Goal: Task Accomplishment & Management: Complete application form

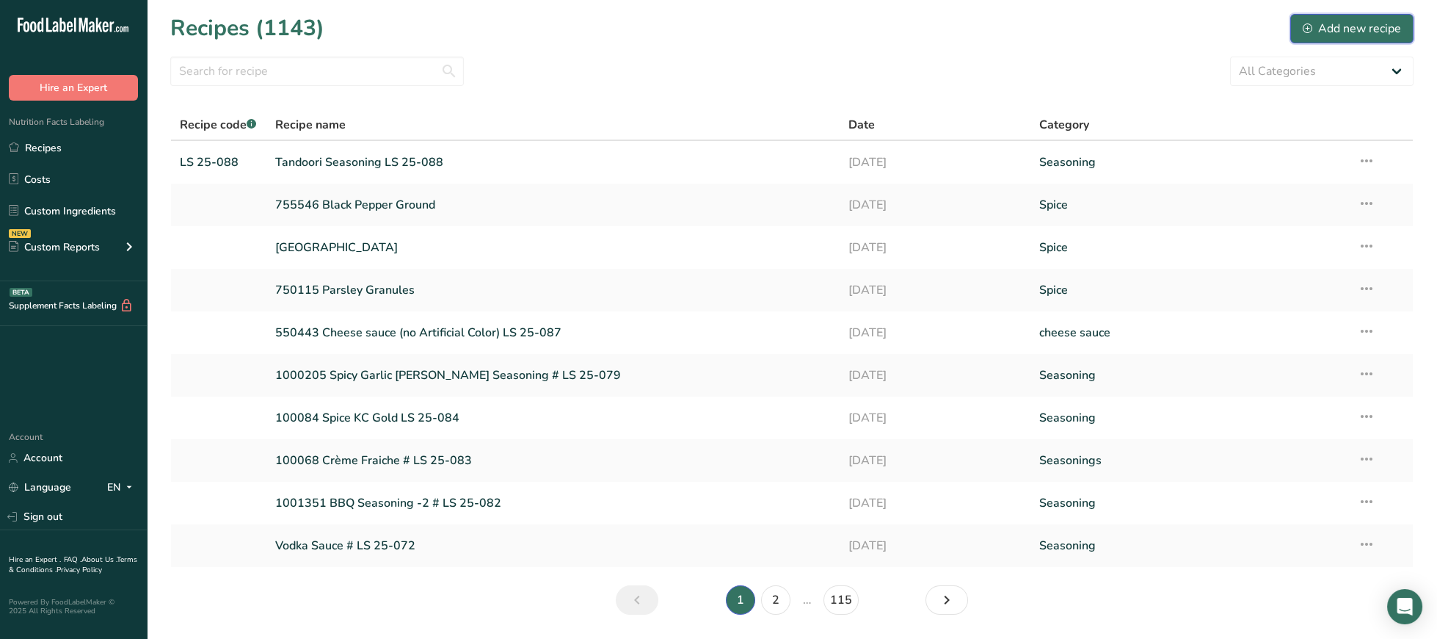
click at [1382, 27] on div "Add new recipe" at bounding box center [1352, 29] width 98 height 18
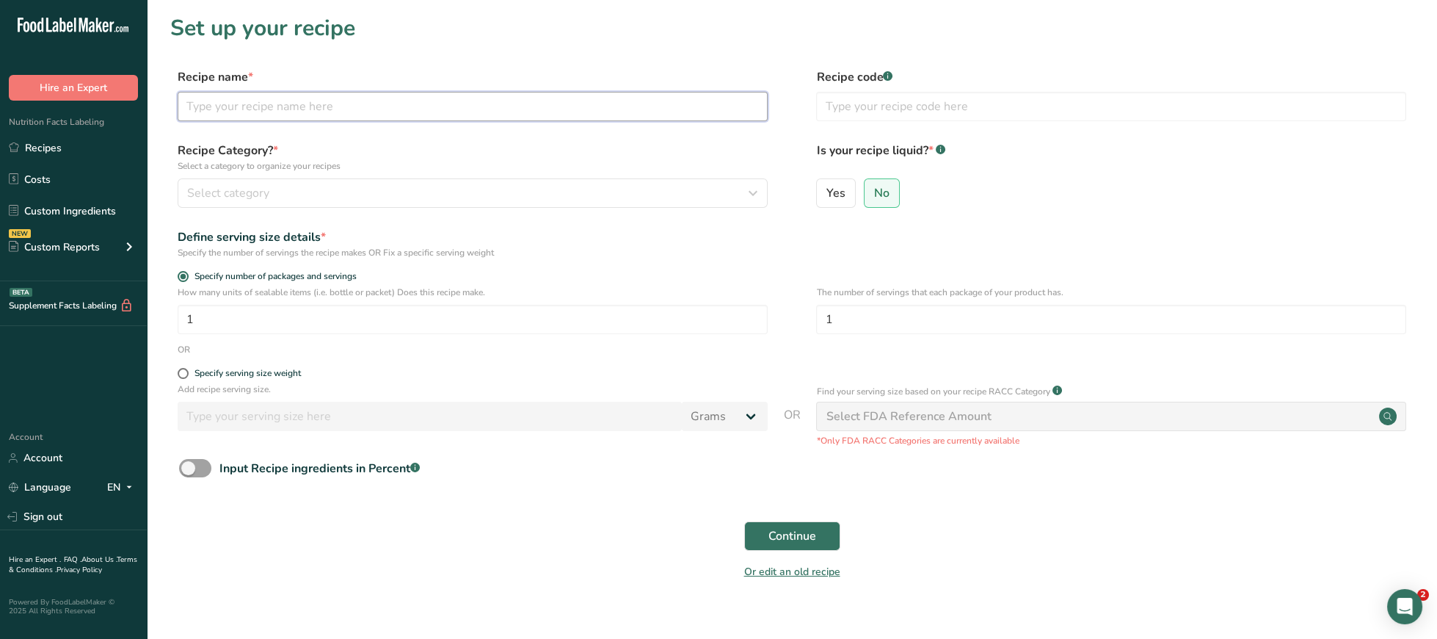
click at [398, 104] on input "text" at bounding box center [473, 106] width 590 height 29
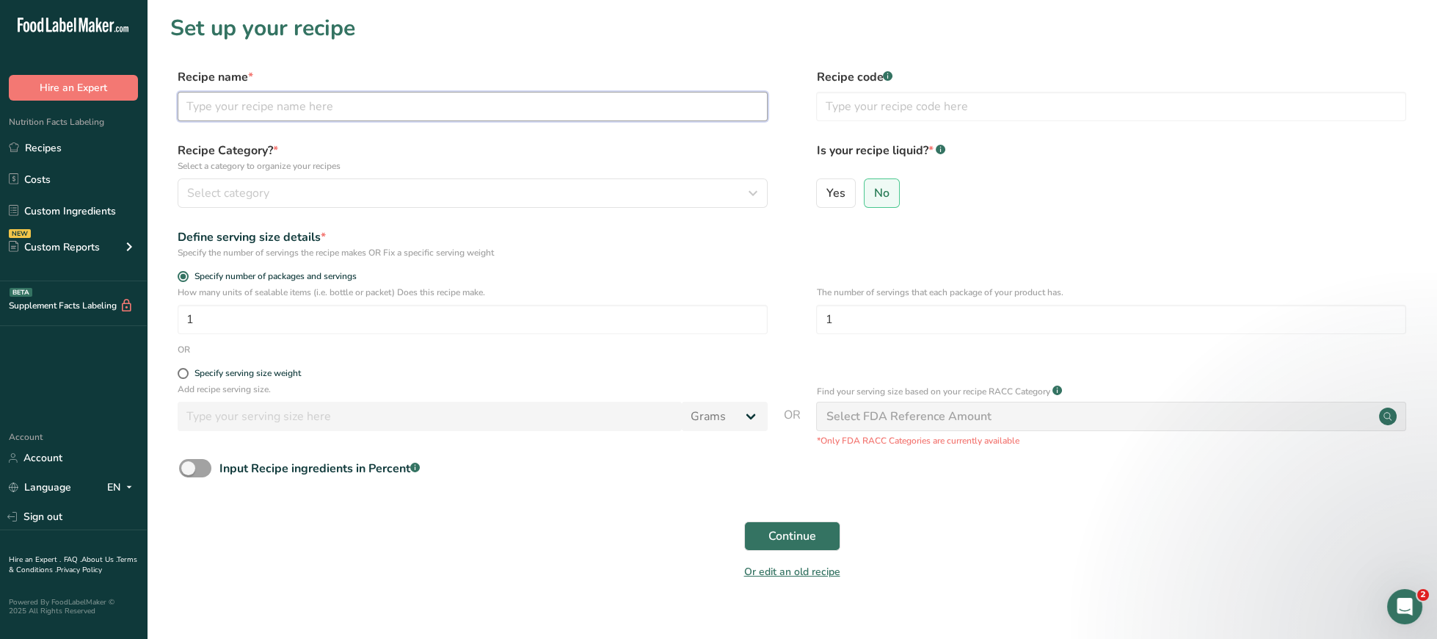
paste input "Old El Paso Taco Seasoning, Mild"
type input "Old El Paso Taco Seasoning, Mild"
click at [367, 185] on div "Select category" at bounding box center [468, 193] width 562 height 18
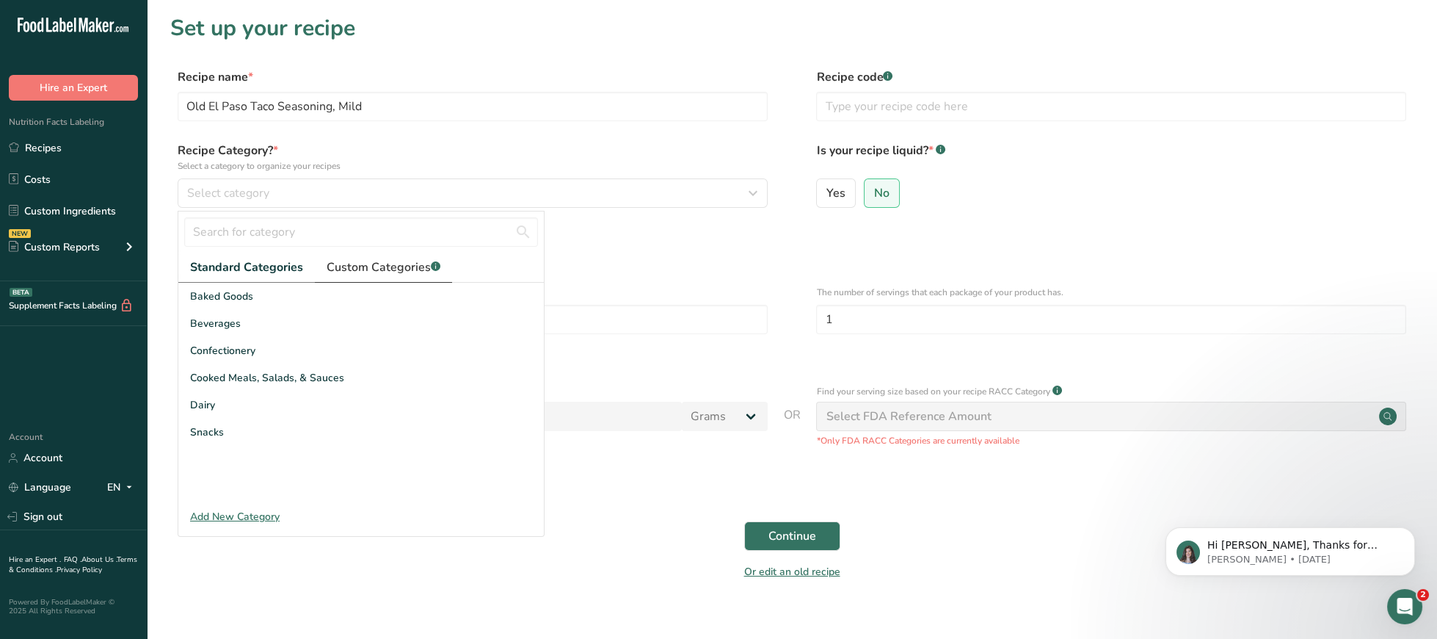
click at [342, 262] on span "Custom Categories .a-a{fill:#347362;}.b-a{fill:#fff;}" at bounding box center [384, 267] width 114 height 18
click at [246, 374] on div "Seasoning" at bounding box center [361, 377] width 366 height 27
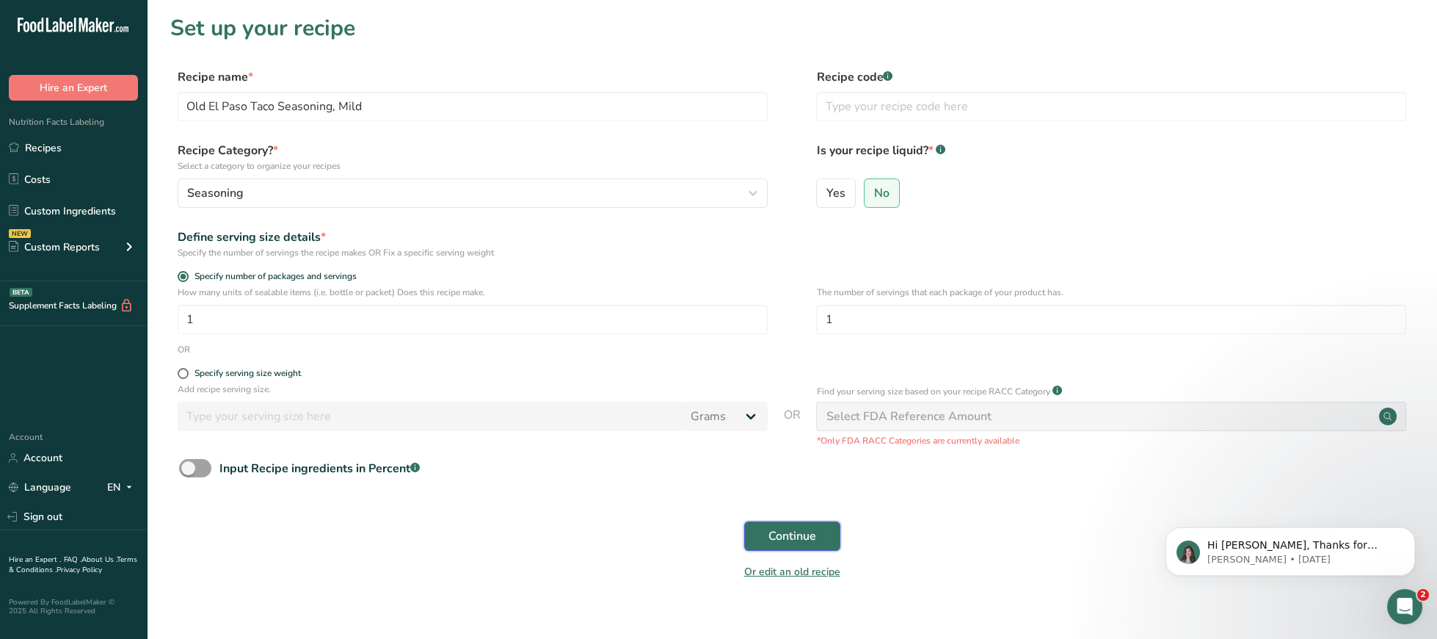
click at [802, 526] on button "Continue" at bounding box center [792, 535] width 96 height 29
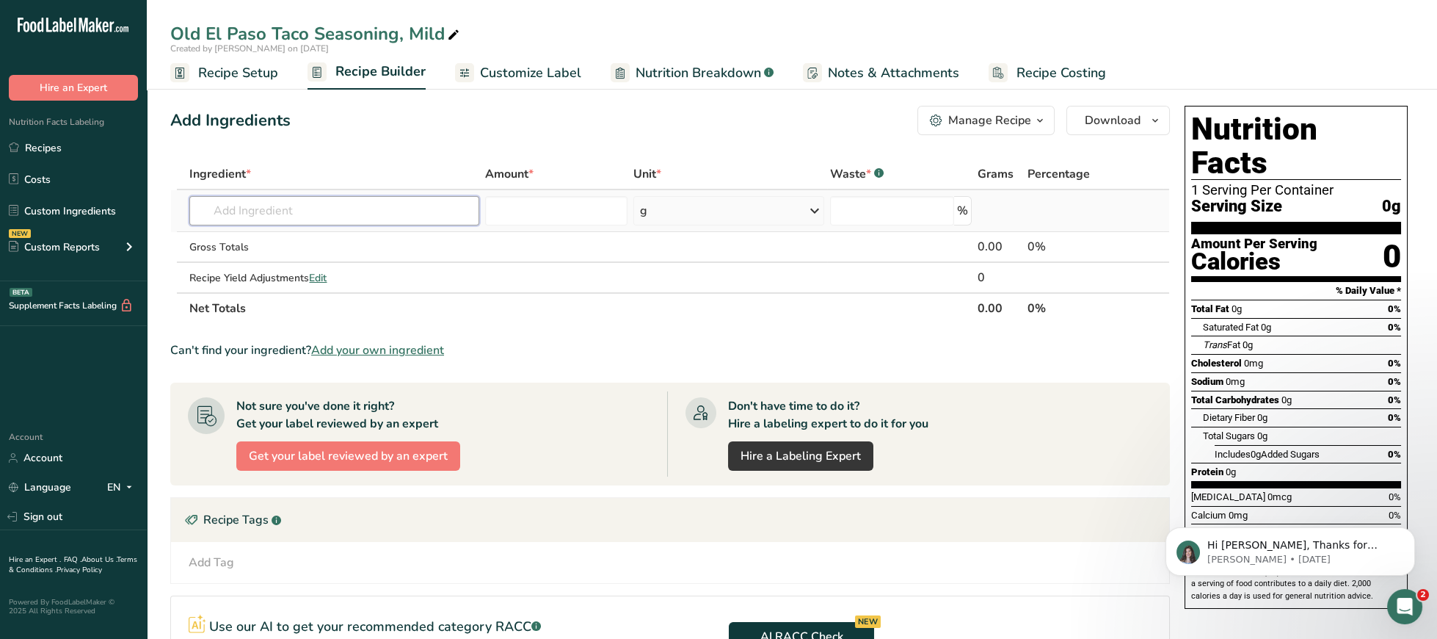
click at [325, 211] on input "text" at bounding box center [334, 210] width 290 height 29
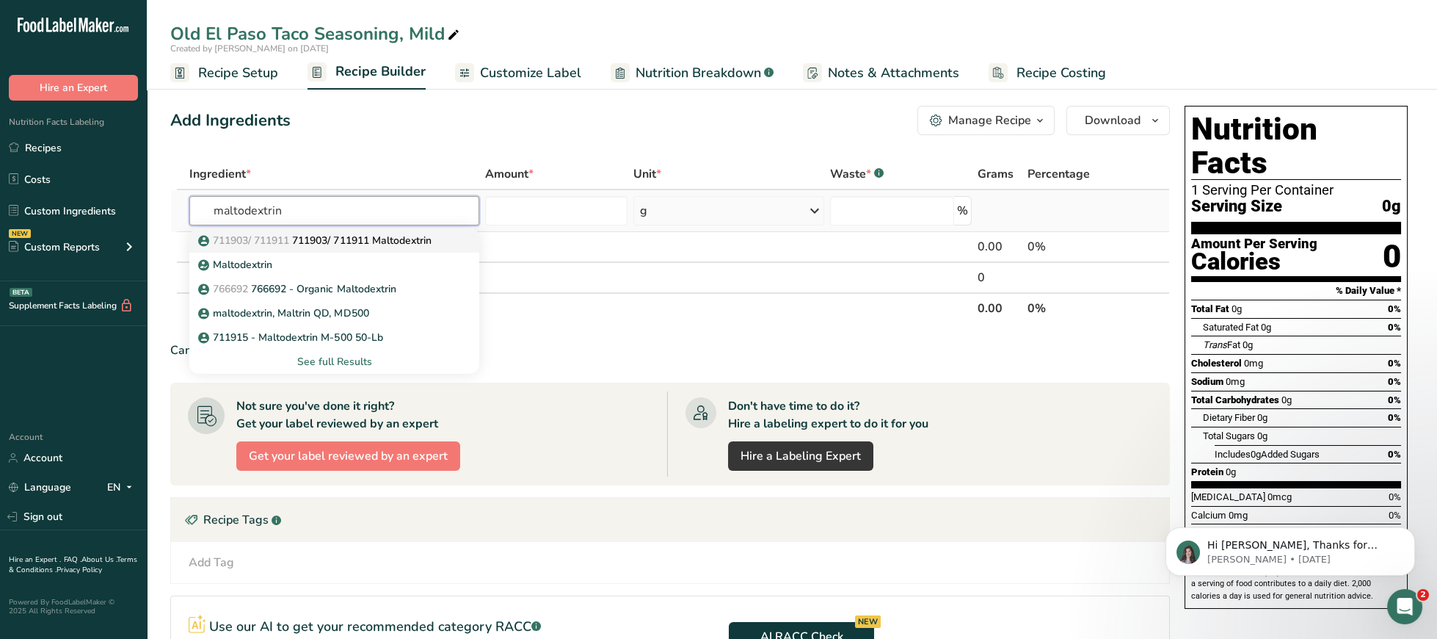
type input "maltodextrin"
click at [401, 248] on link "711903/ 711911 711903/ 711911 Maltodextrin" at bounding box center [334, 240] width 290 height 24
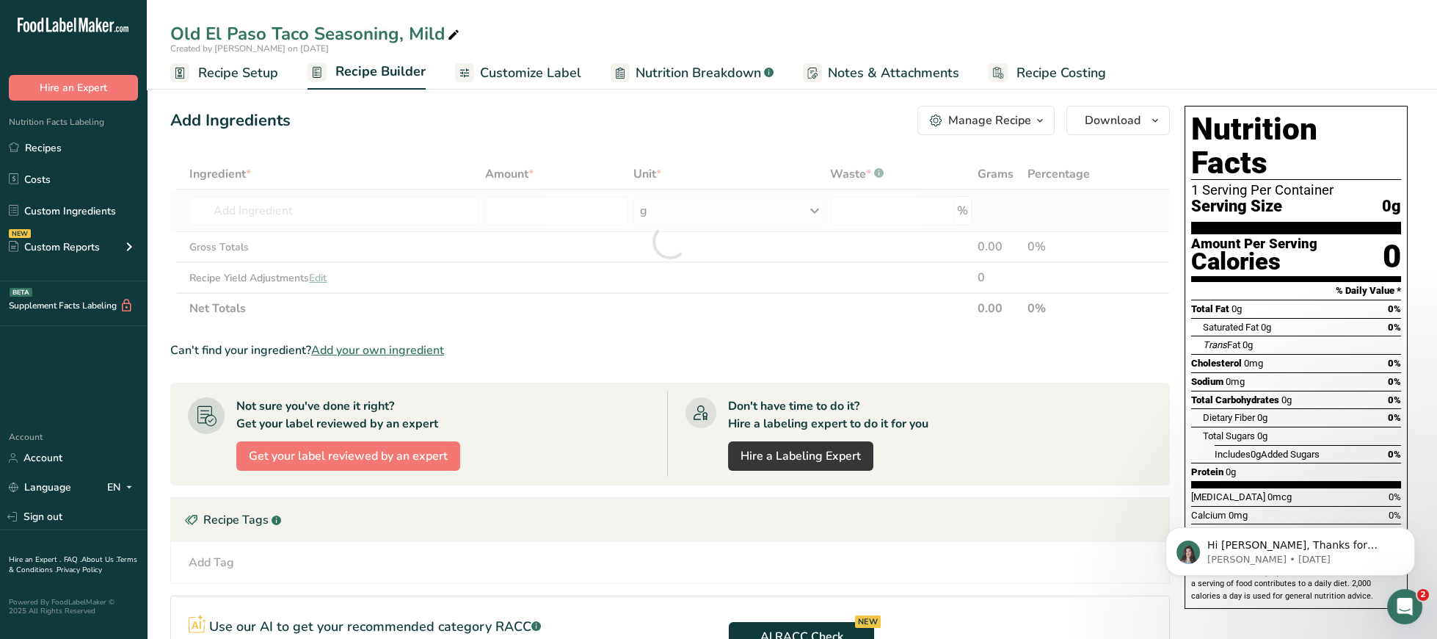
type input "711903/ 711911 Maltodextrin"
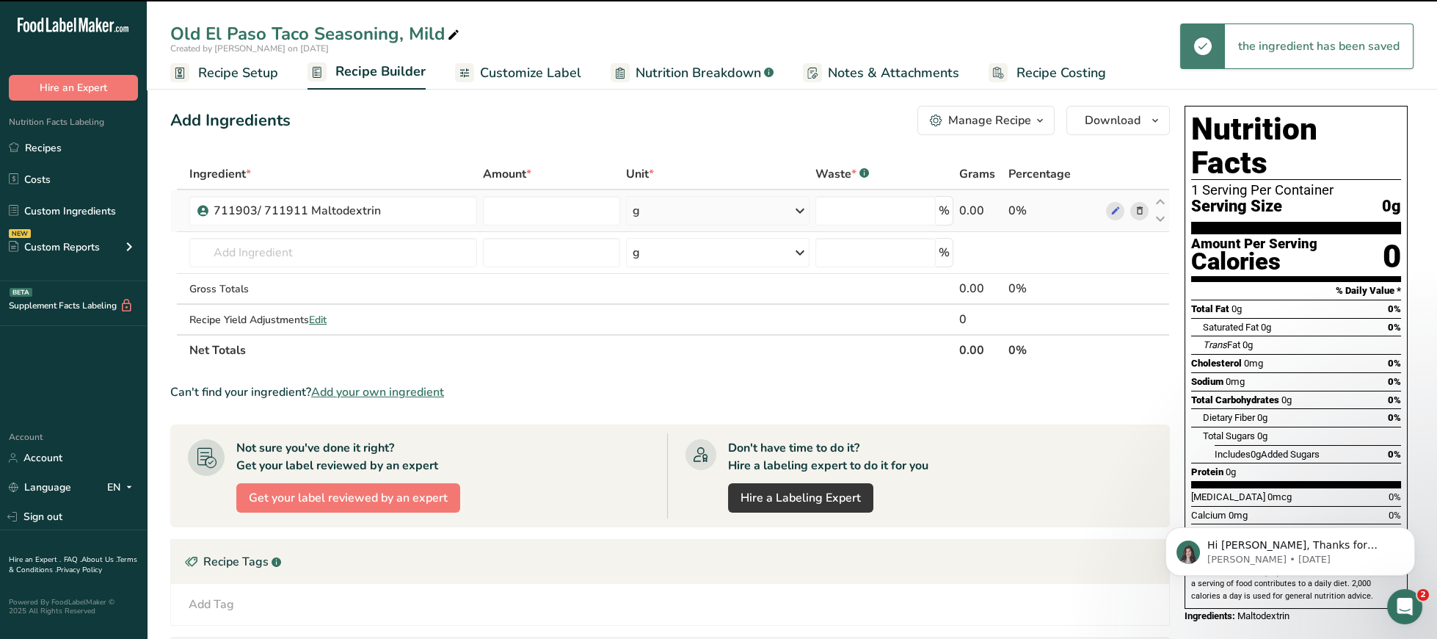
type input "0"
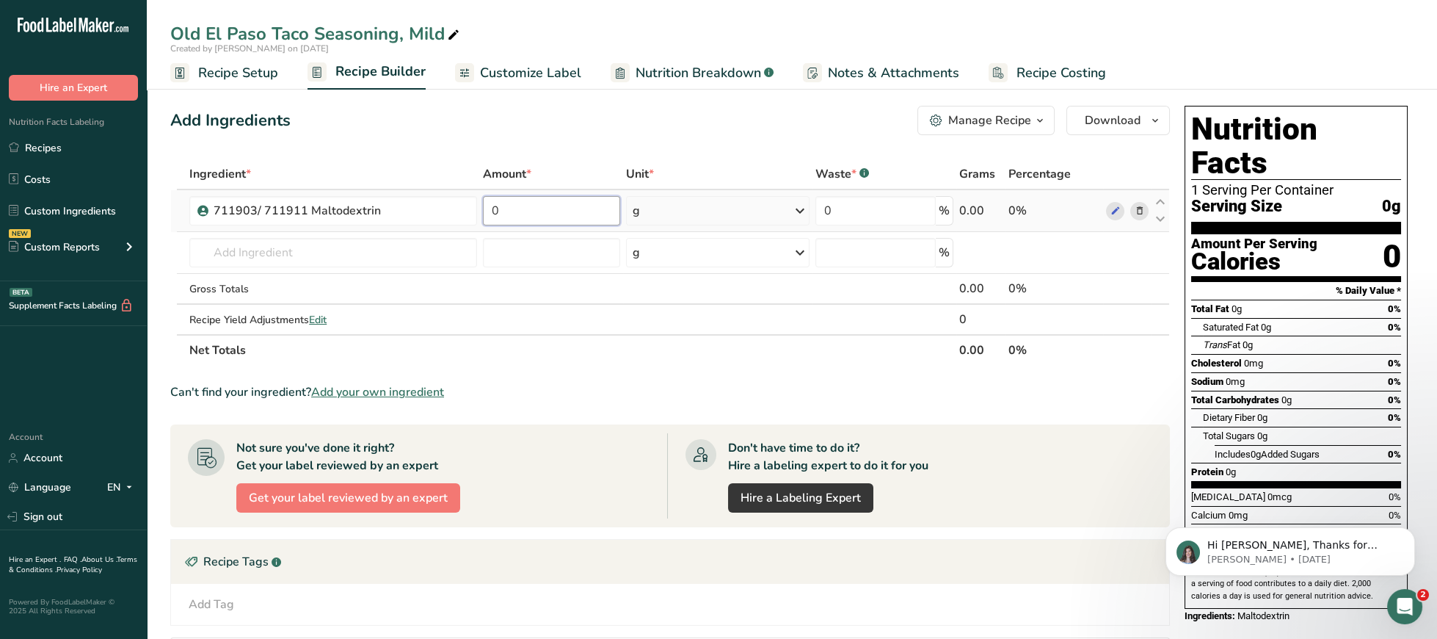
drag, startPoint x: 524, startPoint y: 218, endPoint x: 483, endPoint y: 207, distance: 42.6
click at [483, 207] on input "0" at bounding box center [551, 210] width 137 height 29
type input "60"
click at [344, 246] on input "text" at bounding box center [333, 252] width 288 height 29
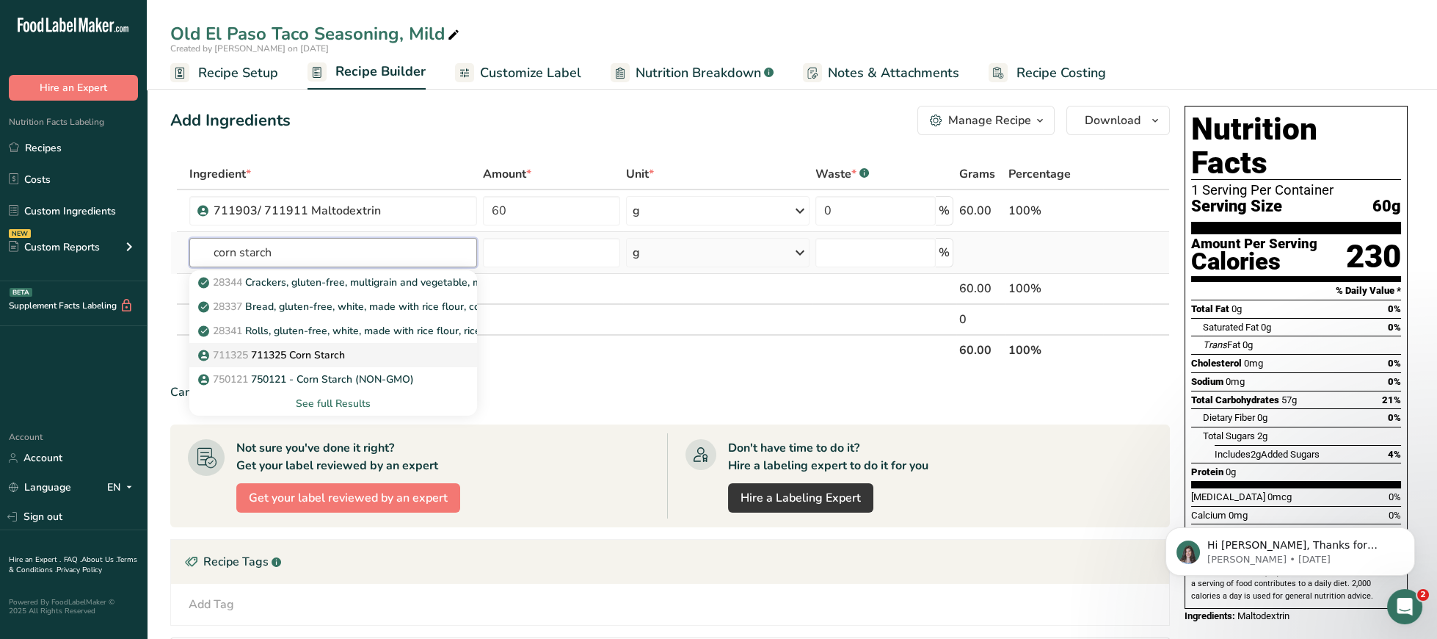
type input "corn starch"
click at [374, 358] on div "711325 711325 Corn Starch" at bounding box center [321, 354] width 241 height 15
type input "711325 Corn Starch"
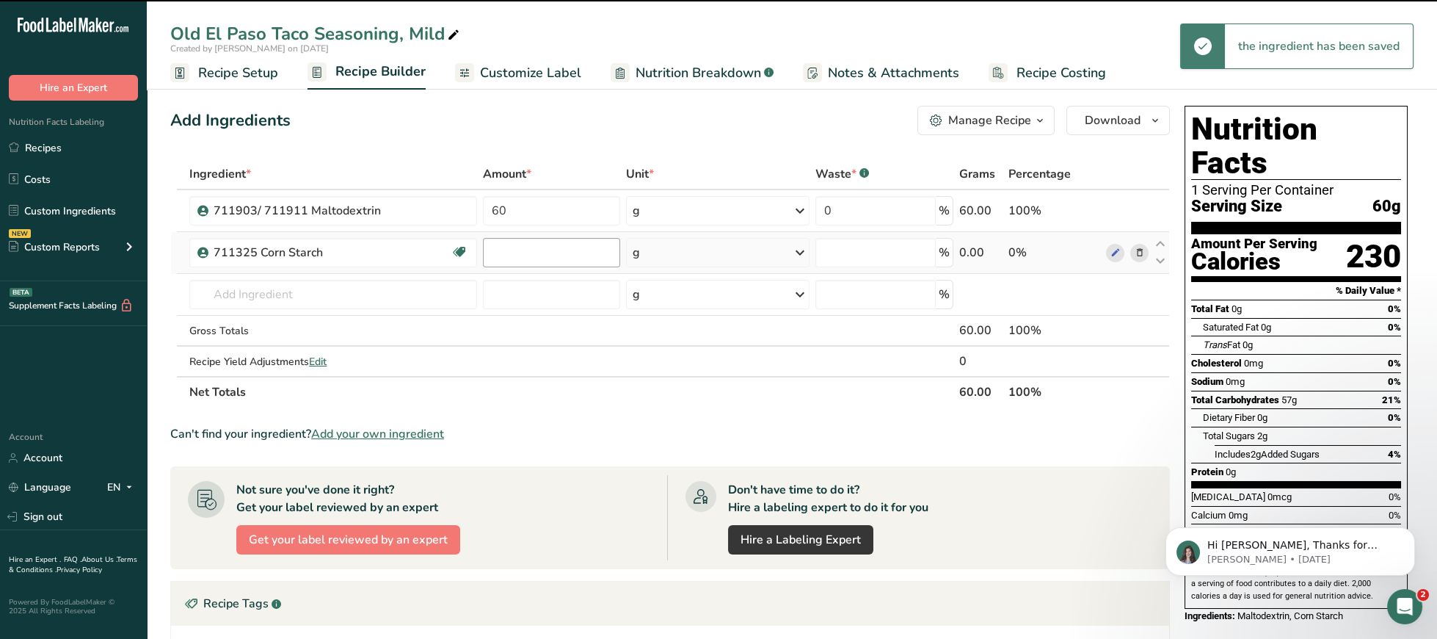
type input "0"
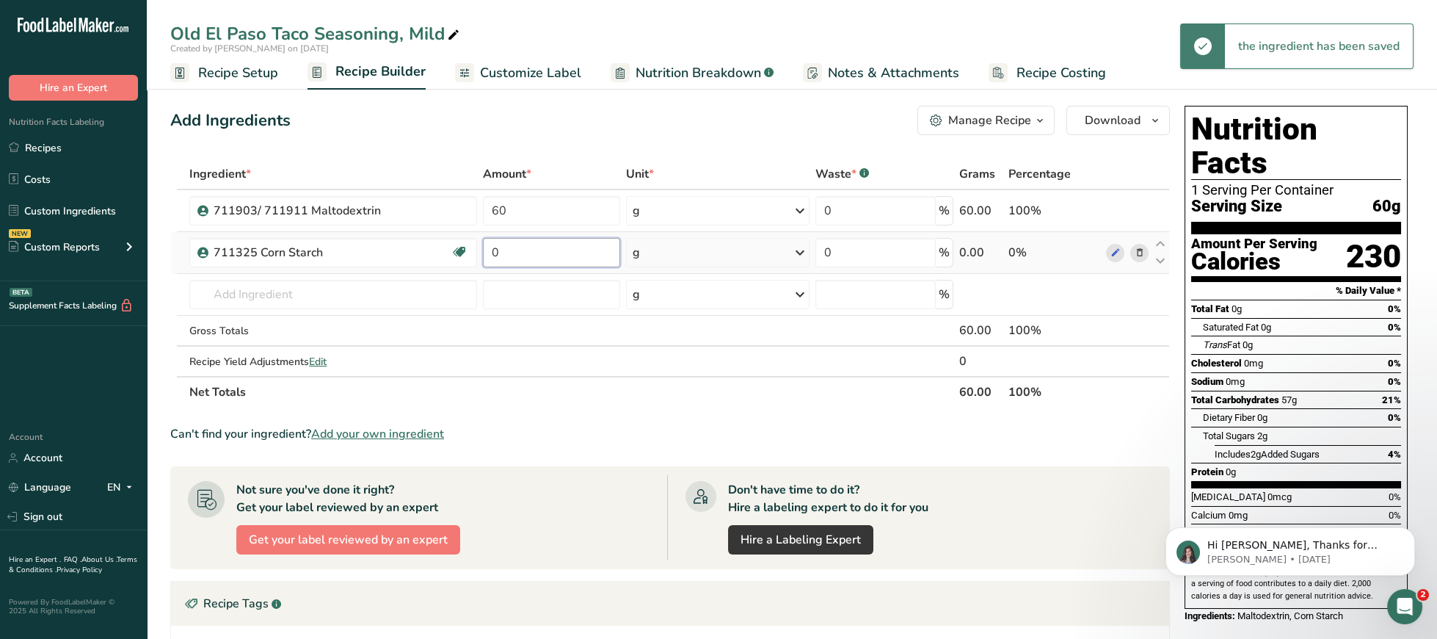
click at [483, 258] on input "0" at bounding box center [551, 252] width 137 height 29
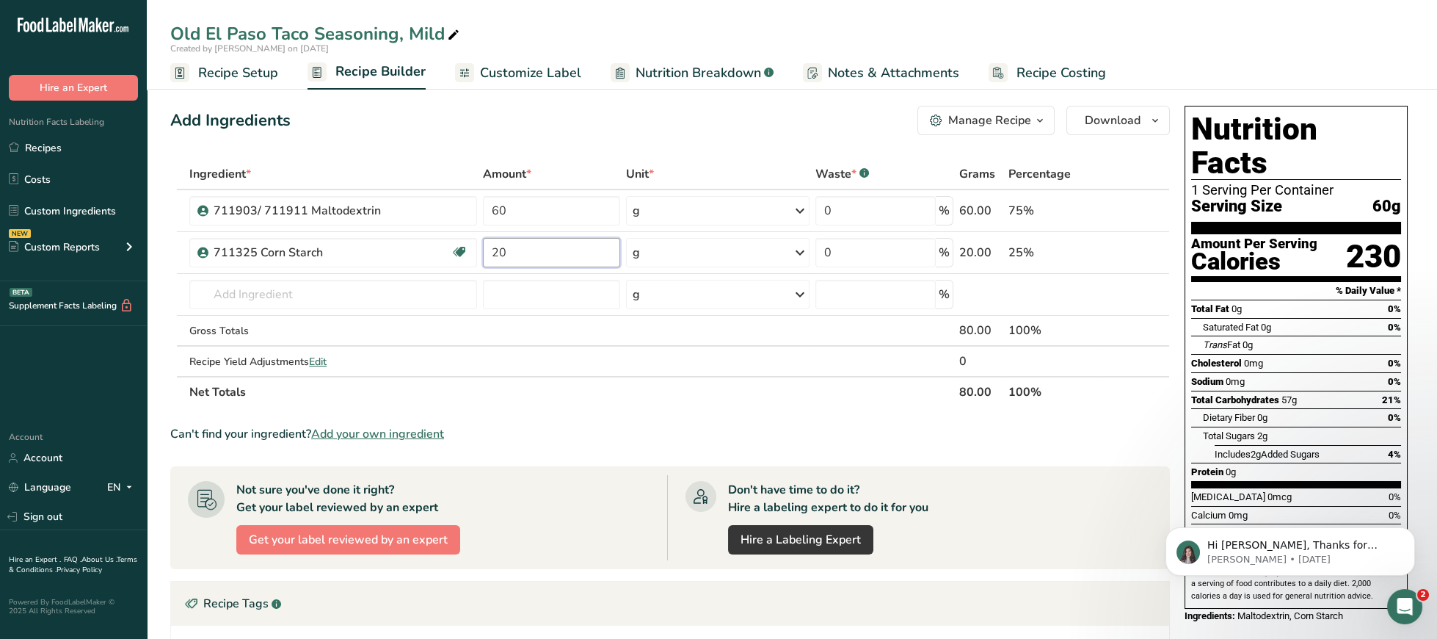
type input "20"
click at [371, 291] on input "text" at bounding box center [333, 294] width 288 height 29
type input "6"
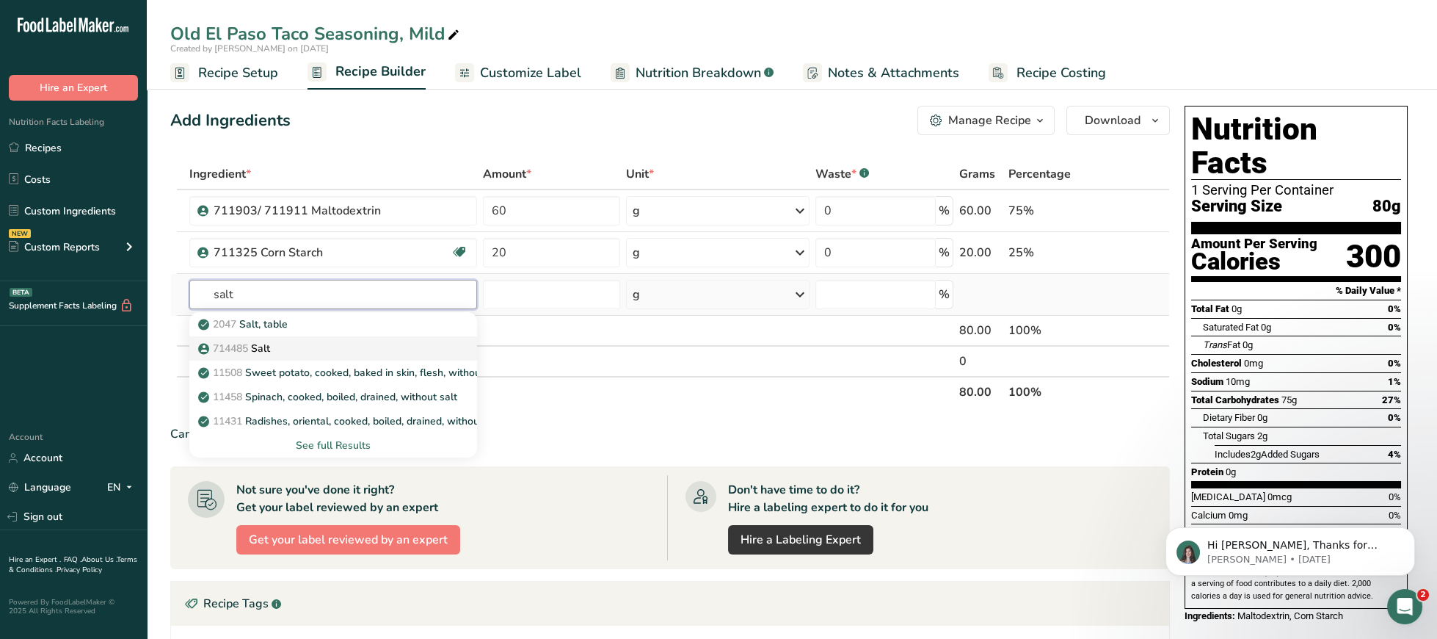
type input "salt"
click at [326, 348] on div "714485 Salt" at bounding box center [321, 348] width 241 height 15
type input "Salt"
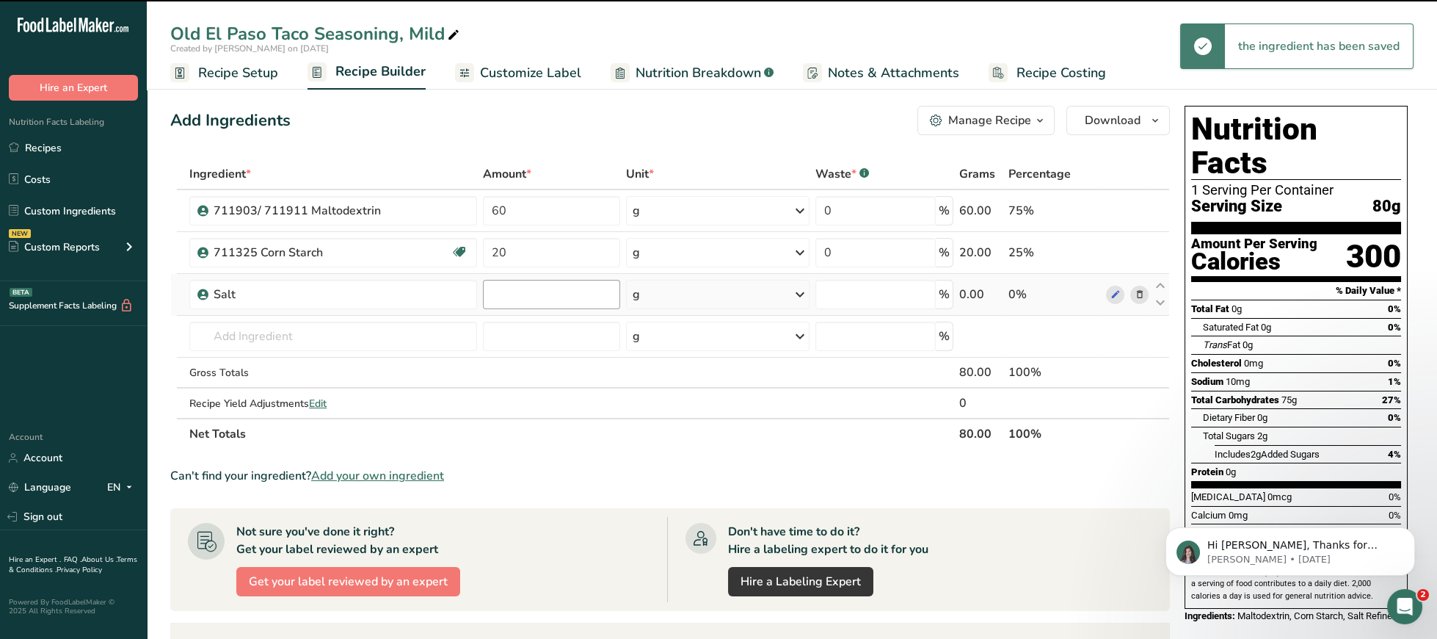
type input "0"
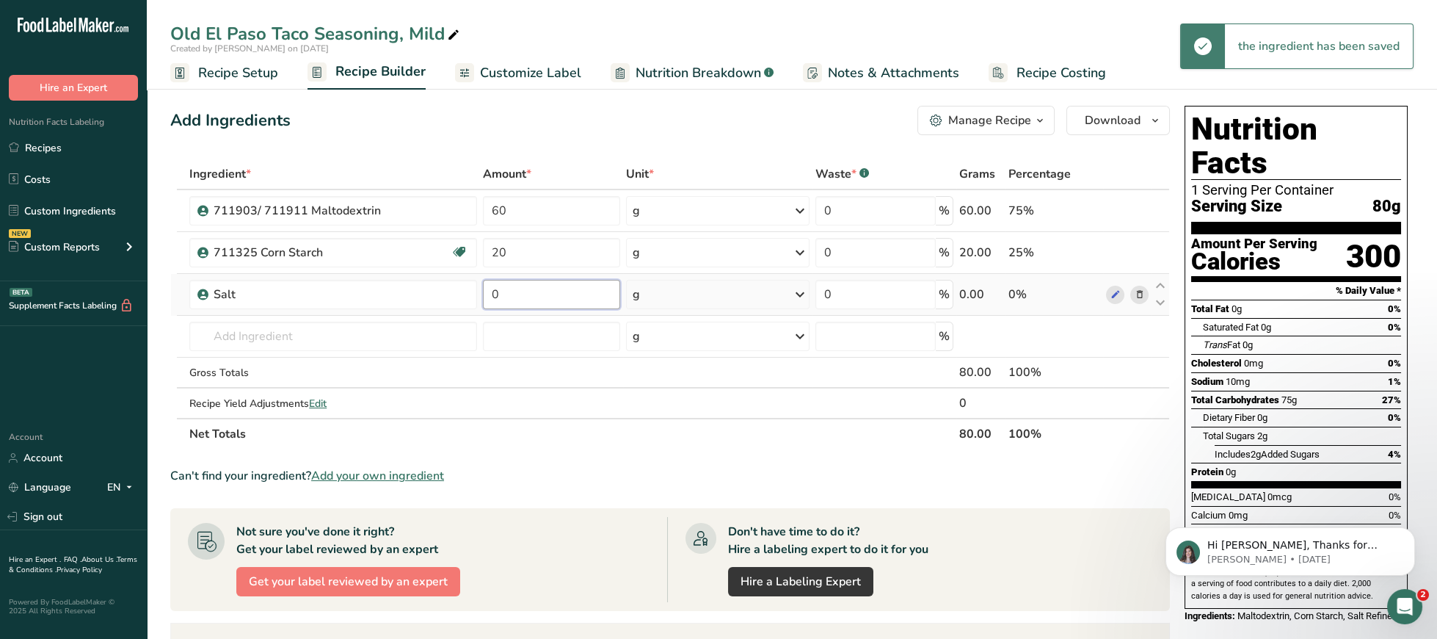
drag, startPoint x: 490, startPoint y: 289, endPoint x: 417, endPoint y: 289, distance: 72.7
click at [483, 289] on input "0" at bounding box center [551, 294] width 137 height 29
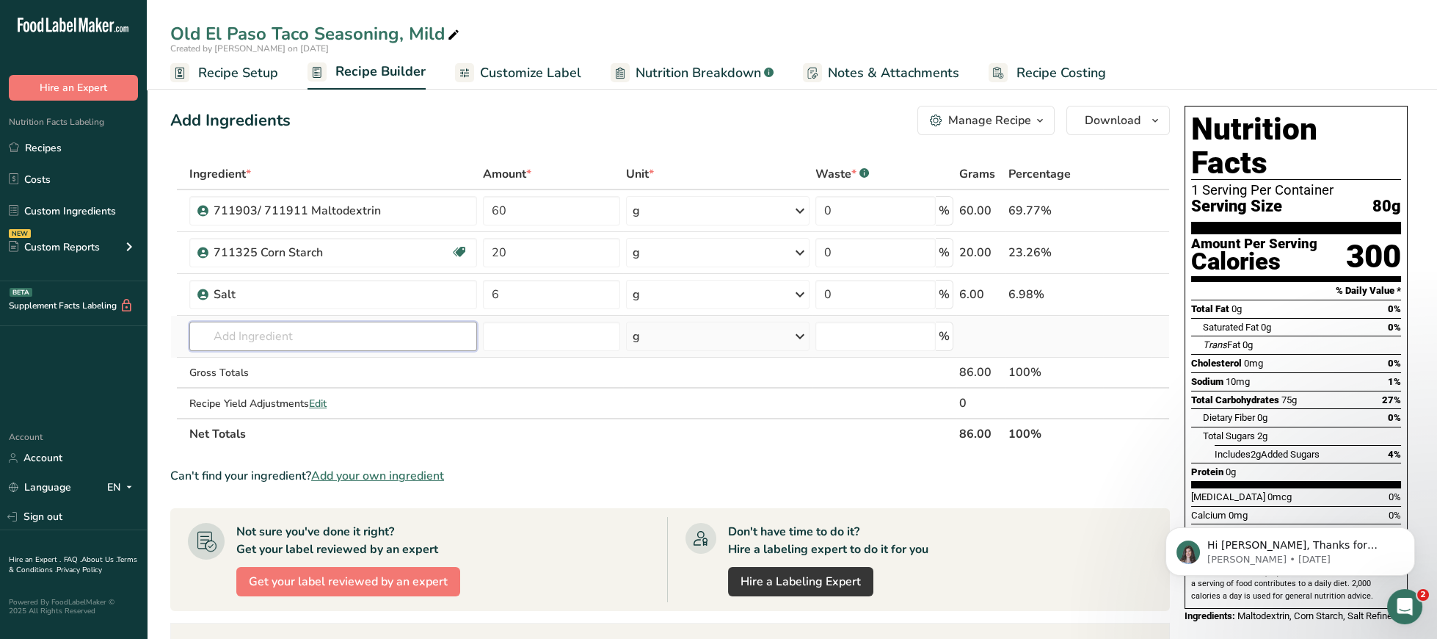
click at [355, 340] on input "text" at bounding box center [333, 336] width 288 height 29
click at [490, 300] on input "6" at bounding box center [551, 294] width 137 height 29
type input "0.6"
click at [376, 333] on input "text" at bounding box center [333, 336] width 288 height 29
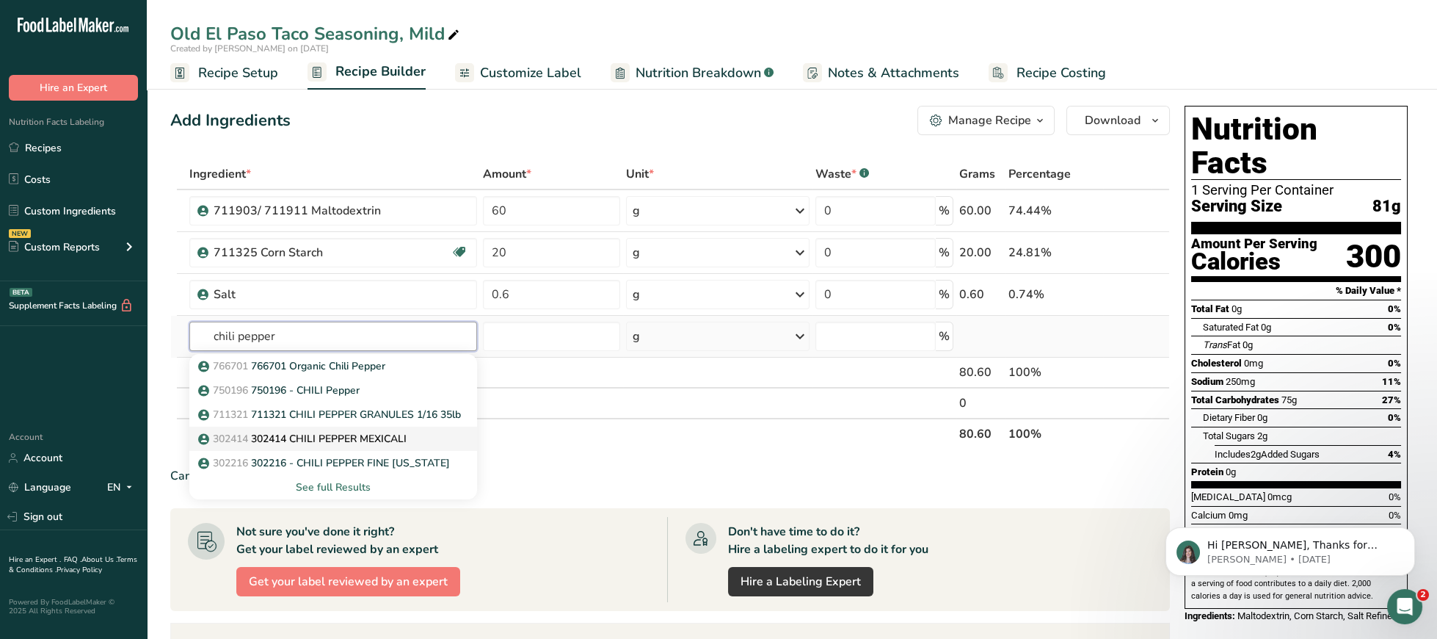
type input "chili pepper"
click at [399, 441] on p "302414 302414 CHILI PEPPER MEXICALI" at bounding box center [304, 438] width 206 height 15
type input "302414 CHILI PEPPER MEXICALI"
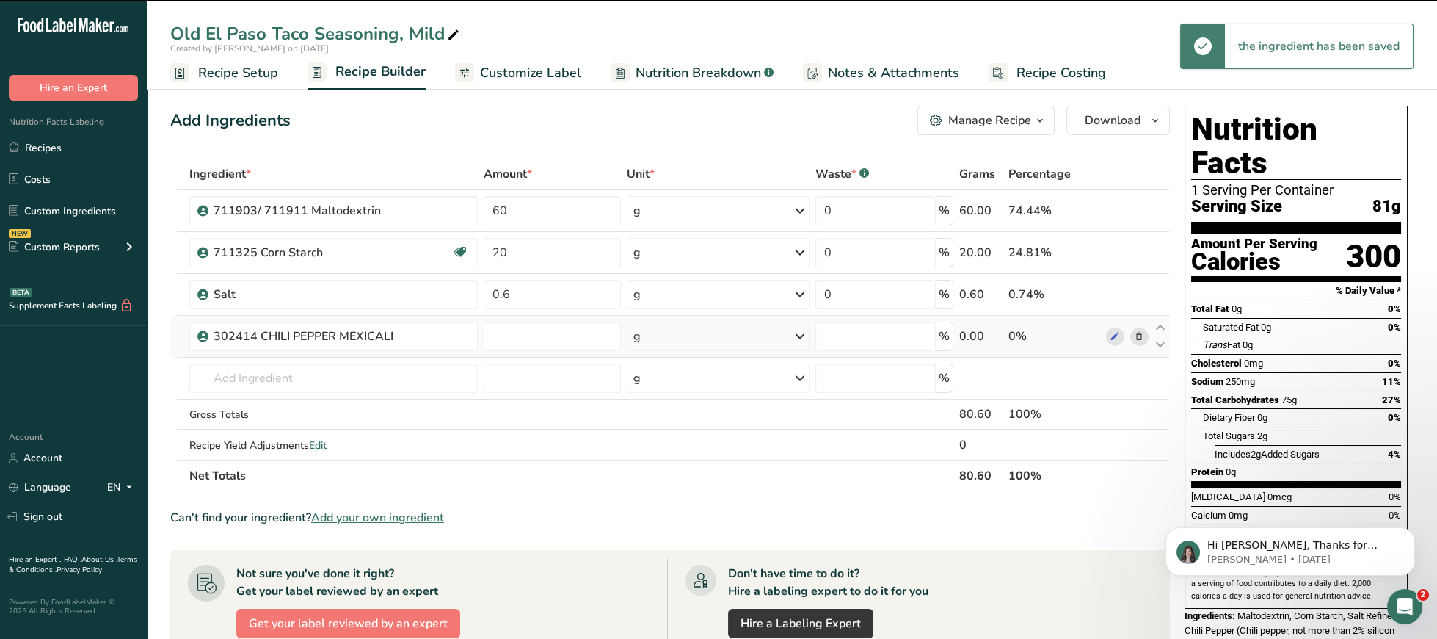
type input "0"
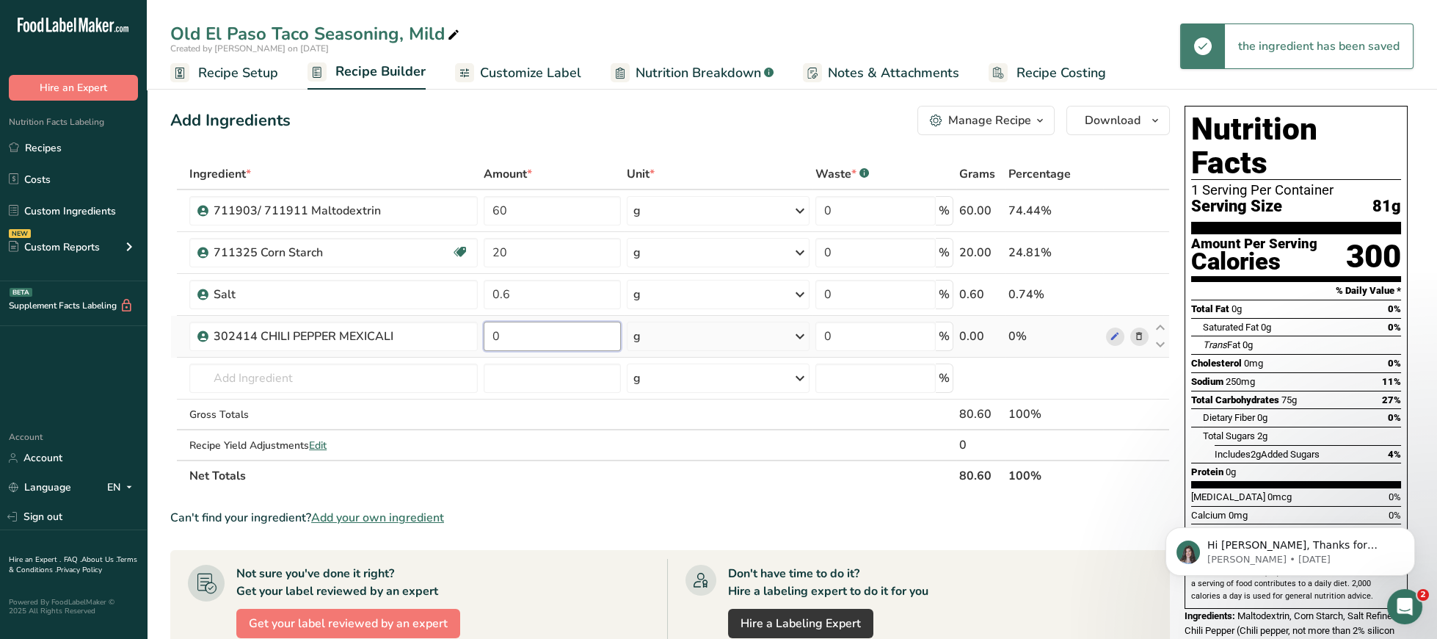
click at [526, 342] on input "0" at bounding box center [552, 336] width 137 height 29
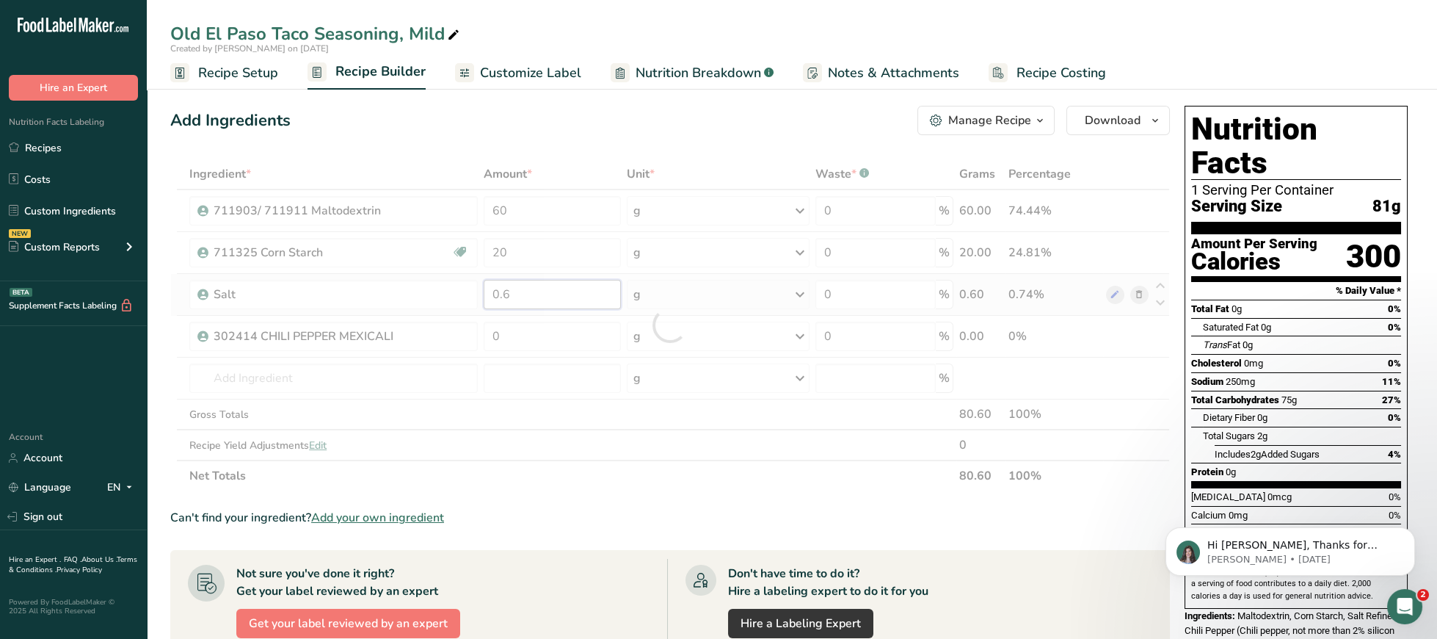
drag, startPoint x: 532, startPoint y: 294, endPoint x: 452, endPoint y: 297, distance: 80.8
click at [484, 297] on input "0.6" at bounding box center [552, 294] width 137 height 29
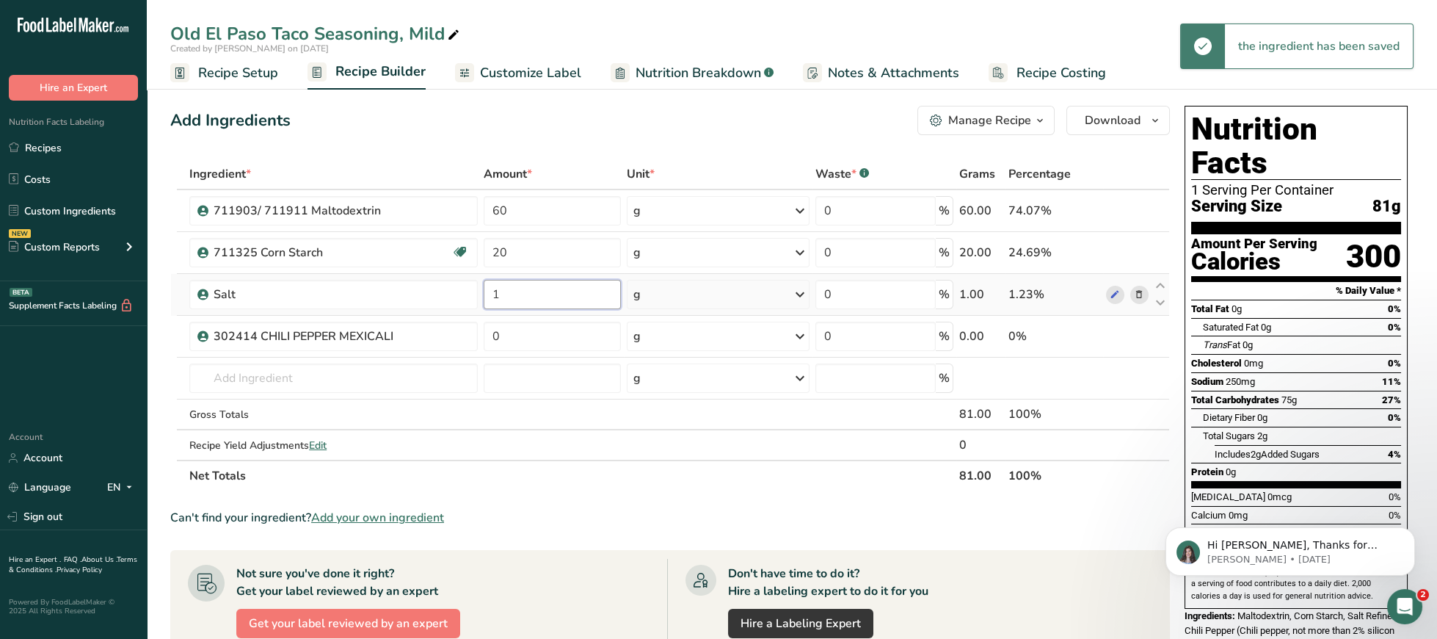
drag, startPoint x: 532, startPoint y: 296, endPoint x: 408, endPoint y: 291, distance: 123.4
click at [484, 291] on input "1" at bounding box center [552, 294] width 137 height 29
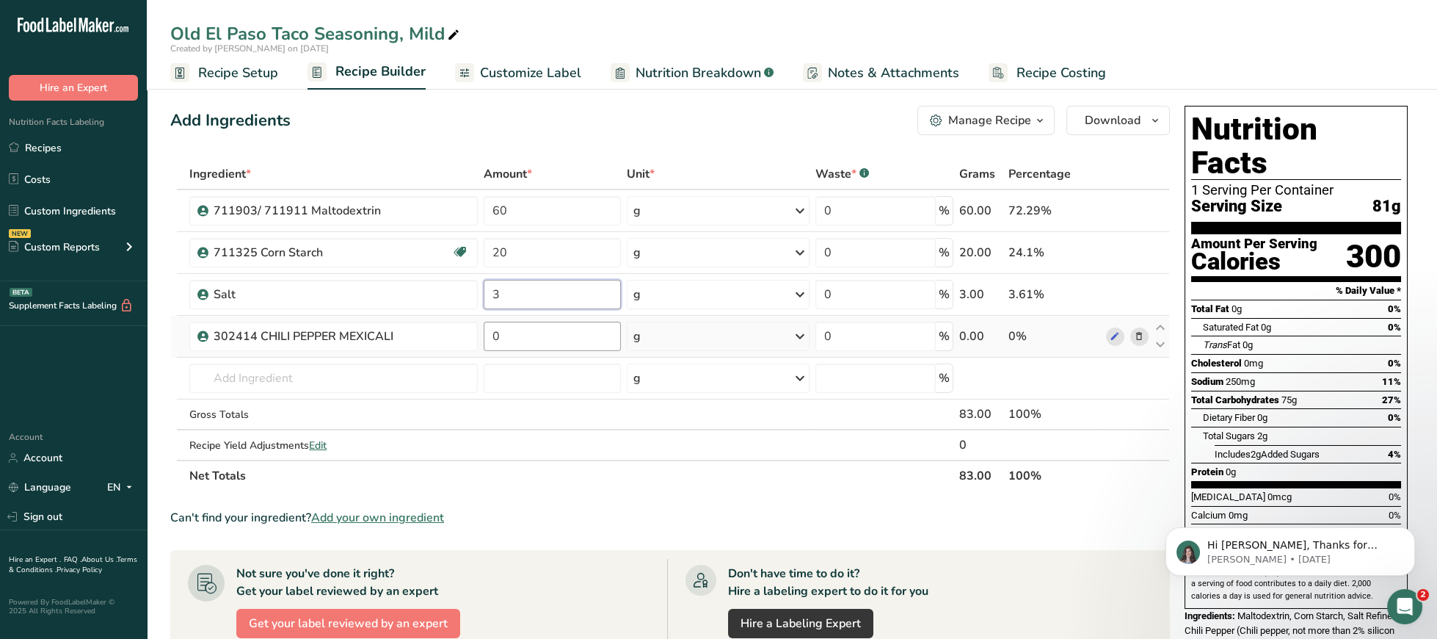
type input "3"
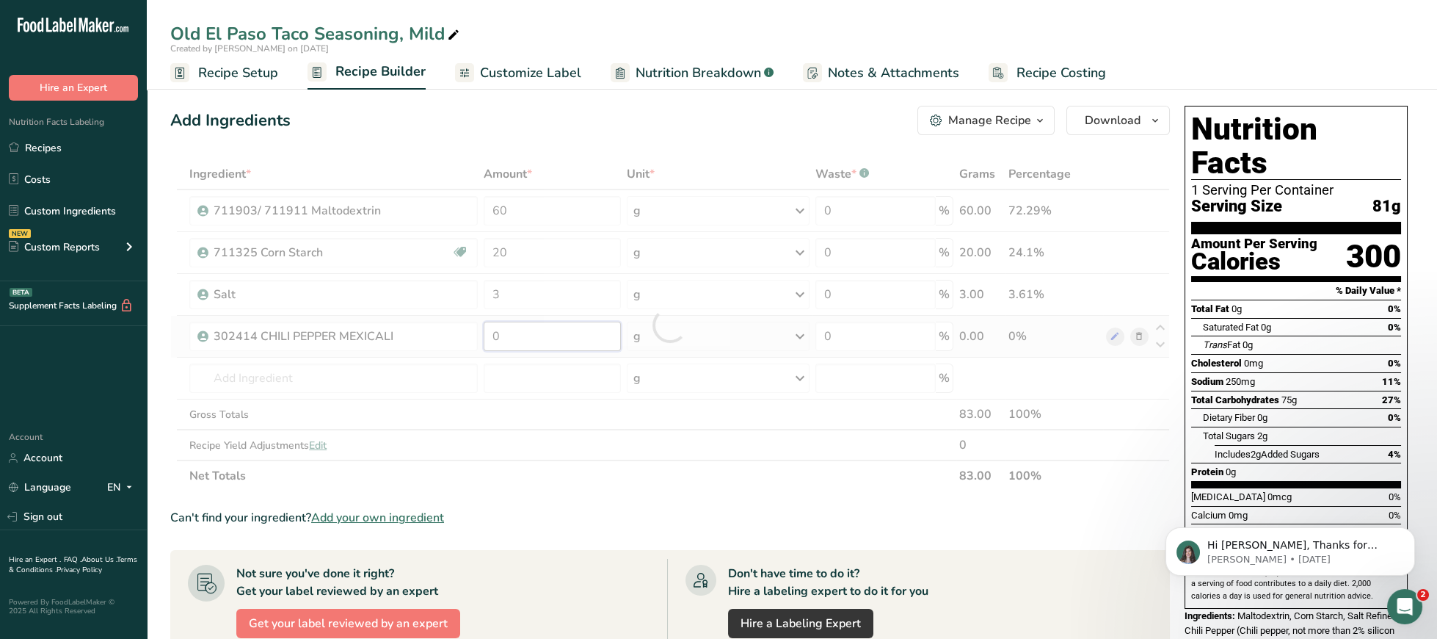
click at [539, 340] on input "0" at bounding box center [552, 336] width 137 height 29
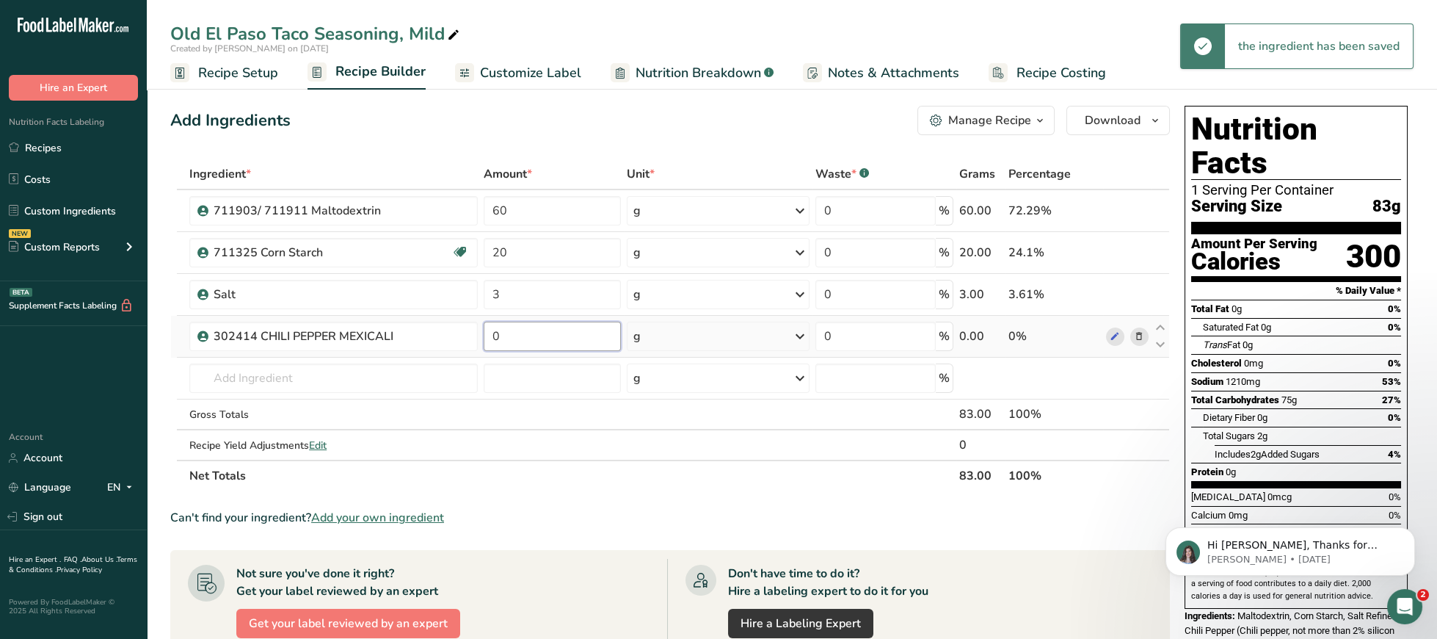
drag, startPoint x: 545, startPoint y: 335, endPoint x: 326, endPoint y: 338, distance: 218.8
click at [484, 338] on input "0" at bounding box center [552, 336] width 137 height 29
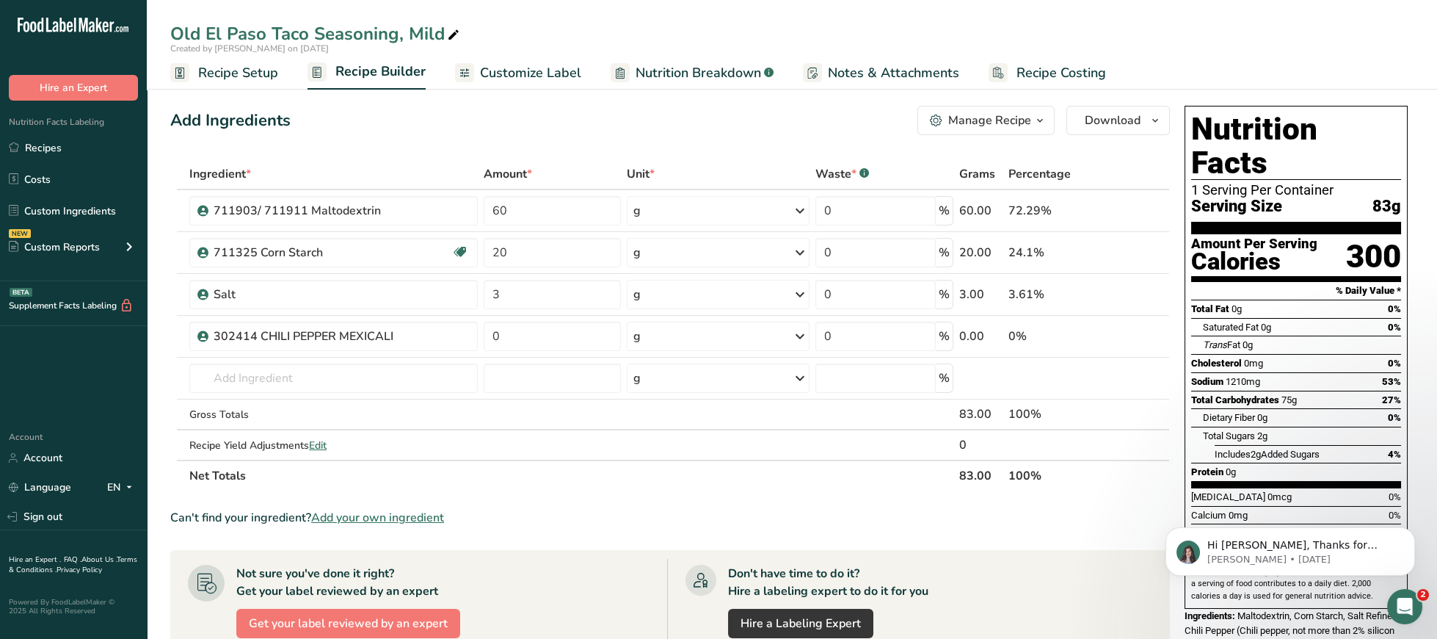
click at [267, 73] on span "Recipe Setup" at bounding box center [238, 73] width 80 height 20
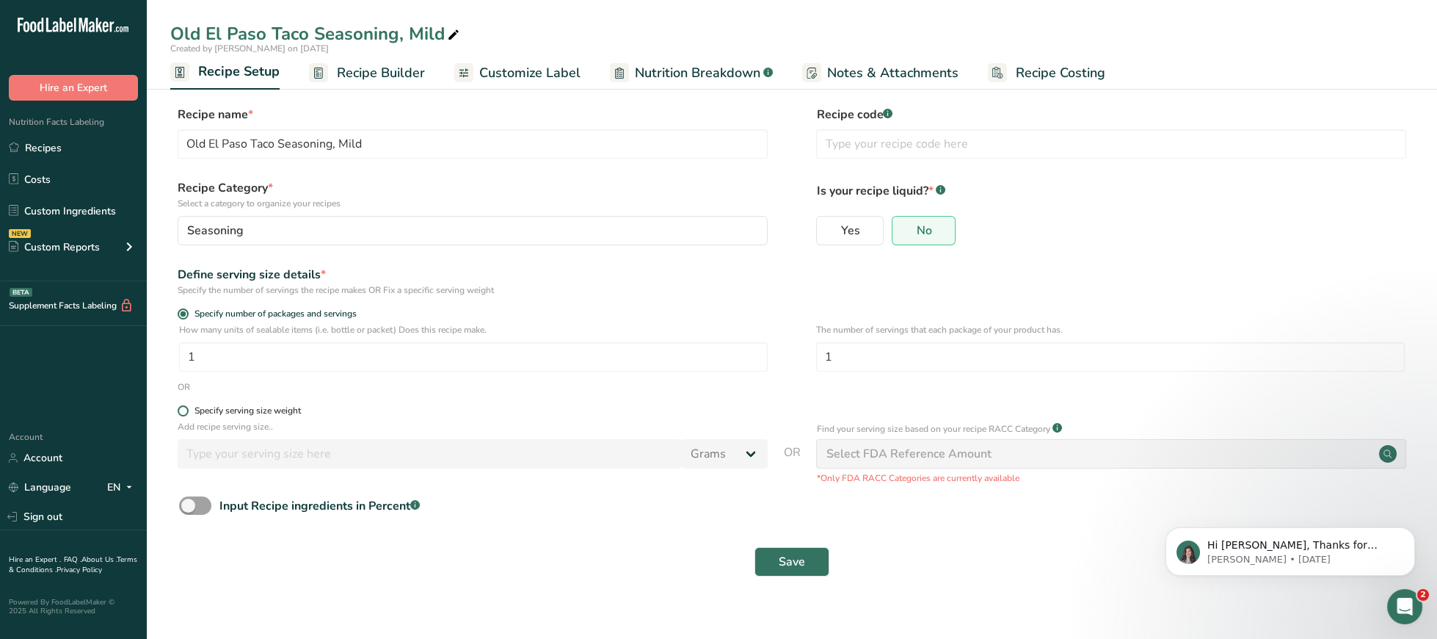
click at [285, 413] on div "Specify serving size weight" at bounding box center [248, 410] width 106 height 11
click at [187, 413] on input "Specify serving size weight" at bounding box center [183, 411] width 10 height 10
radio input "true"
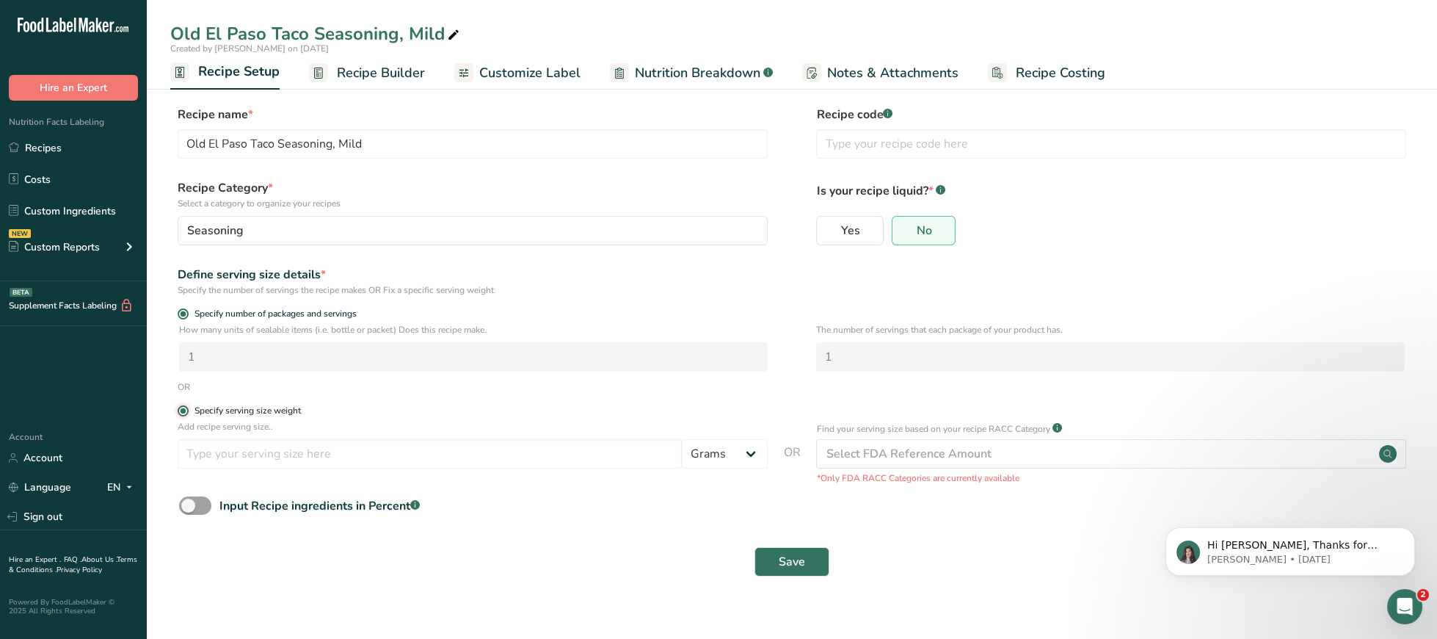
radio input "false"
click at [597, 468] on input "number" at bounding box center [430, 453] width 504 height 29
type input "5"
click at [811, 573] on button "Save" at bounding box center [792, 561] width 75 height 29
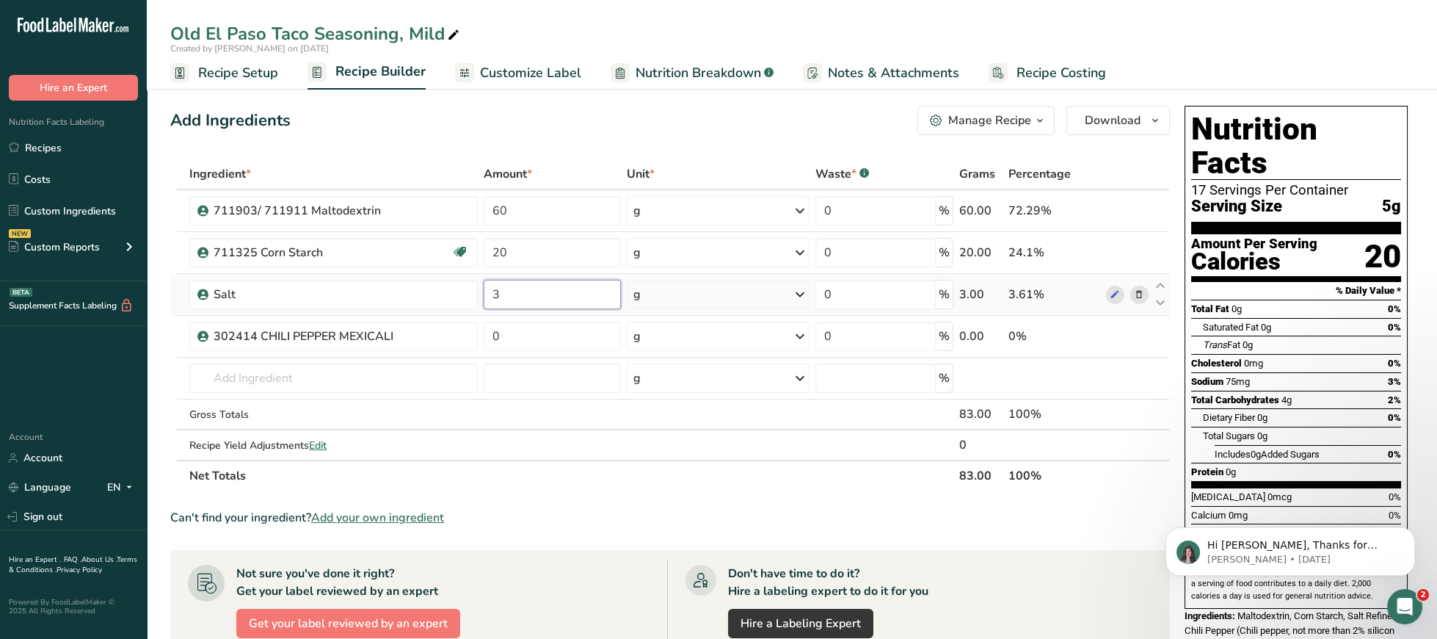
drag, startPoint x: 518, startPoint y: 300, endPoint x: 423, endPoint y: 299, distance: 94.7
click at [484, 299] on input "3" at bounding box center [552, 294] width 137 height 29
click at [525, 337] on input "0" at bounding box center [552, 336] width 137 height 29
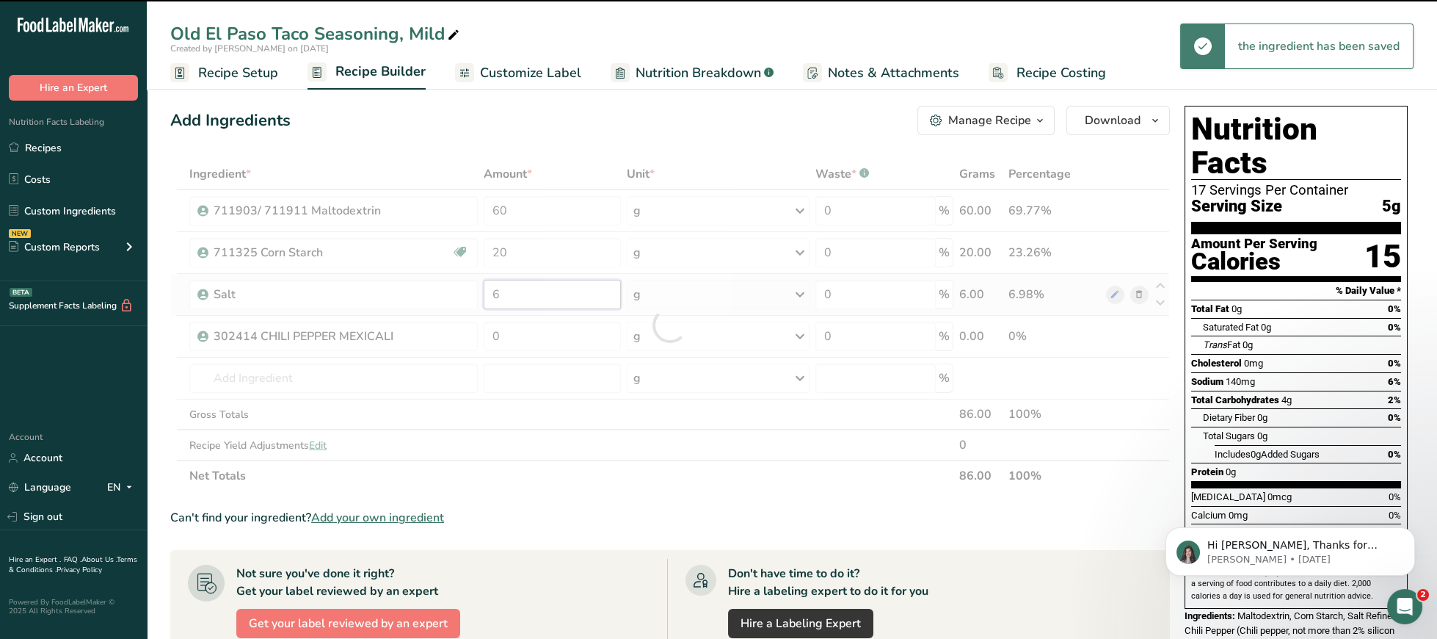
drag, startPoint x: 541, startPoint y: 294, endPoint x: 440, endPoint y: 294, distance: 101.3
click at [484, 294] on input "6" at bounding box center [552, 294] width 137 height 29
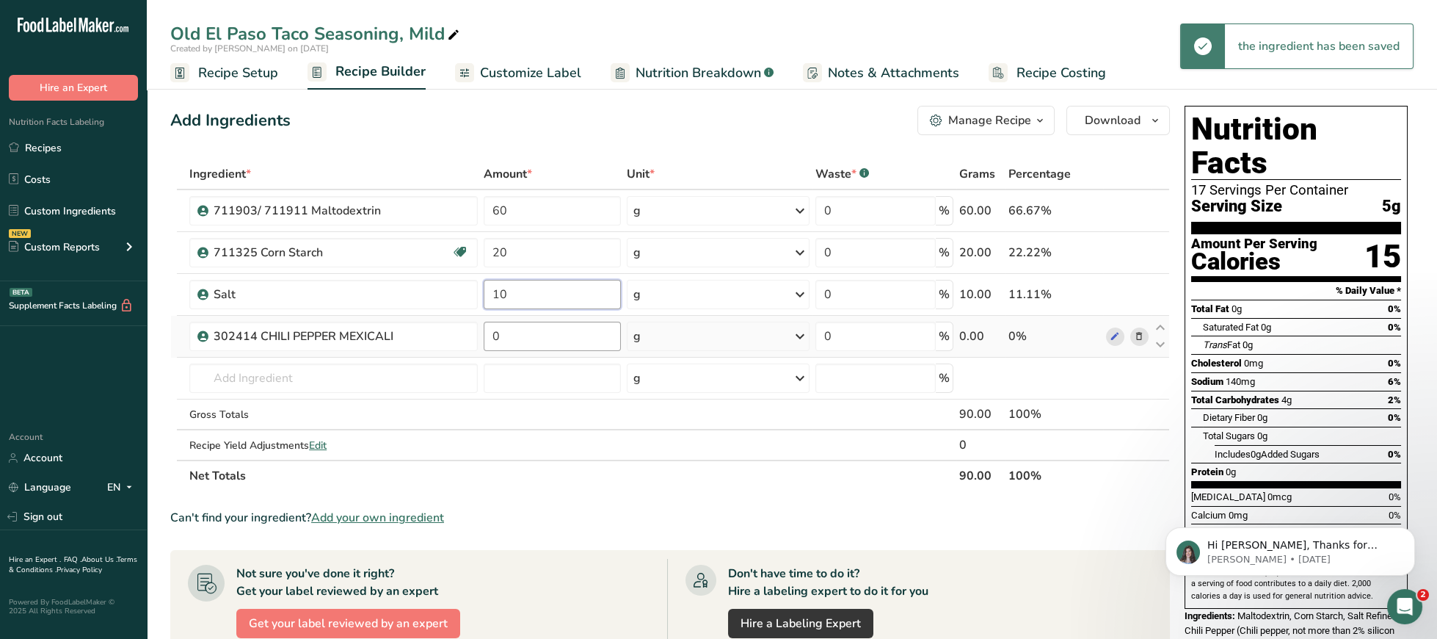
type input "10"
click at [547, 347] on input "0" at bounding box center [552, 336] width 137 height 29
drag, startPoint x: 548, startPoint y: 340, endPoint x: 471, endPoint y: 340, distance: 77.1
click at [484, 340] on input "0" at bounding box center [552, 336] width 137 height 29
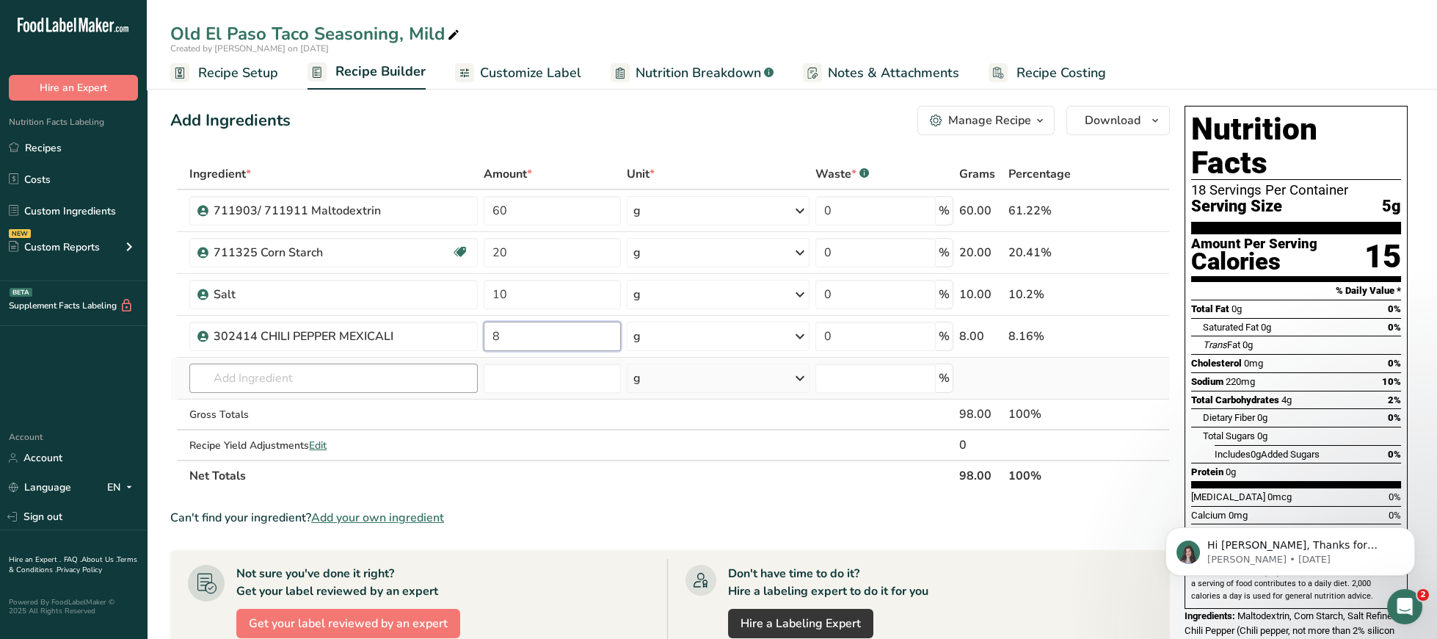
type input "8"
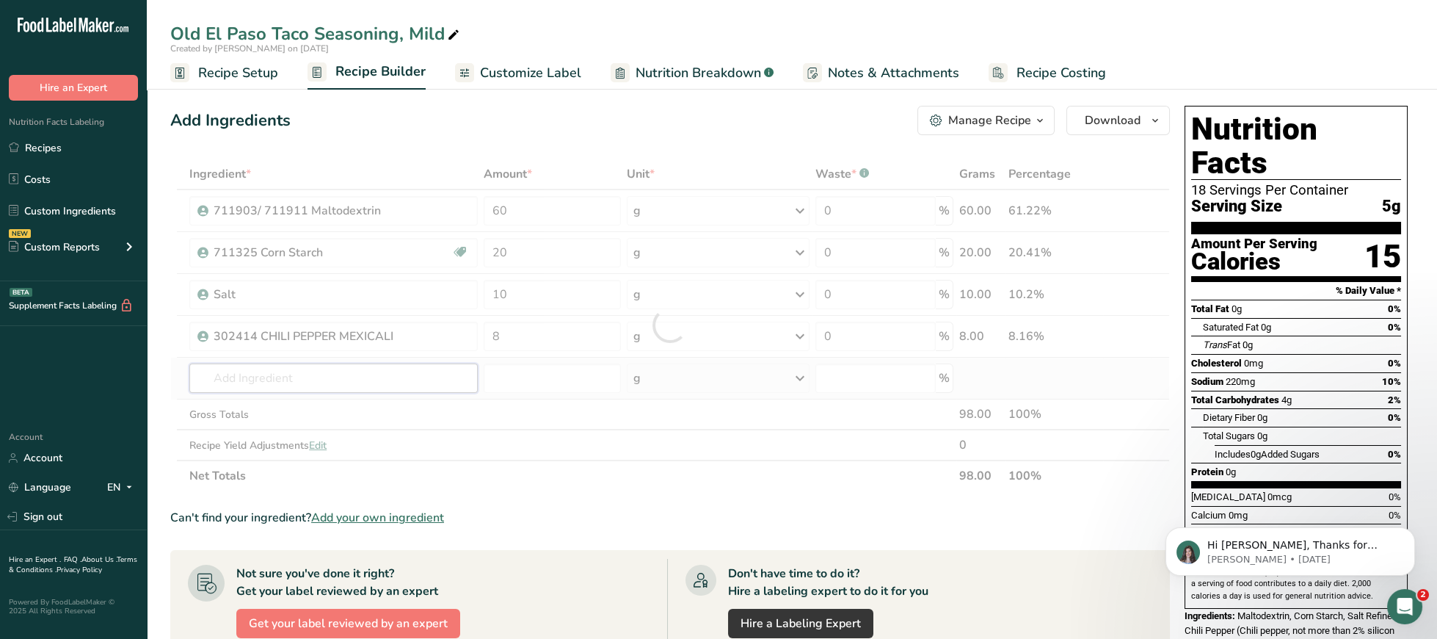
click at [344, 377] on input "text" at bounding box center [333, 377] width 289 height 29
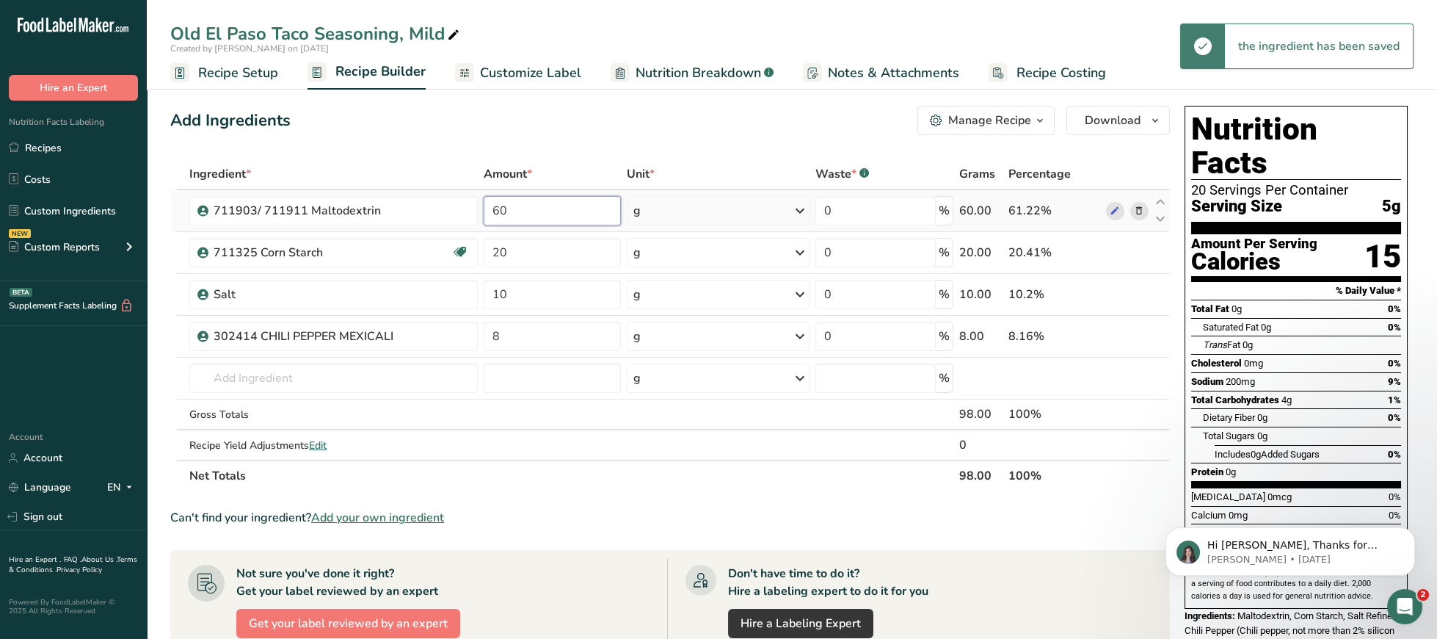
drag, startPoint x: 529, startPoint y: 209, endPoint x: 423, endPoint y: 207, distance: 106.5
click at [484, 207] on input "60" at bounding box center [552, 210] width 137 height 29
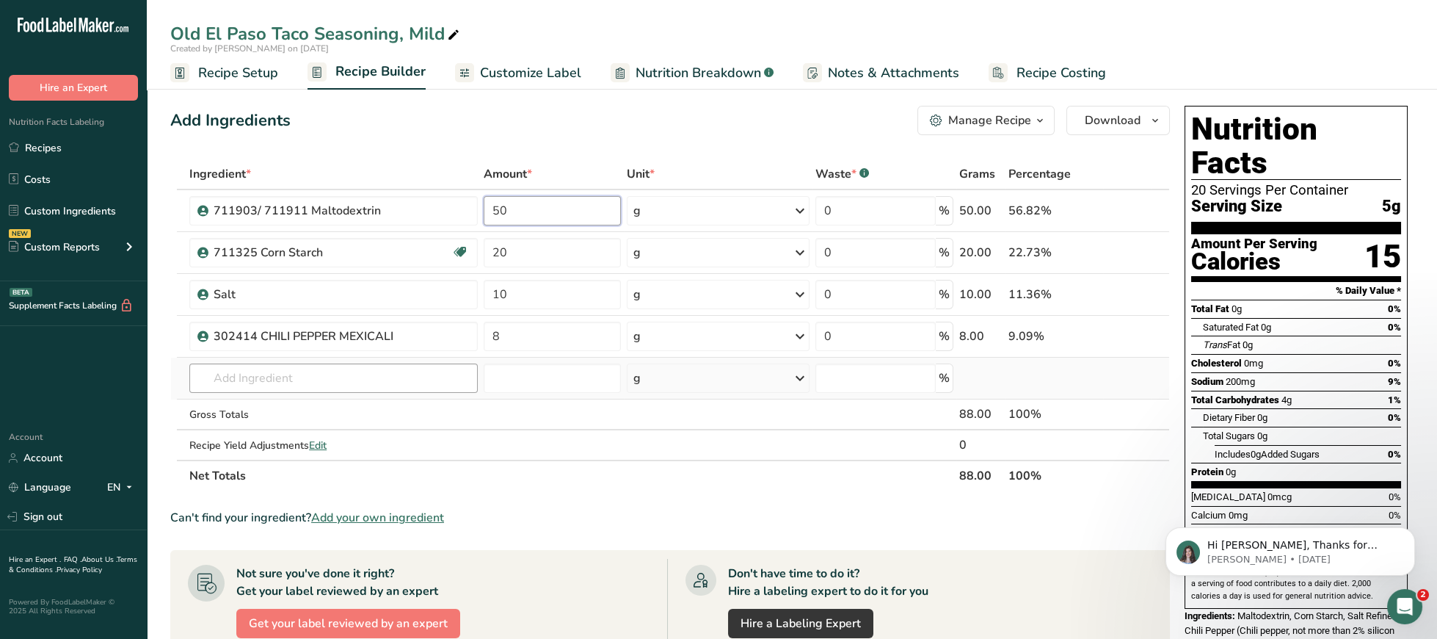
type input "50"
click at [396, 380] on input "text" at bounding box center [333, 377] width 289 height 29
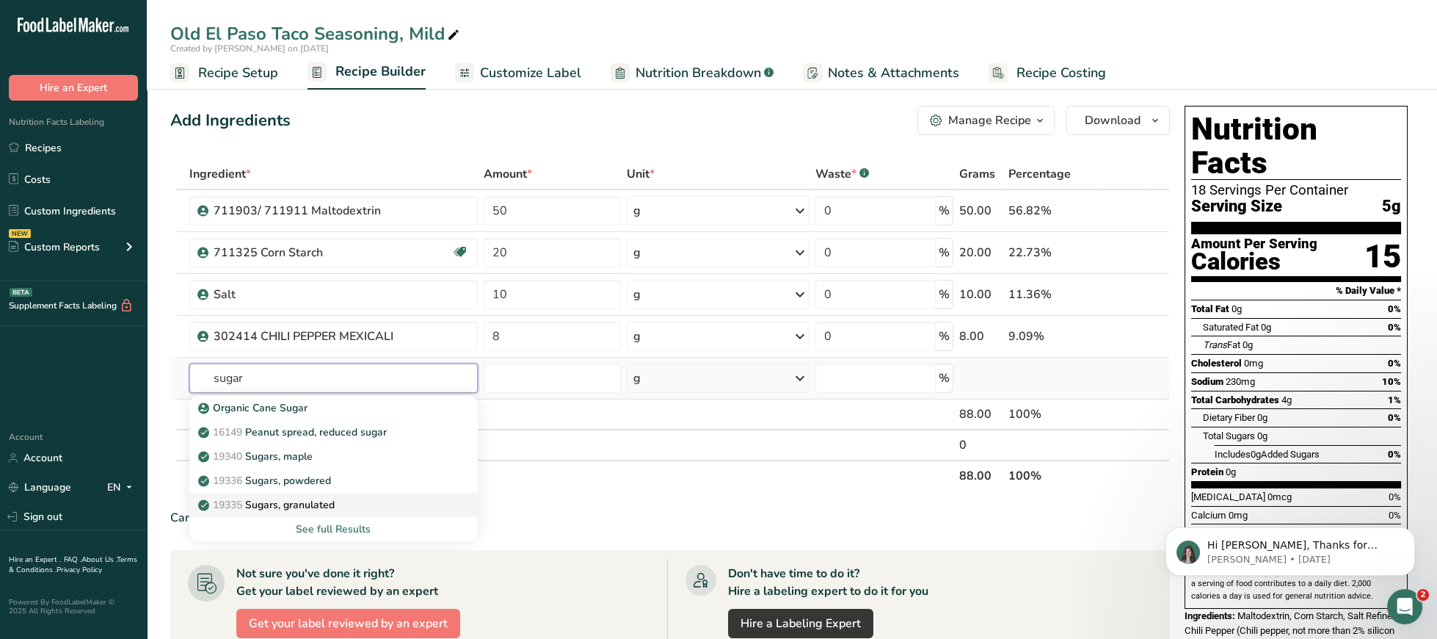
type input "sugar"
click at [380, 510] on div "19335 [GEOGRAPHIC_DATA], granulated" at bounding box center [322, 504] width 242 height 15
type input "Sugars, granulated"
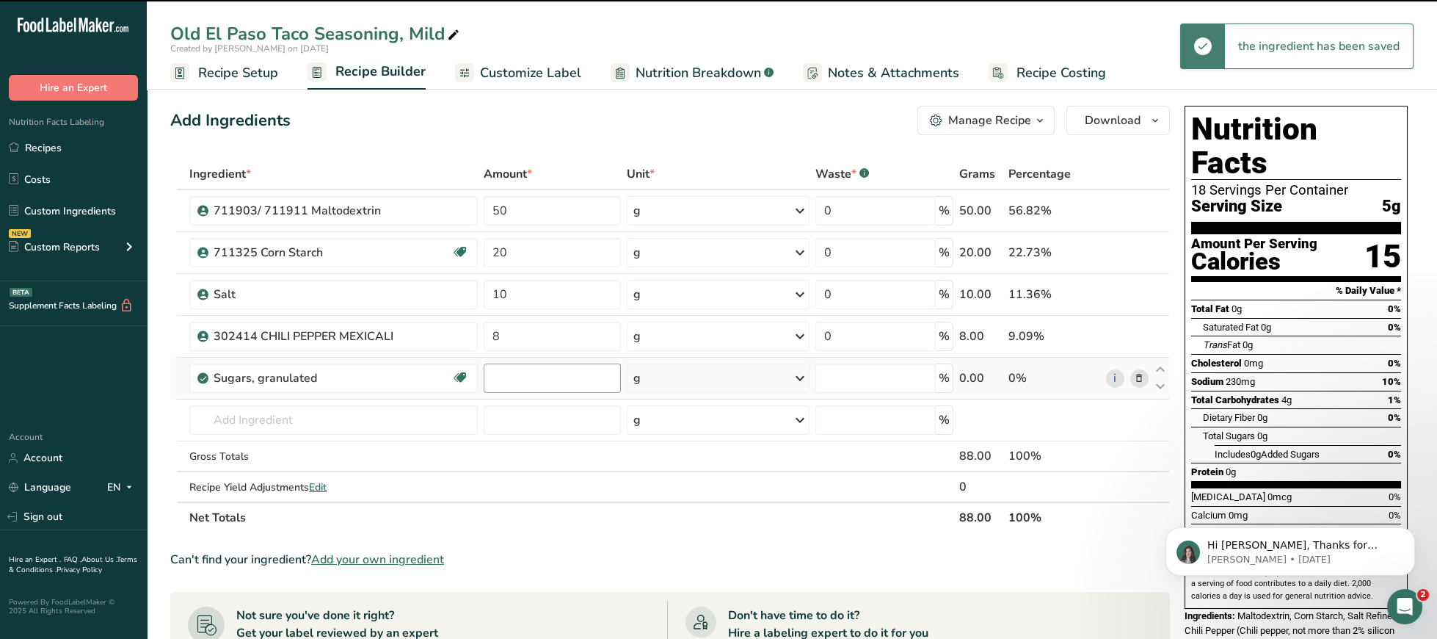
type input "0"
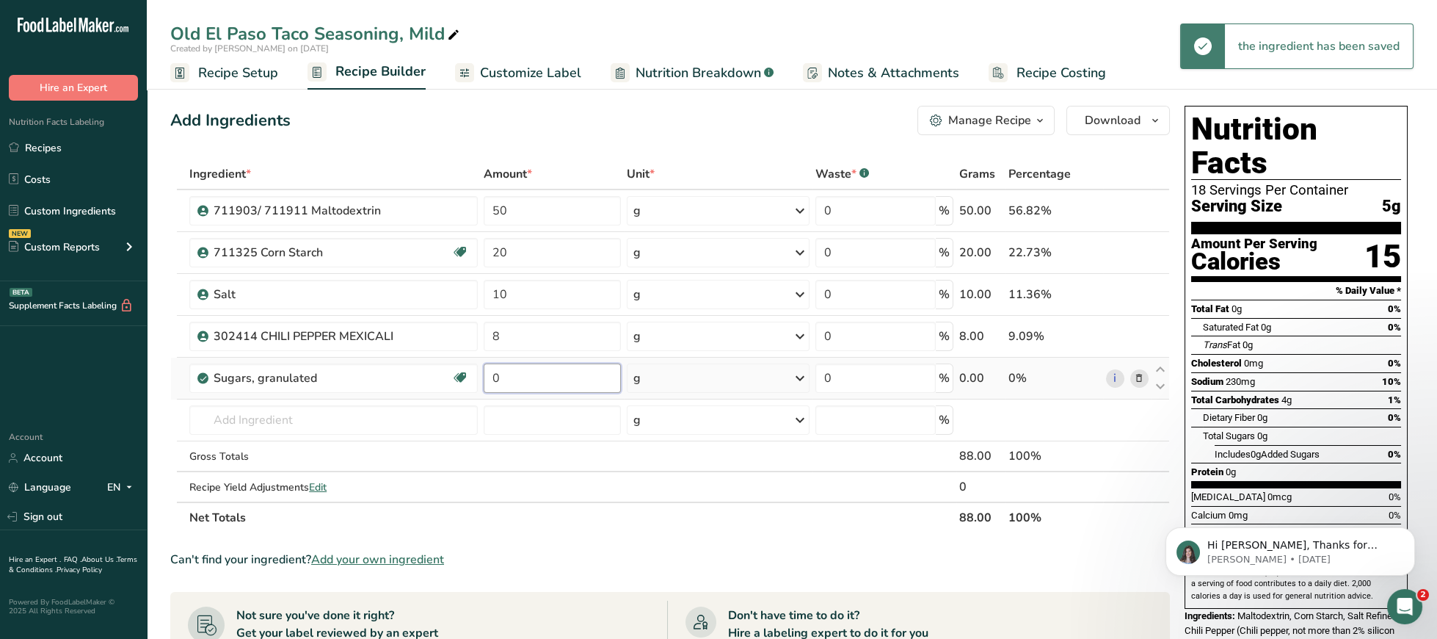
drag, startPoint x: 525, startPoint y: 391, endPoint x: 432, endPoint y: 387, distance: 93.3
click at [484, 387] on input "0" at bounding box center [552, 377] width 137 height 29
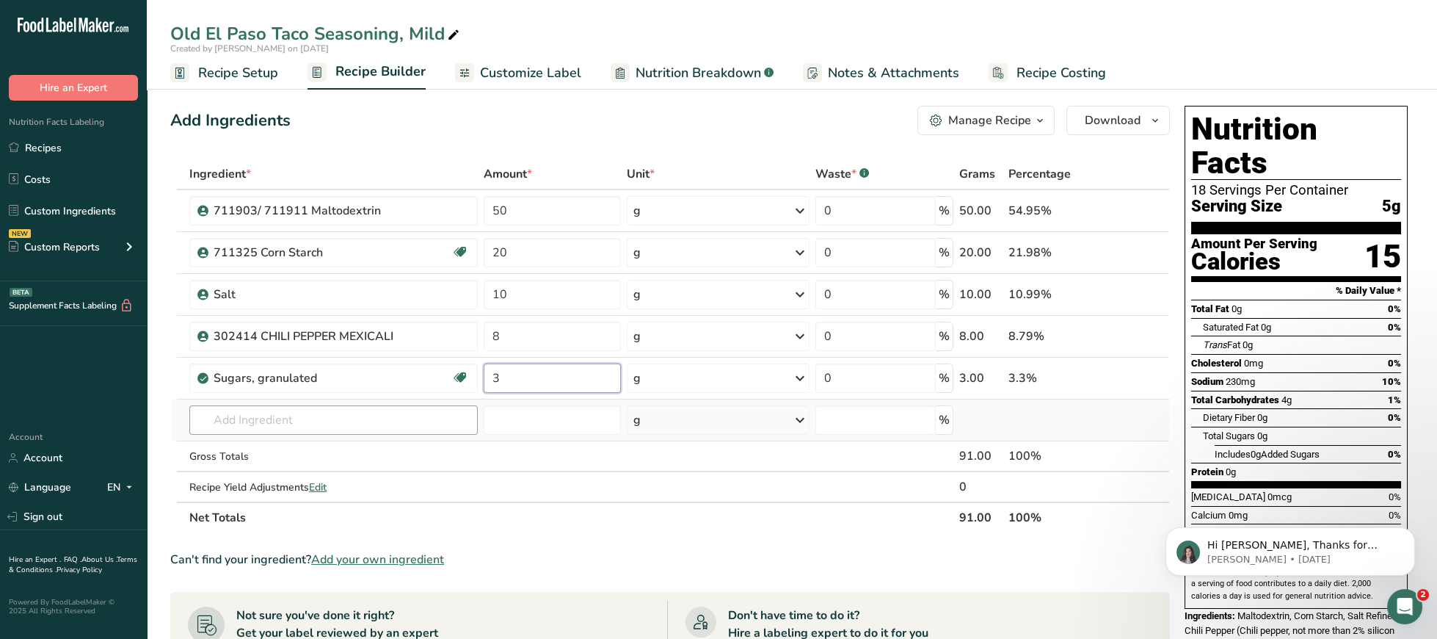
type input "3"
click at [405, 427] on input "text" at bounding box center [333, 419] width 289 height 29
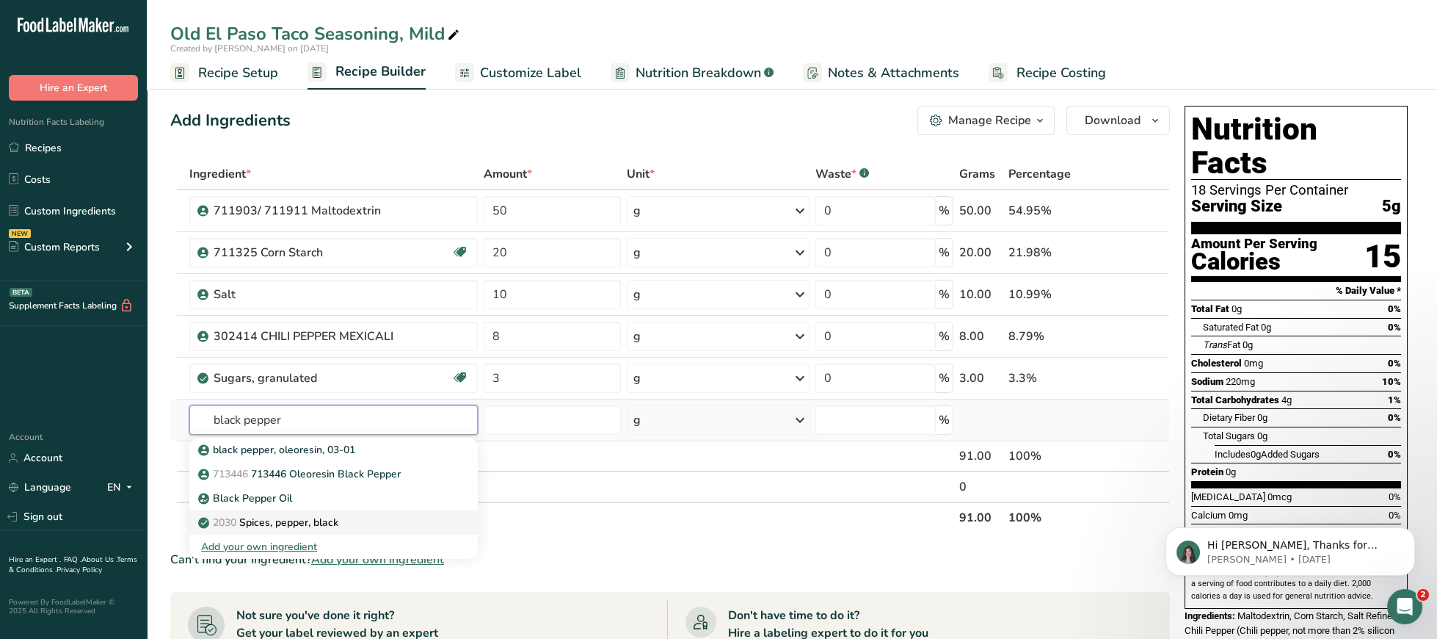
type input "black pepper"
click at [369, 527] on div "2030 Spices, pepper, black" at bounding box center [322, 522] width 242 height 15
type input "Spices, pepper, black"
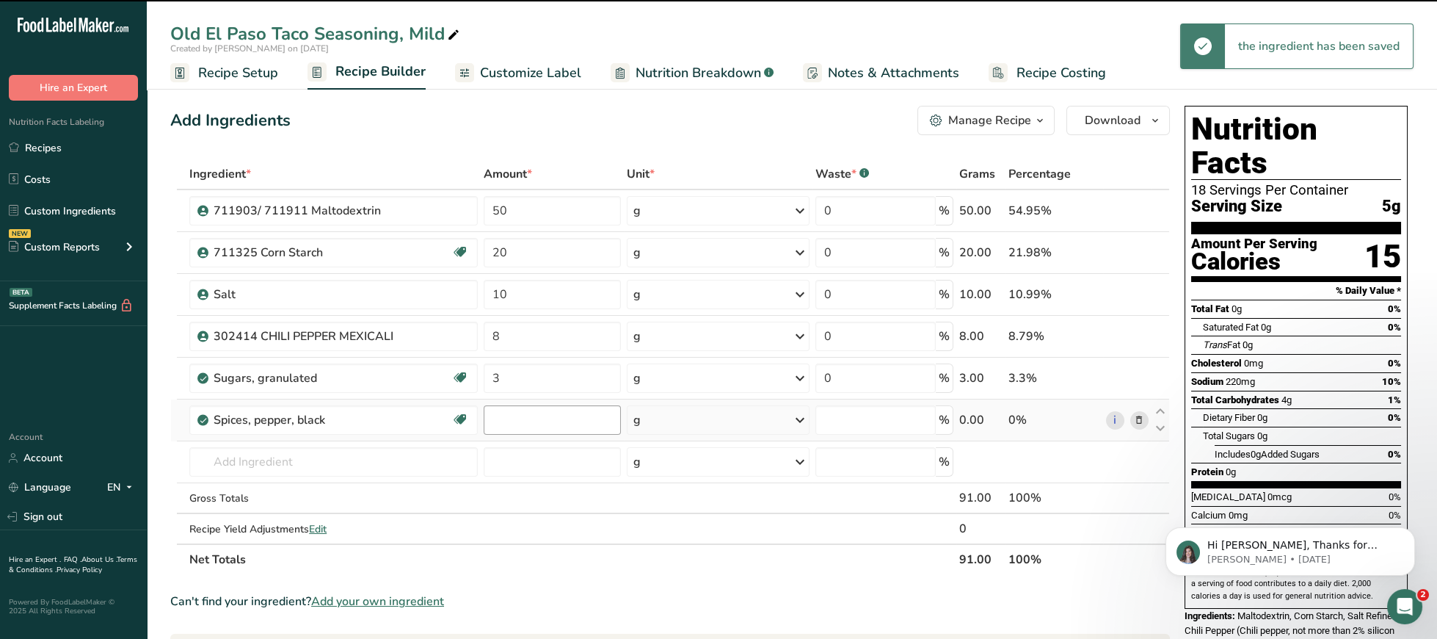
type input "0"
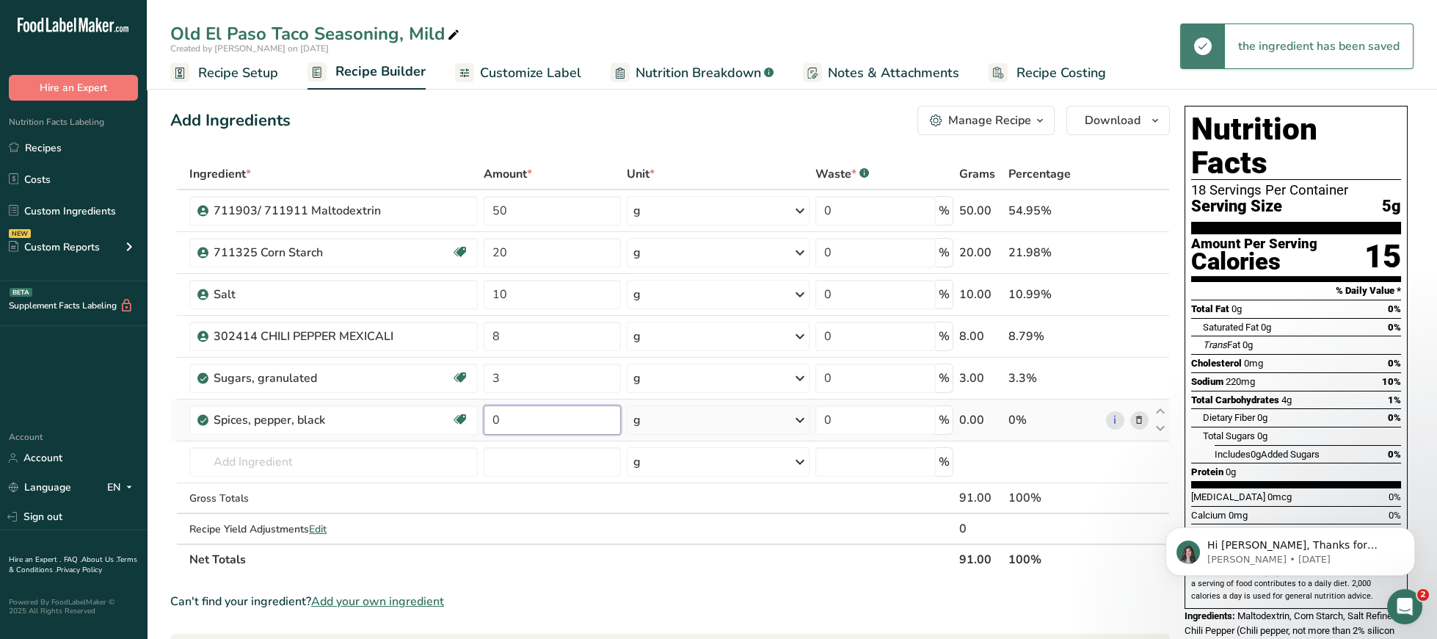
drag, startPoint x: 520, startPoint y: 422, endPoint x: 437, endPoint y: 422, distance: 83.0
click at [484, 422] on input "0" at bounding box center [552, 419] width 137 height 29
type input "1"
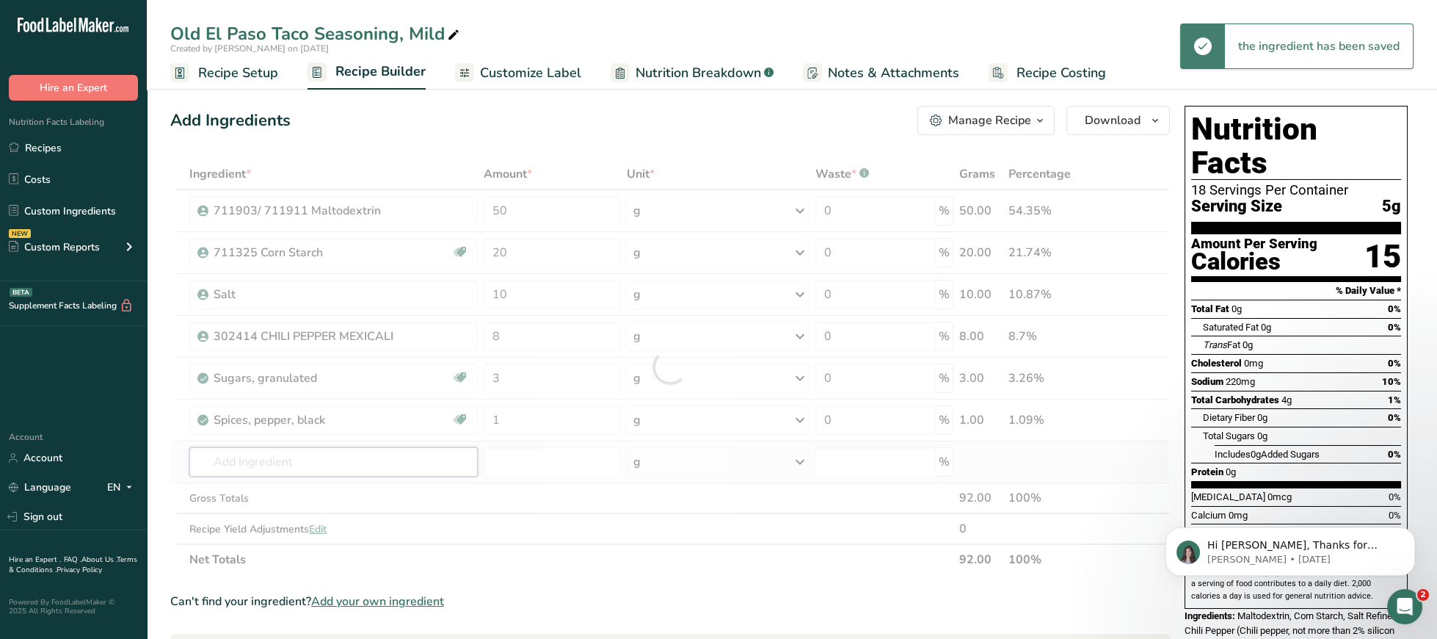
click at [315, 464] on input "text" at bounding box center [333, 461] width 289 height 29
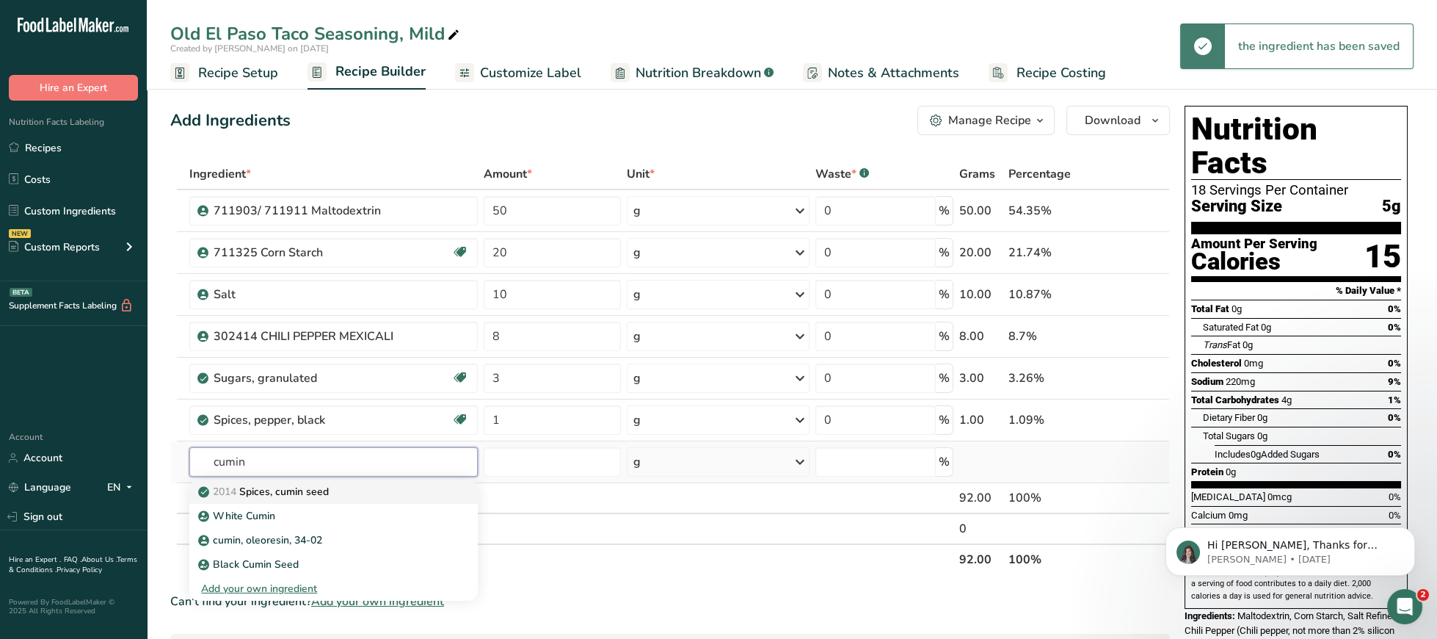
type input "cumin"
click at [318, 486] on p "2014 Spices, cumin seed" at bounding box center [265, 491] width 128 height 15
type input "Spices, cumin seed"
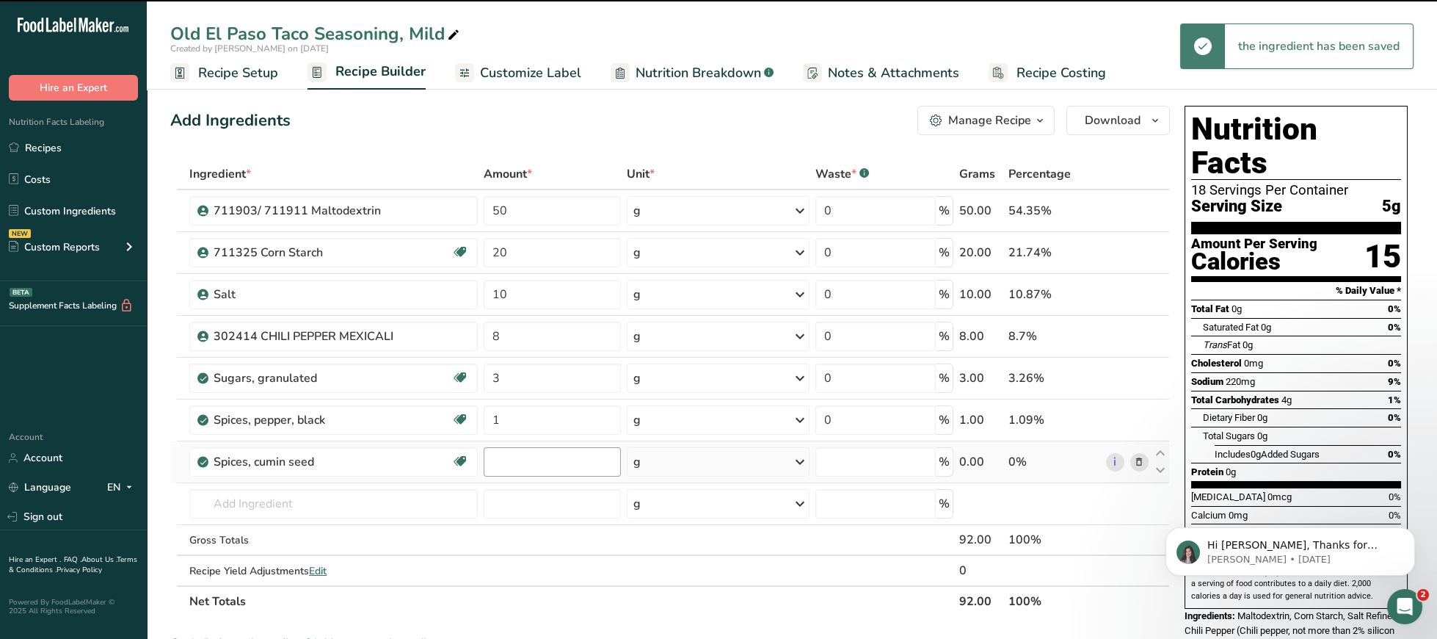
type input "0"
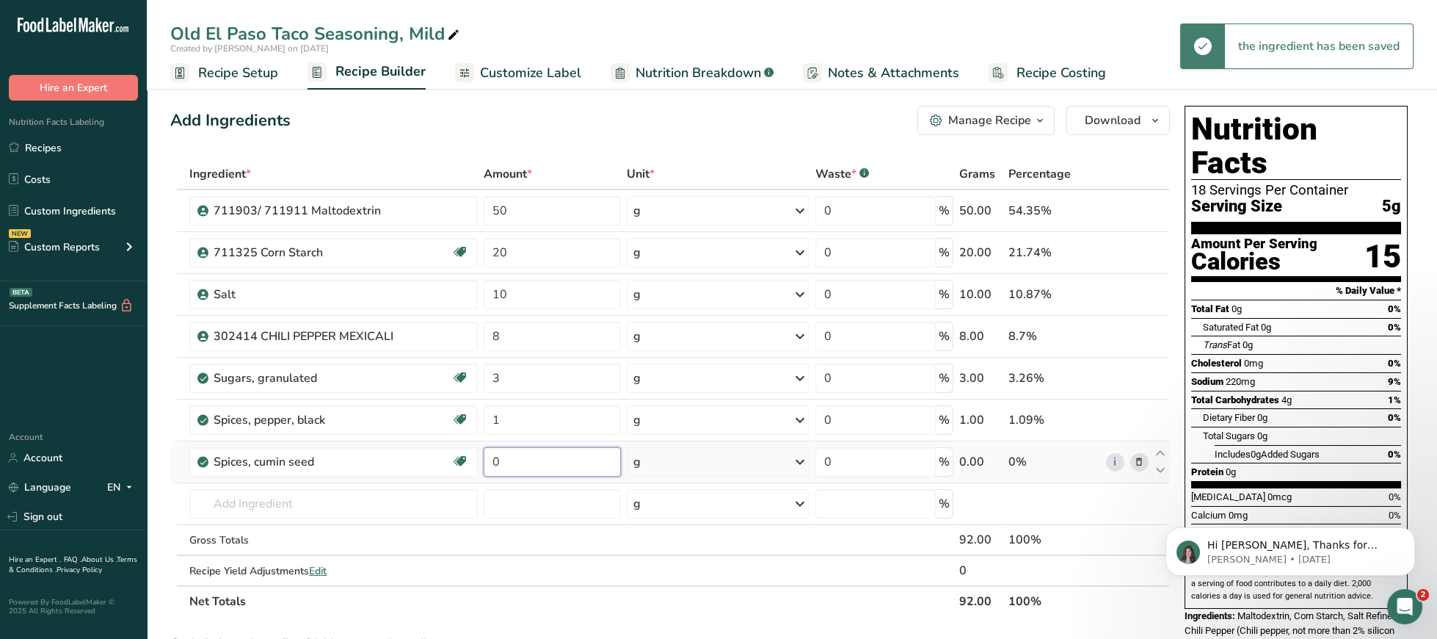
drag, startPoint x: 513, startPoint y: 467, endPoint x: 457, endPoint y: 462, distance: 56.8
click at [484, 462] on input "0" at bounding box center [552, 461] width 137 height 29
type input "1"
click at [363, 517] on input "text" at bounding box center [333, 503] width 289 height 29
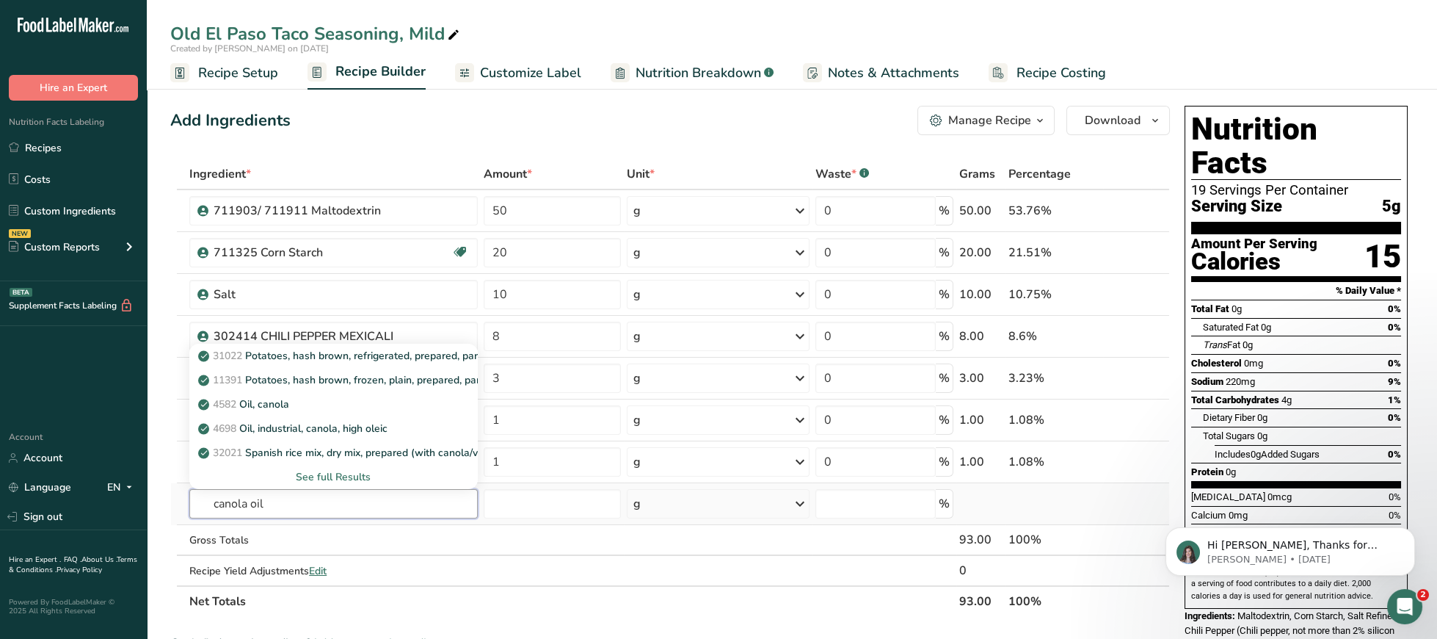
type input "canola oil"
click at [226, 476] on div "See full Results" at bounding box center [333, 476] width 265 height 15
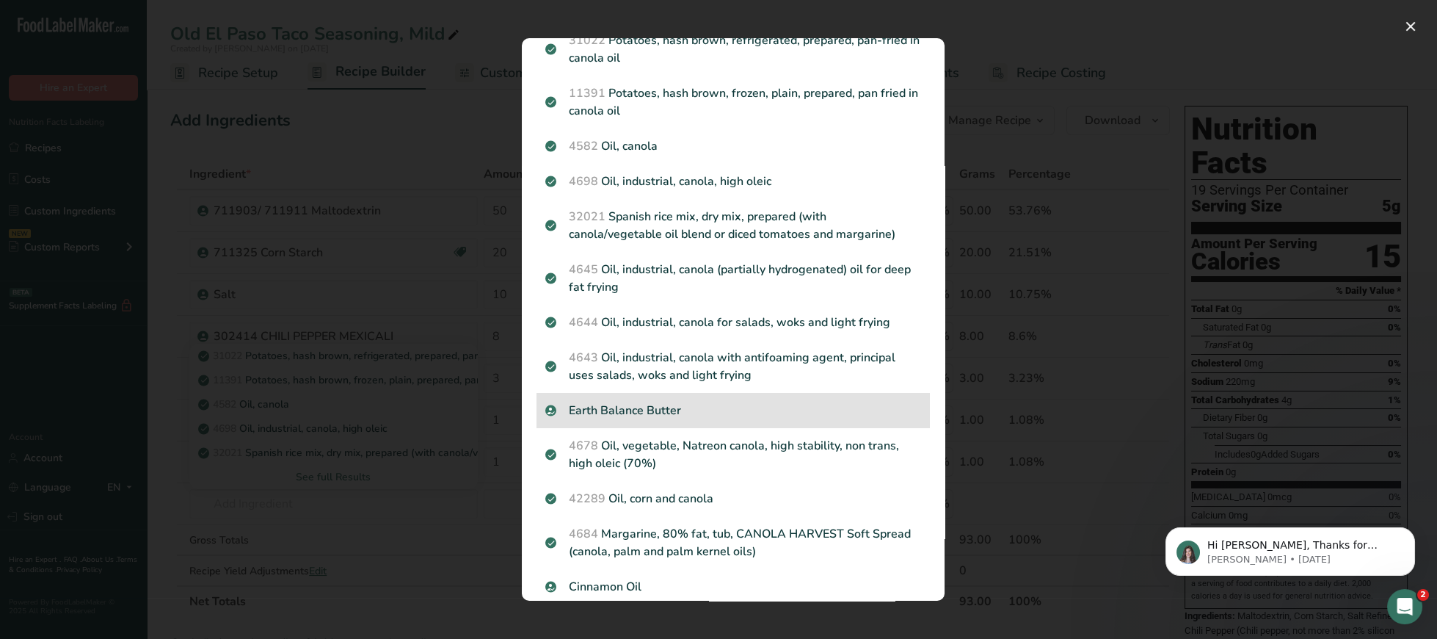
scroll to position [78, 0]
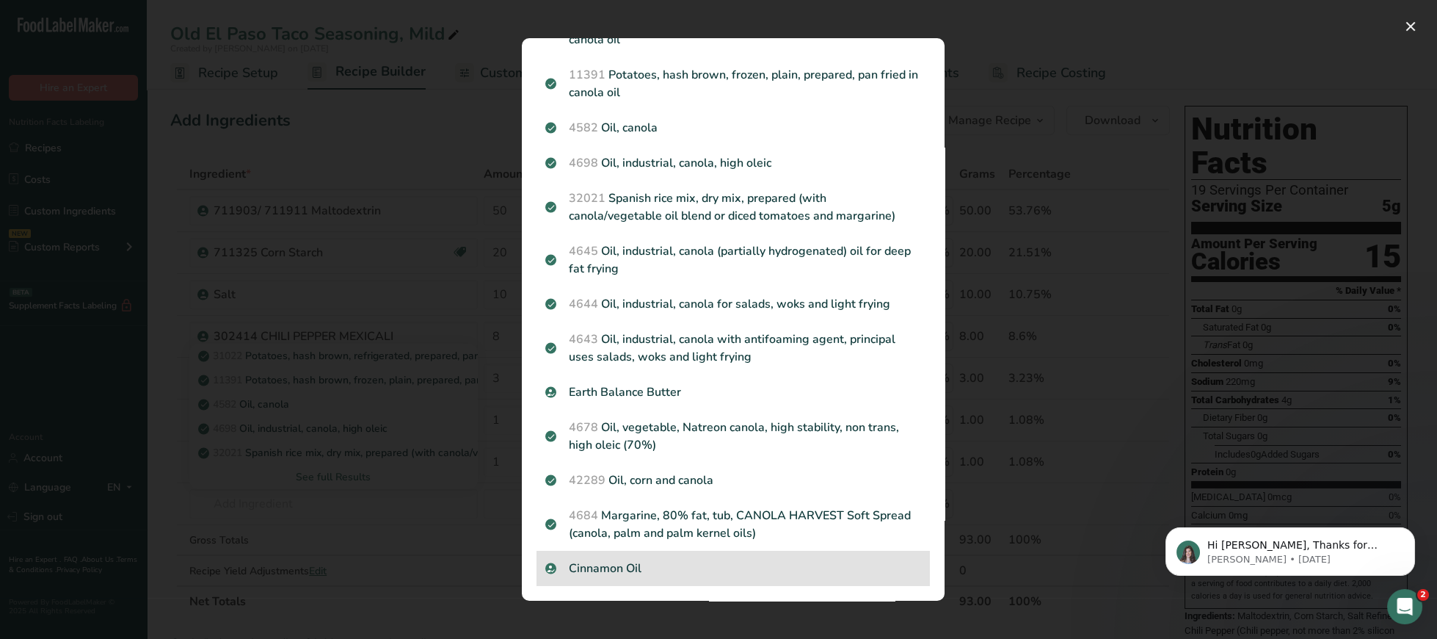
click at [727, 575] on p "Cinnamon Oil" at bounding box center [733, 568] width 376 height 18
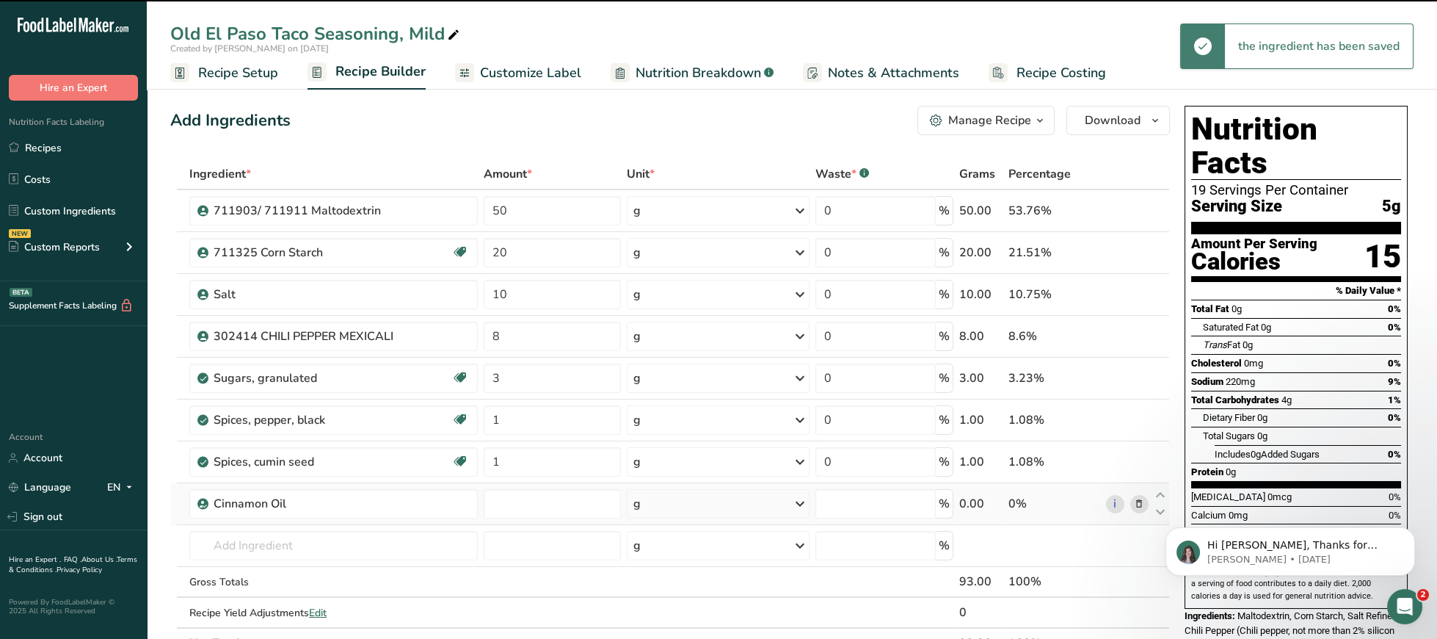
type input "0"
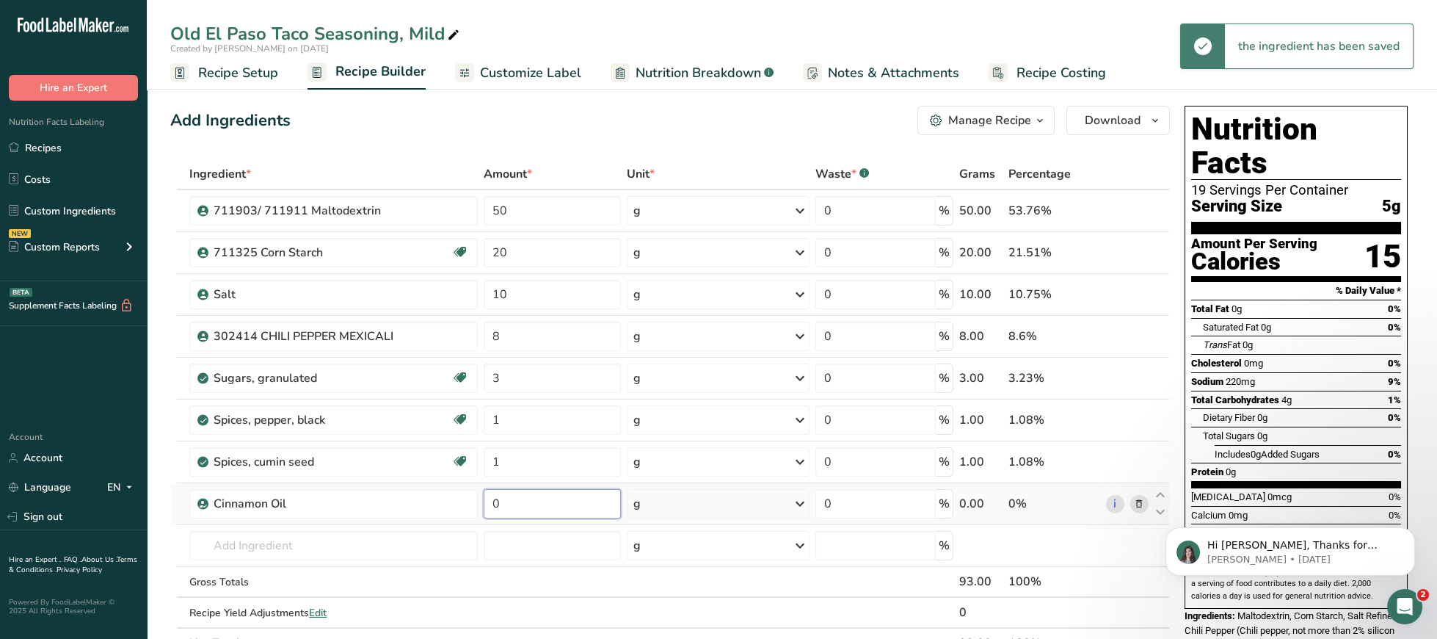
drag, startPoint x: 508, startPoint y: 504, endPoint x: 468, endPoint y: 505, distance: 39.7
click at [484, 505] on input "0" at bounding box center [552, 503] width 137 height 29
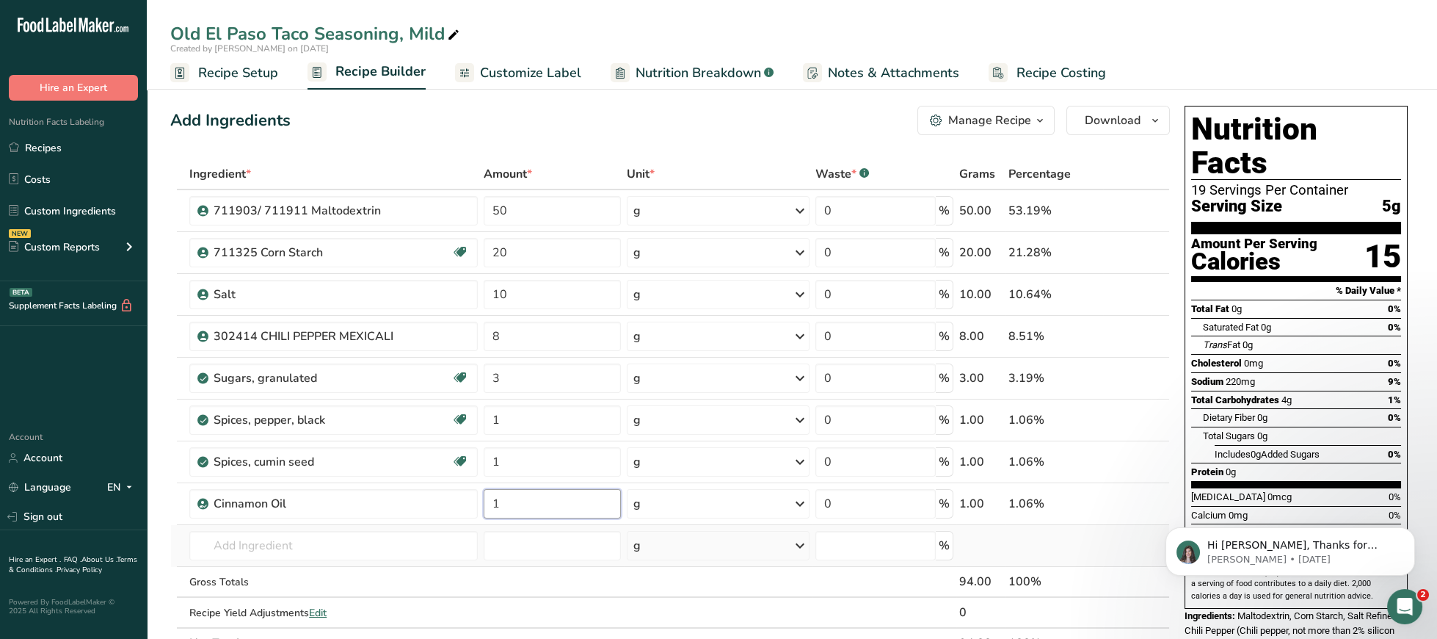
type input "1"
click at [358, 568] on div "Ingredient * Amount * Unit * Waste * .a-a{fill:#347362;}.b-a{fill:#fff;} Grams …" at bounding box center [670, 409] width 1000 height 500
click at [354, 554] on input "text" at bounding box center [333, 545] width 289 height 29
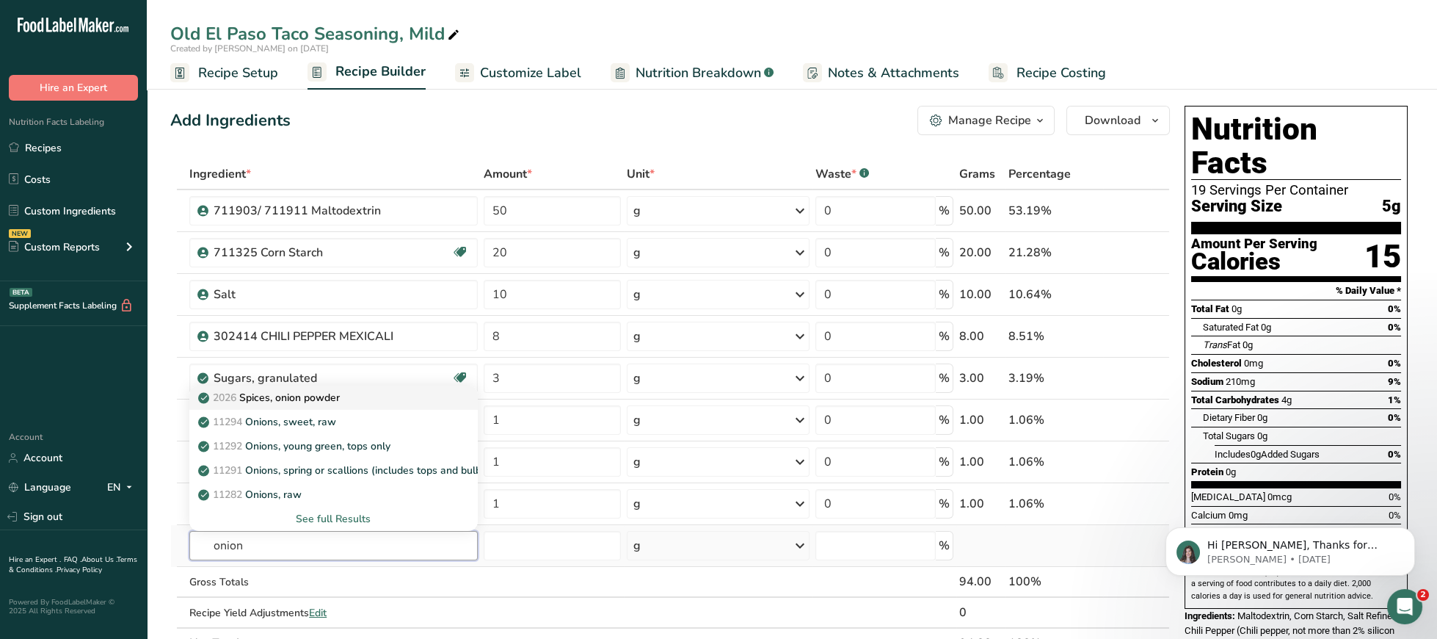
type input "onion"
click at [352, 405] on div "2026 Spices, onion powder" at bounding box center [322, 397] width 242 height 15
type input "Spices, onion powder"
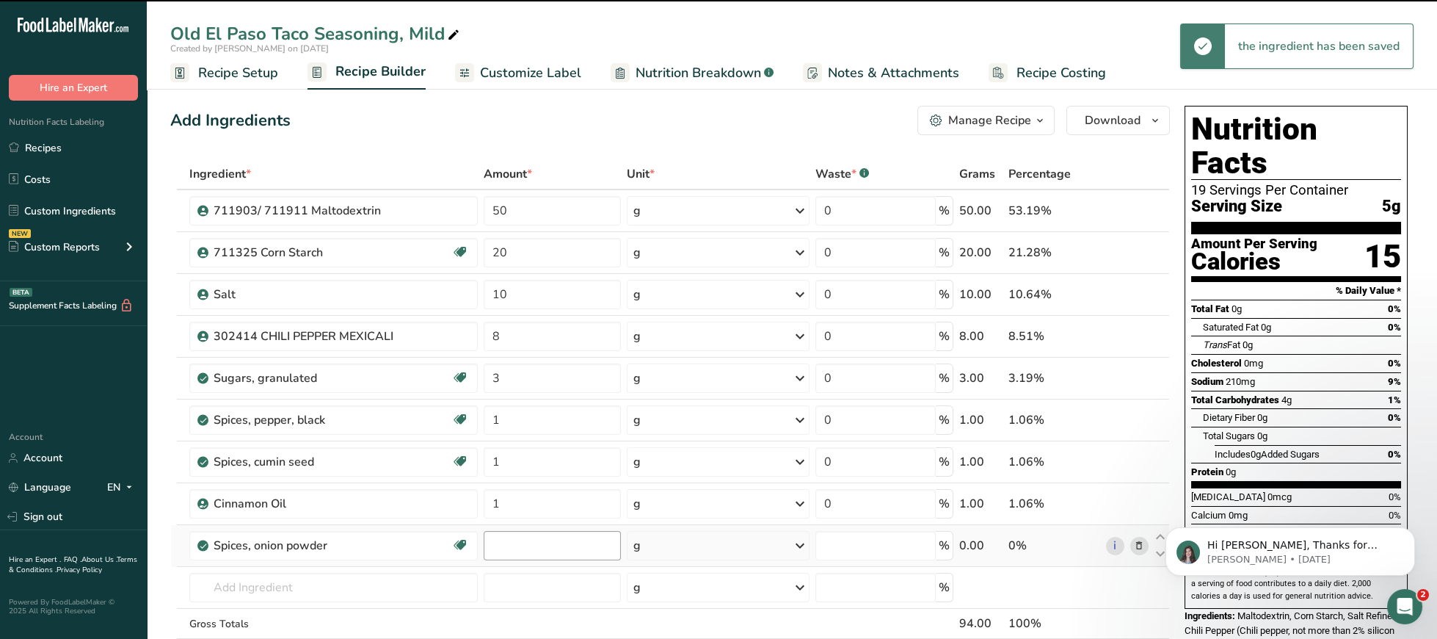
type input "0"
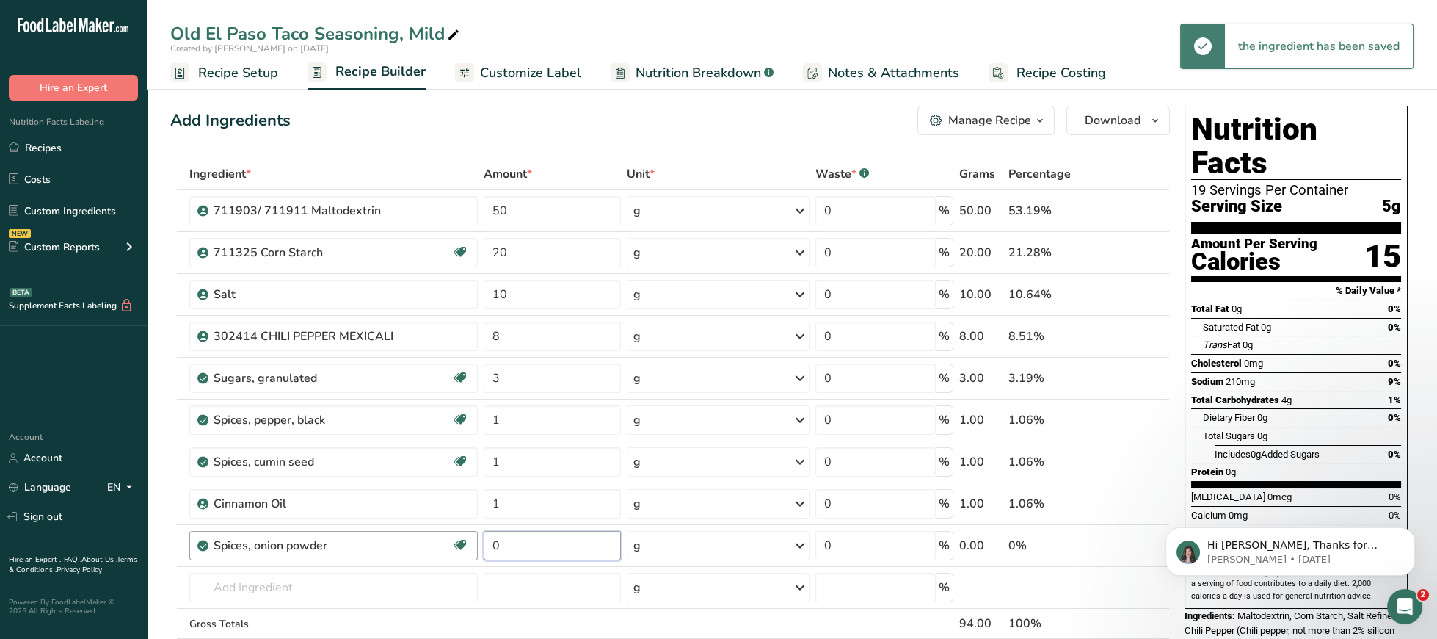
drag, startPoint x: 522, startPoint y: 542, endPoint x: 446, endPoint y: 551, distance: 76.2
click at [484, 549] on input "0" at bounding box center [552, 545] width 137 height 29
type input "1"
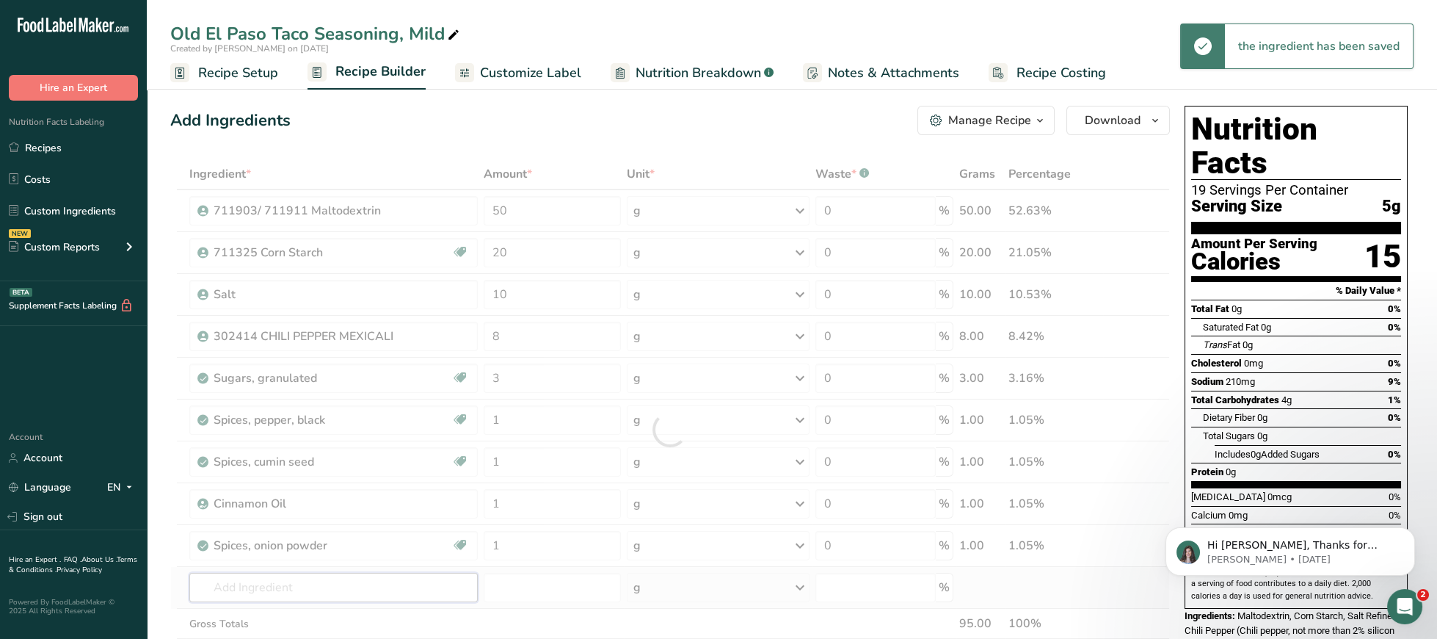
click at [369, 586] on input "text" at bounding box center [333, 587] width 289 height 29
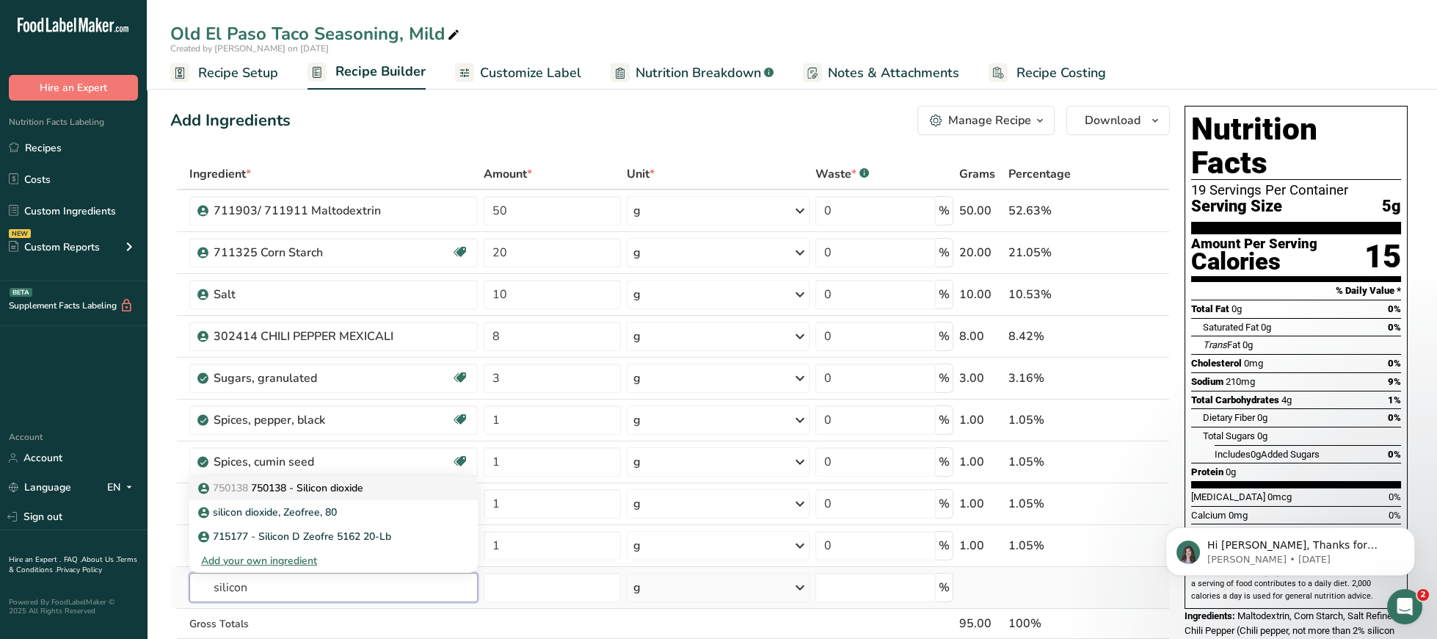
type input "silicon"
click at [391, 491] on div "750138 750138 - Silicon dioxide" at bounding box center [322, 487] width 242 height 15
type input "750138 - Silicon dioxide"
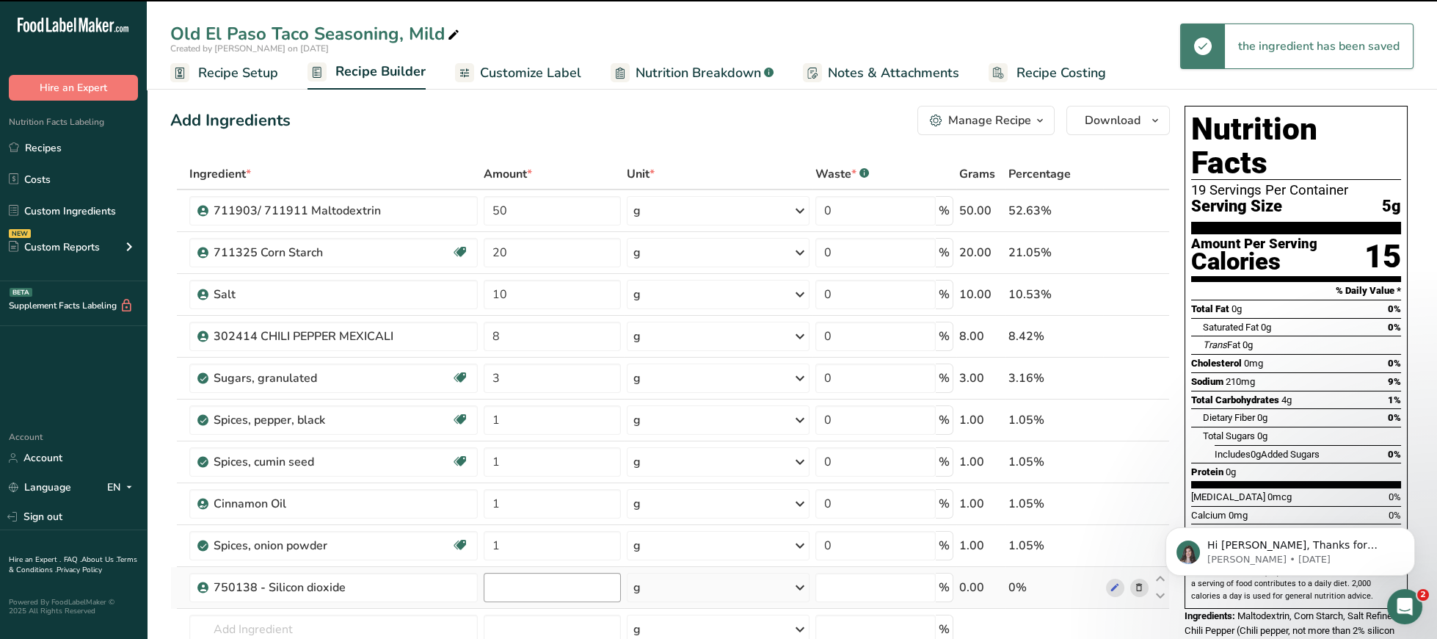
type input "0"
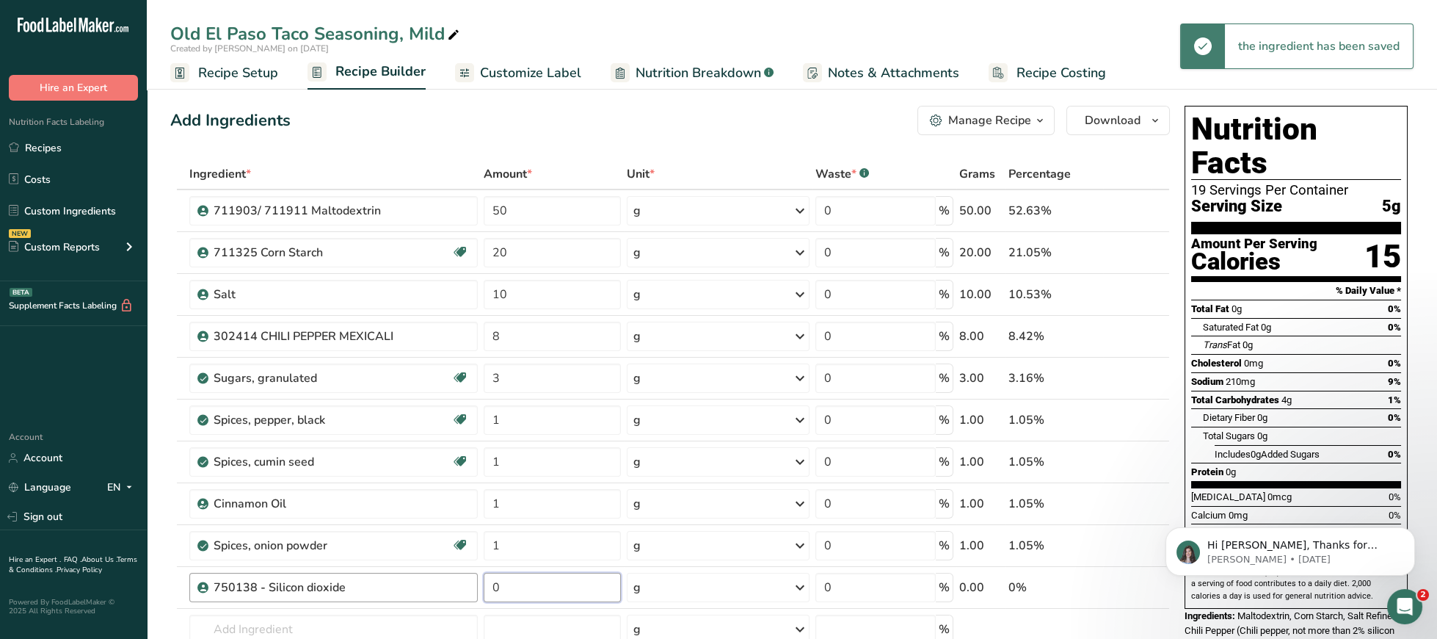
drag, startPoint x: 522, startPoint y: 590, endPoint x: 442, endPoint y: 592, distance: 80.1
click at [484, 590] on input "0" at bounding box center [552, 587] width 137 height 29
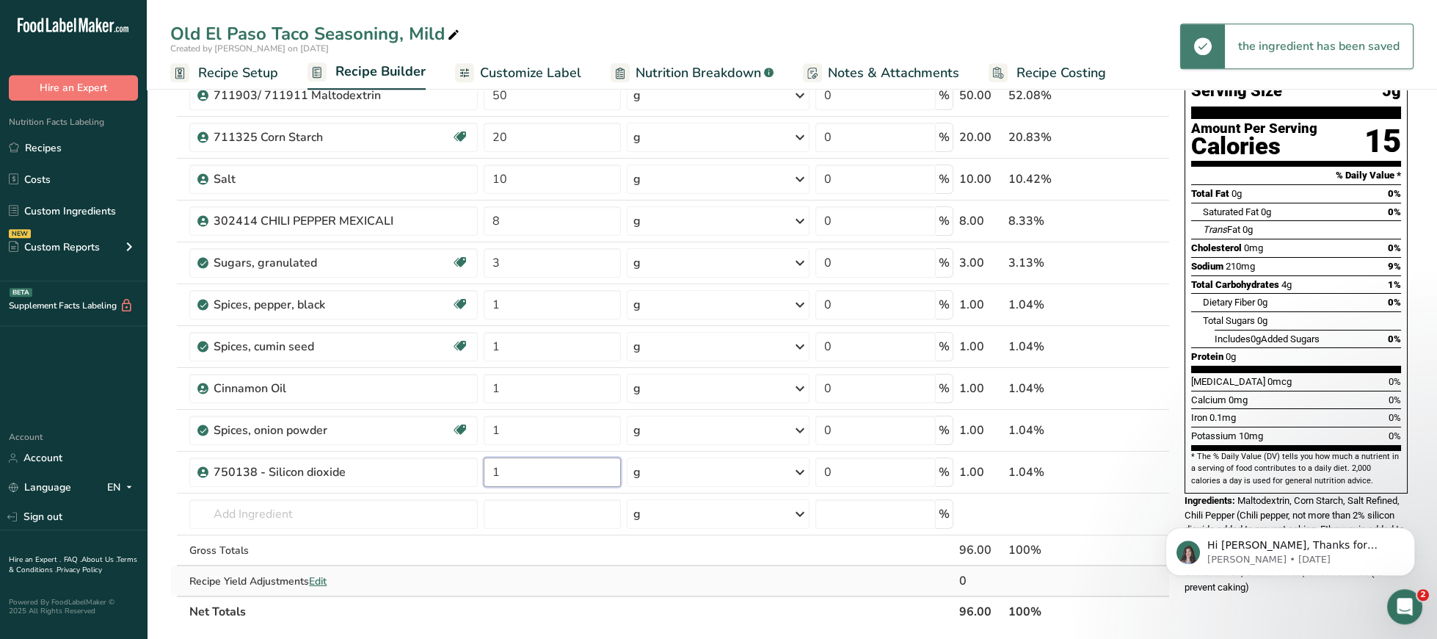
scroll to position [151, 0]
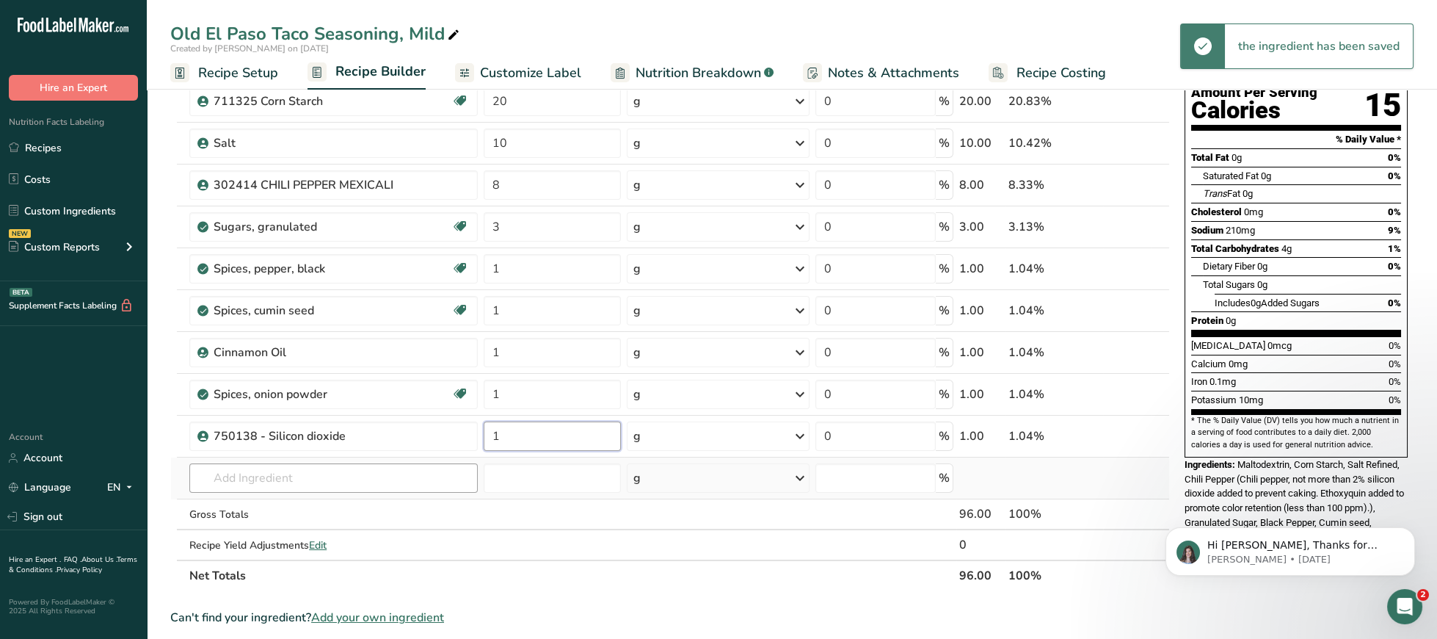
type input "1"
click at [333, 478] on input "text" at bounding box center [333, 477] width 289 height 29
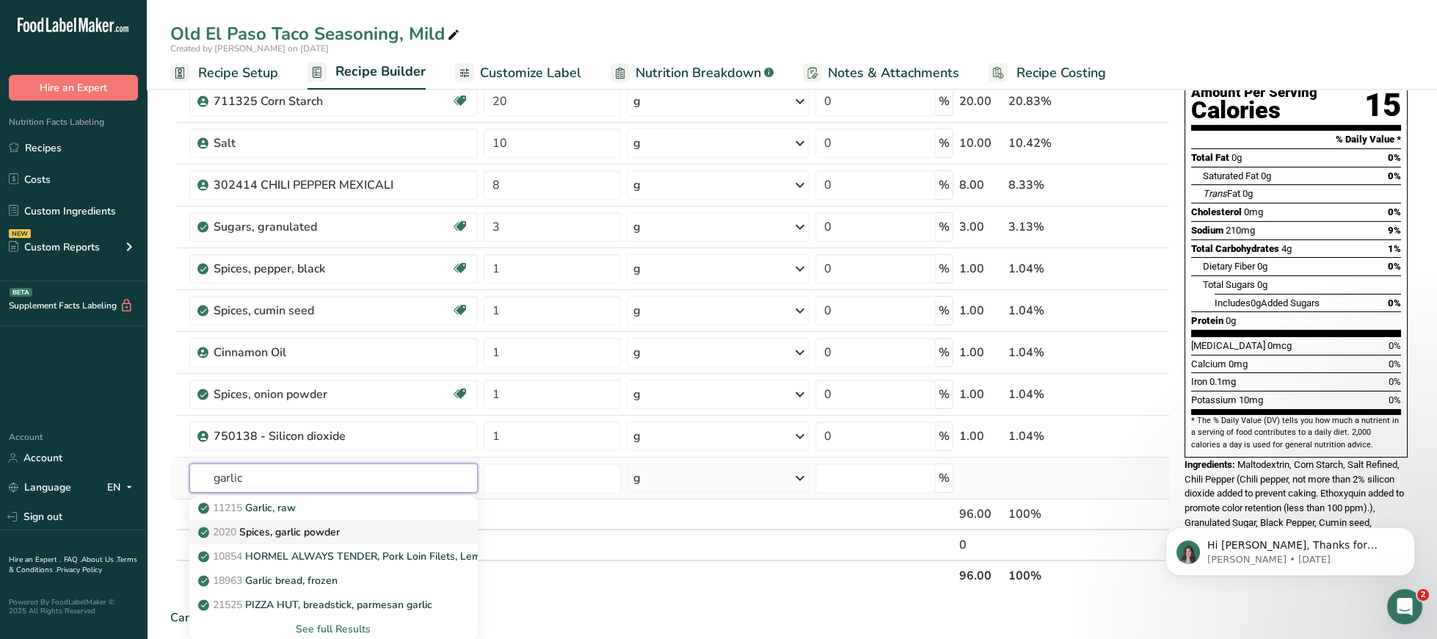
type input "garlic"
click at [337, 529] on p "2020 Spices, garlic powder" at bounding box center [270, 531] width 139 height 15
type input "Spices, garlic powder"
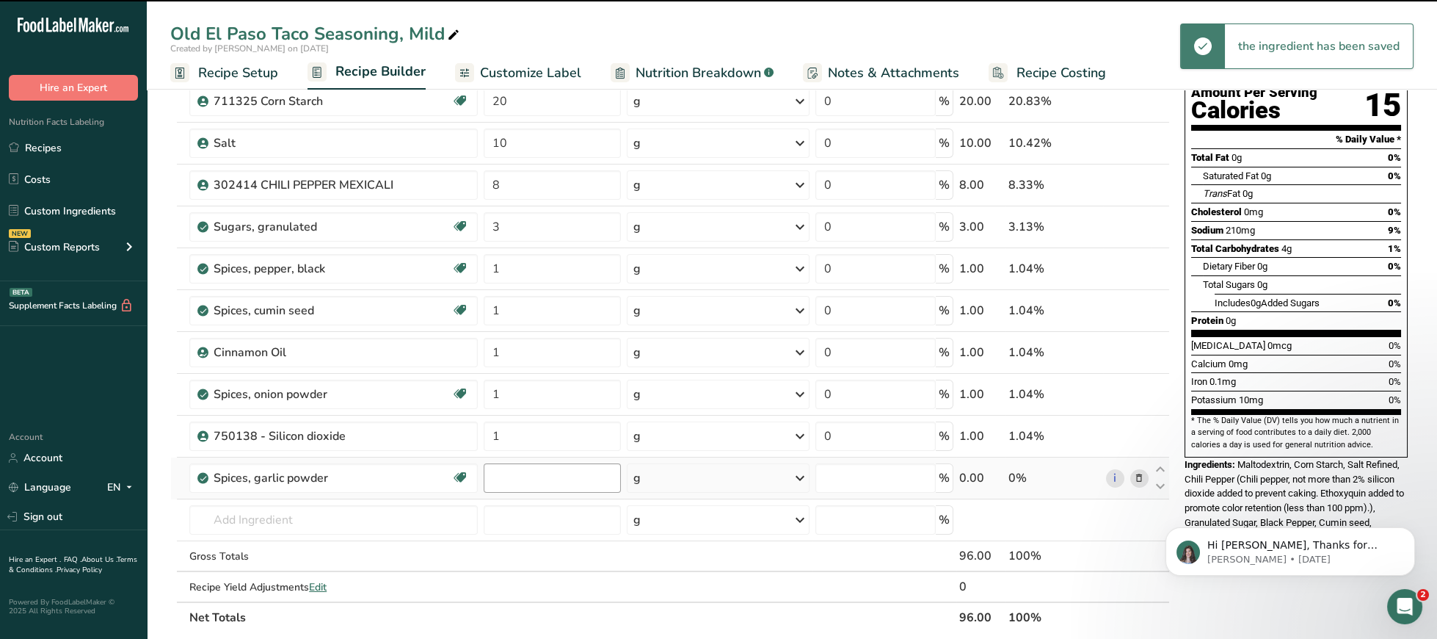
type input "0"
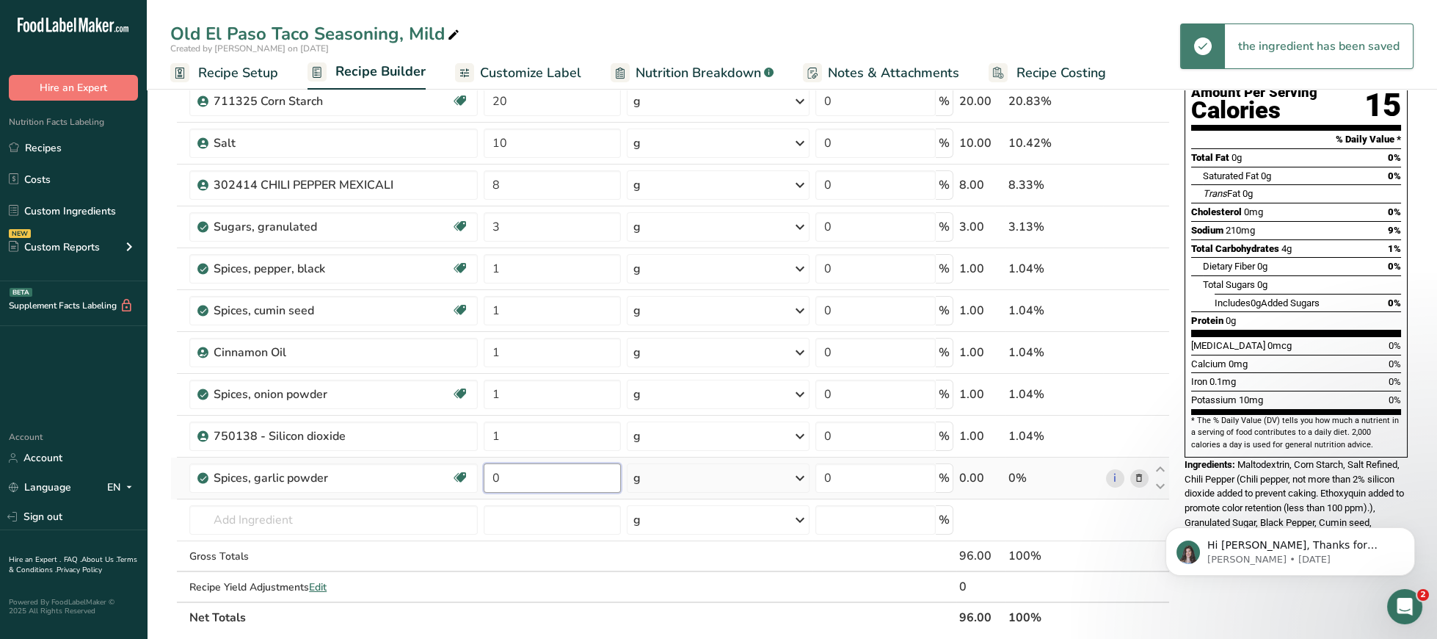
drag, startPoint x: 462, startPoint y: 479, endPoint x: 443, endPoint y: 482, distance: 19.3
click at [484, 482] on input "0" at bounding box center [552, 477] width 137 height 29
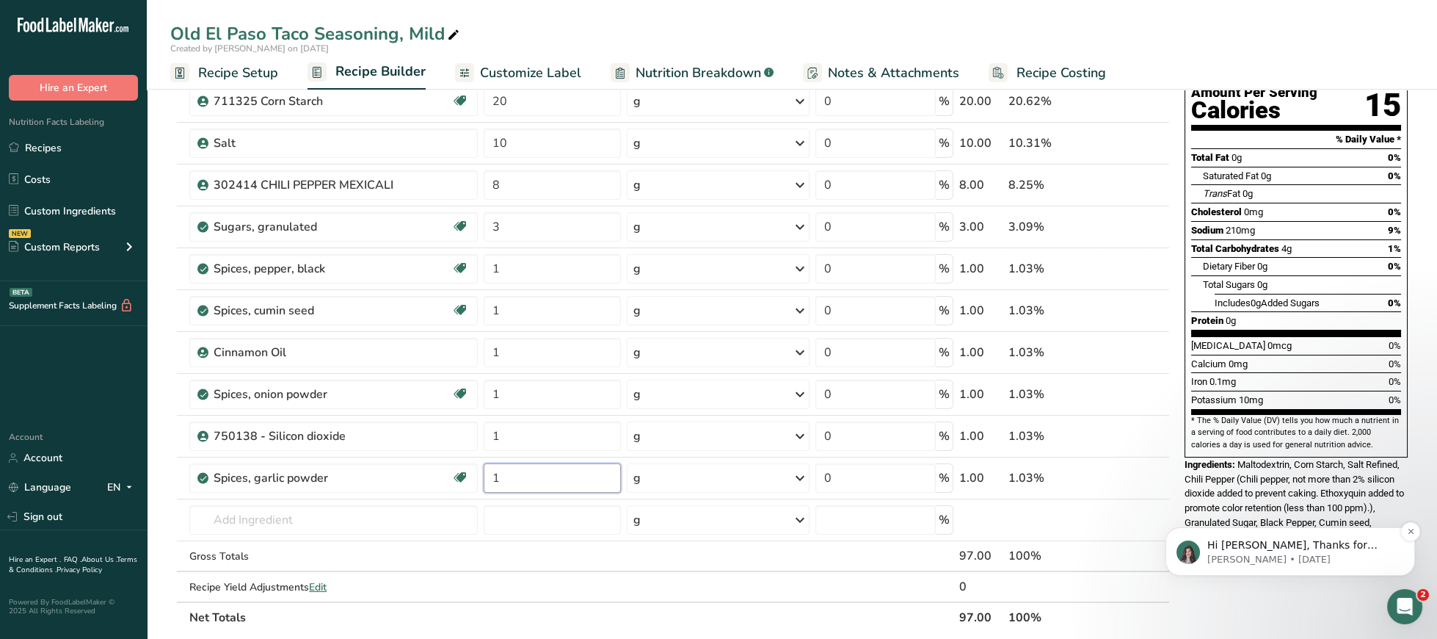
type input "1"
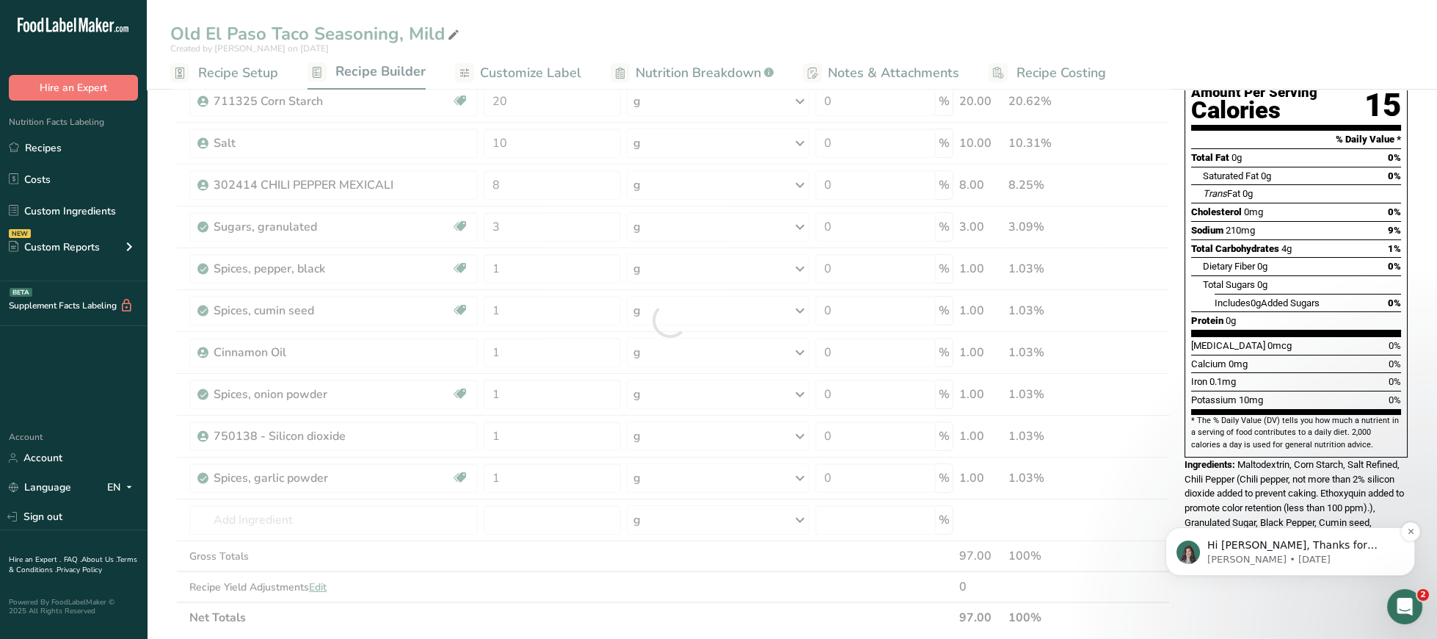
click at [1316, 559] on p "[PERSON_NAME] • [DATE]" at bounding box center [1302, 559] width 189 height 13
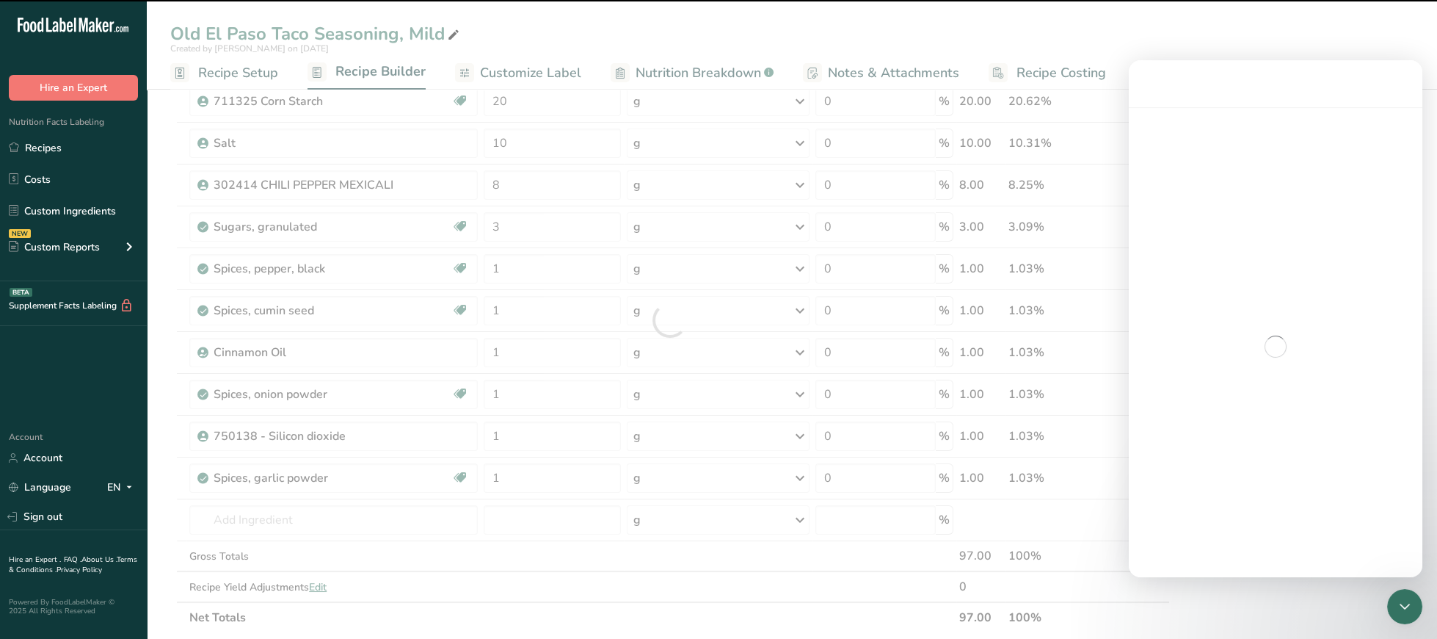
scroll to position [0, 0]
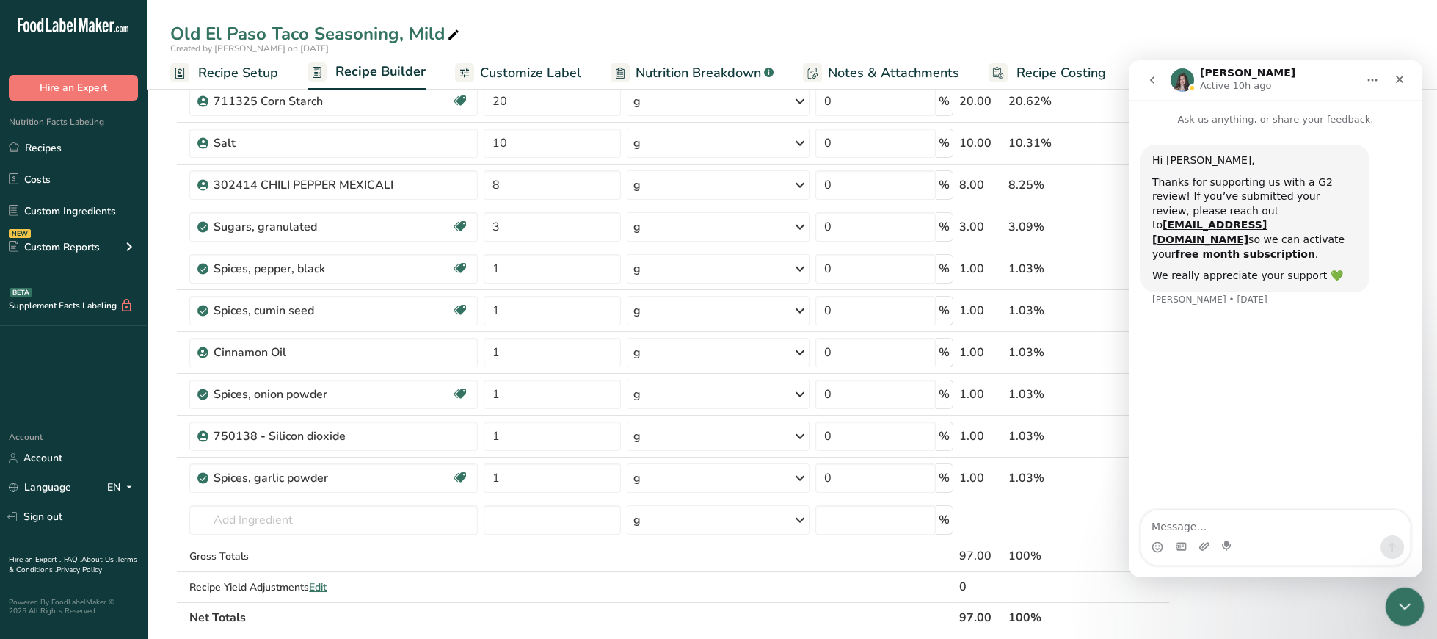
drag, startPoint x: 1394, startPoint y: 595, endPoint x: 2675, endPoint y: 1182, distance: 1408.4
click at [1394, 595] on div "Close Intercom Messenger" at bounding box center [1402, 604] width 35 height 35
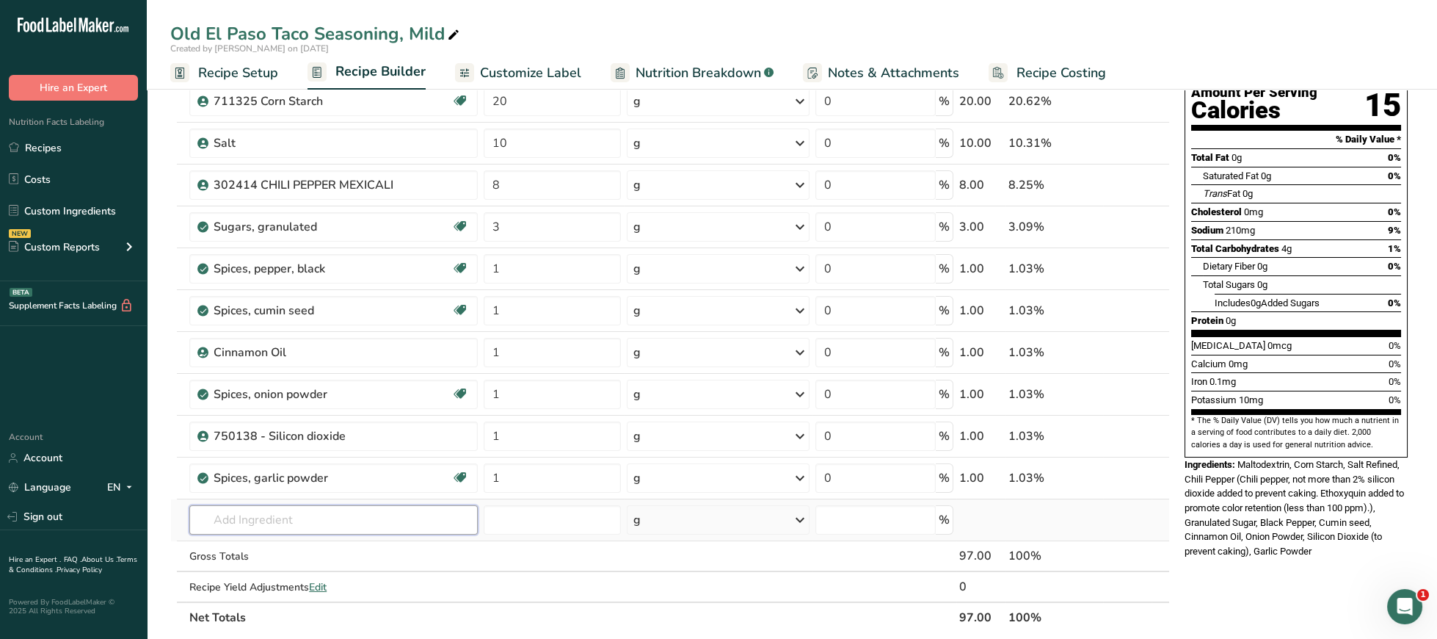
click at [327, 529] on input "text" at bounding box center [333, 519] width 289 height 29
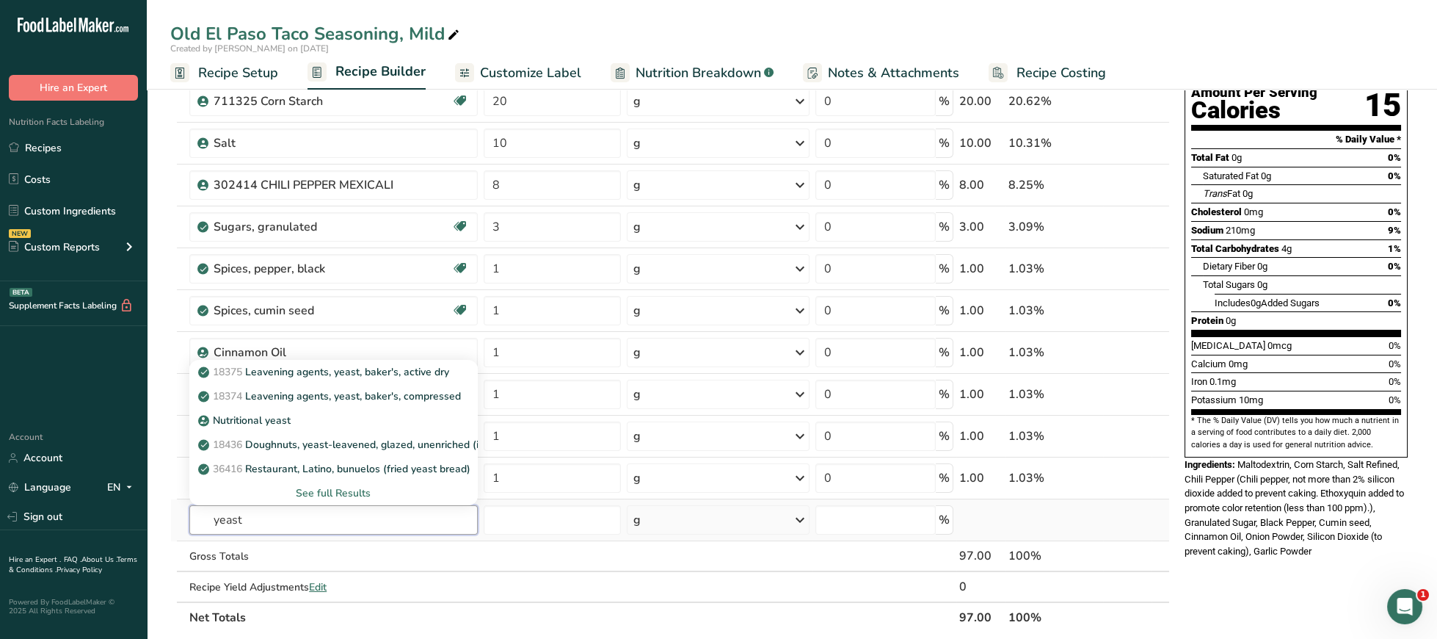
type input "yeast"
click at [367, 496] on div "See full Results" at bounding box center [333, 492] width 265 height 15
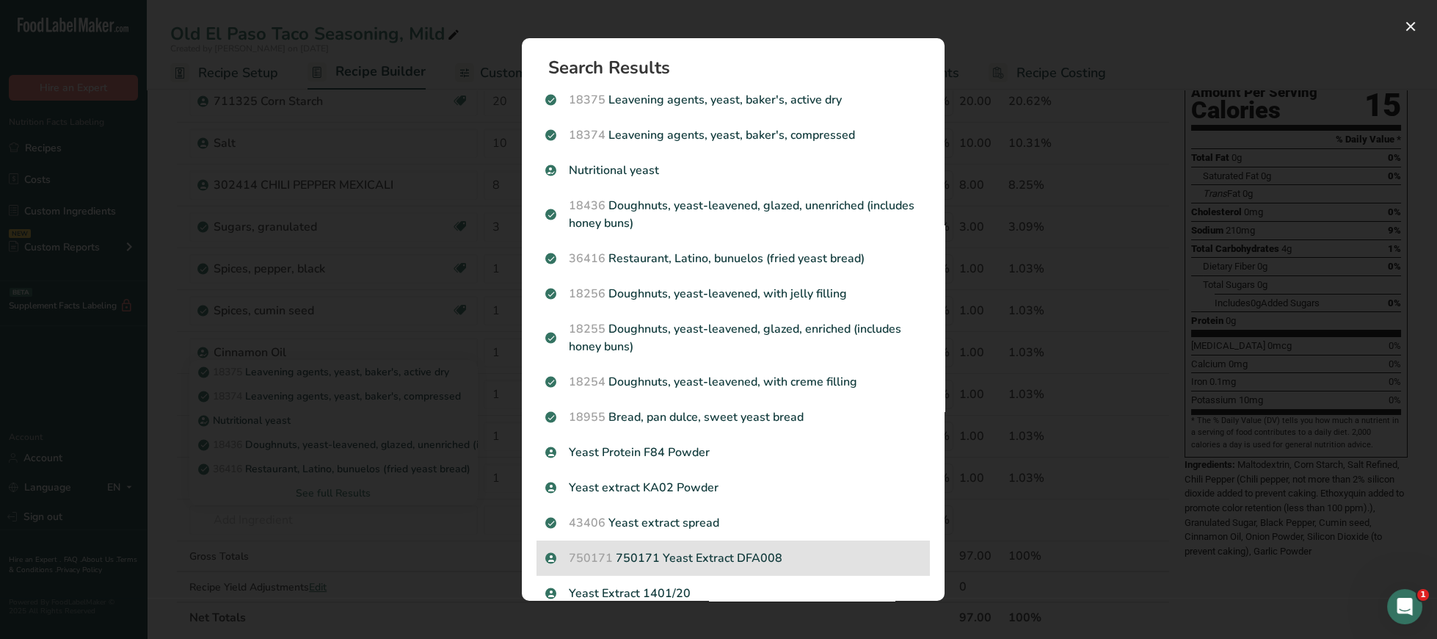
click at [802, 556] on p "750171 750171 Yeast Extract DFA008" at bounding box center [733, 558] width 376 height 18
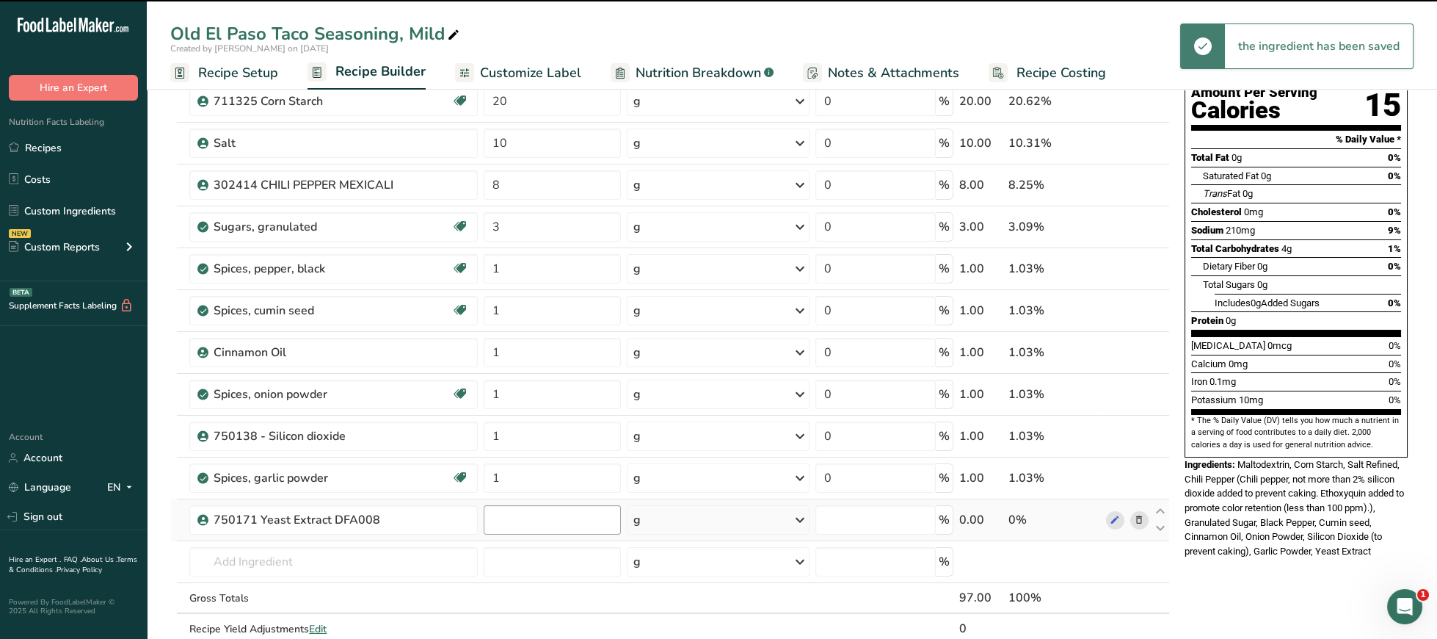
type input "0"
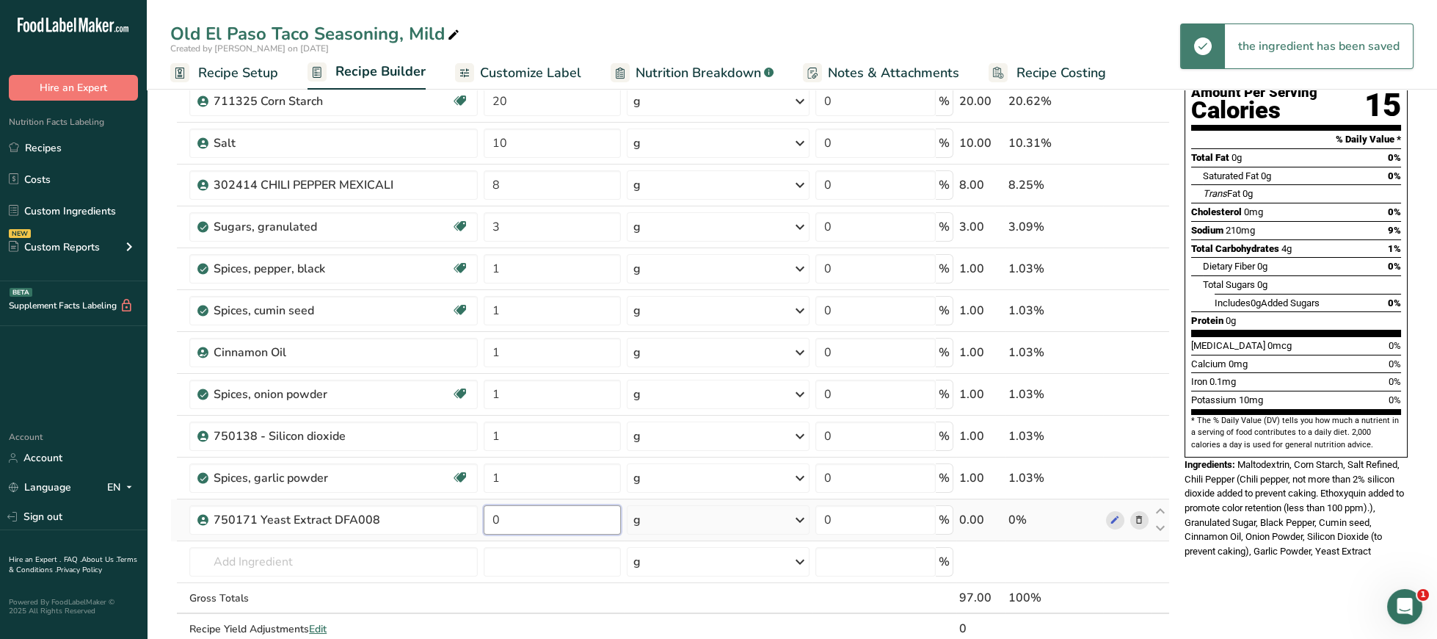
drag, startPoint x: 523, startPoint y: 525, endPoint x: 447, endPoint y: 530, distance: 75.8
click at [484, 530] on input "0" at bounding box center [552, 519] width 137 height 29
type input "1"
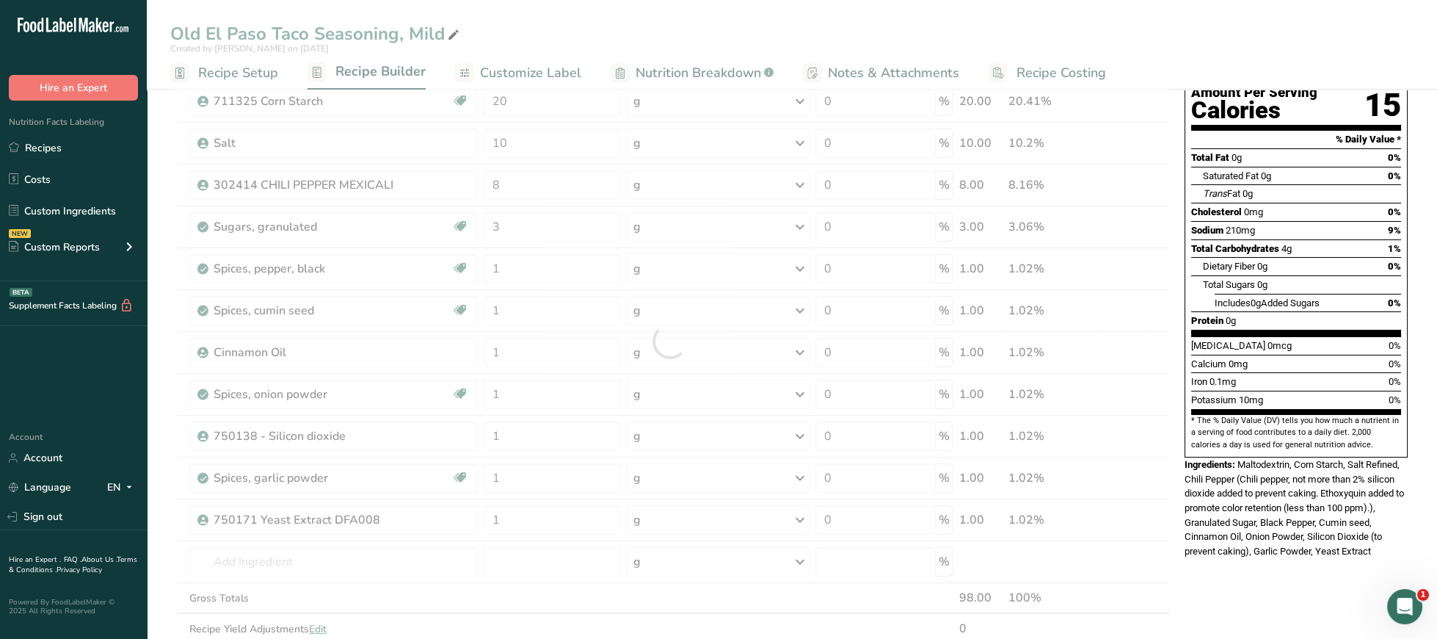
click at [1318, 571] on div "Nutrition Facts 19 Servings Per Container Serving Size 5g Amount Per Serving Ca…" at bounding box center [1296, 572] width 235 height 1247
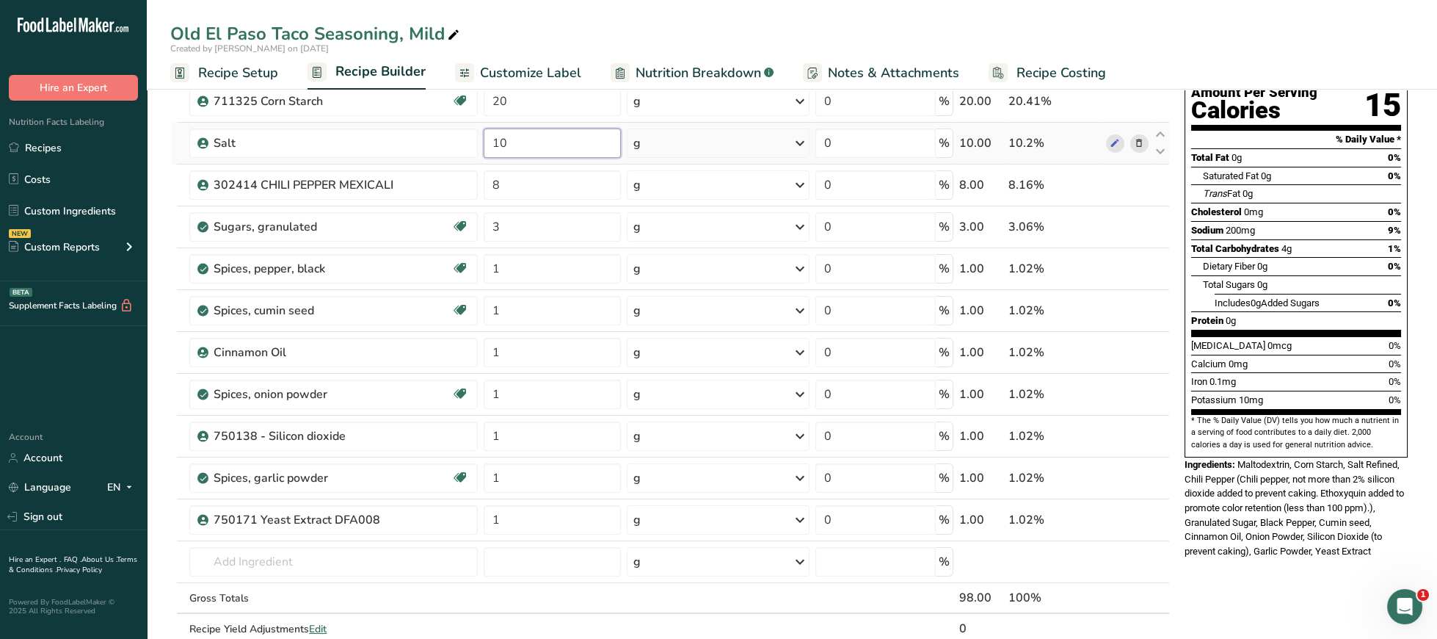
drag, startPoint x: 532, startPoint y: 153, endPoint x: 425, endPoint y: 144, distance: 107.6
click at [484, 144] on input "10" at bounding box center [552, 142] width 137 height 29
type input "15"
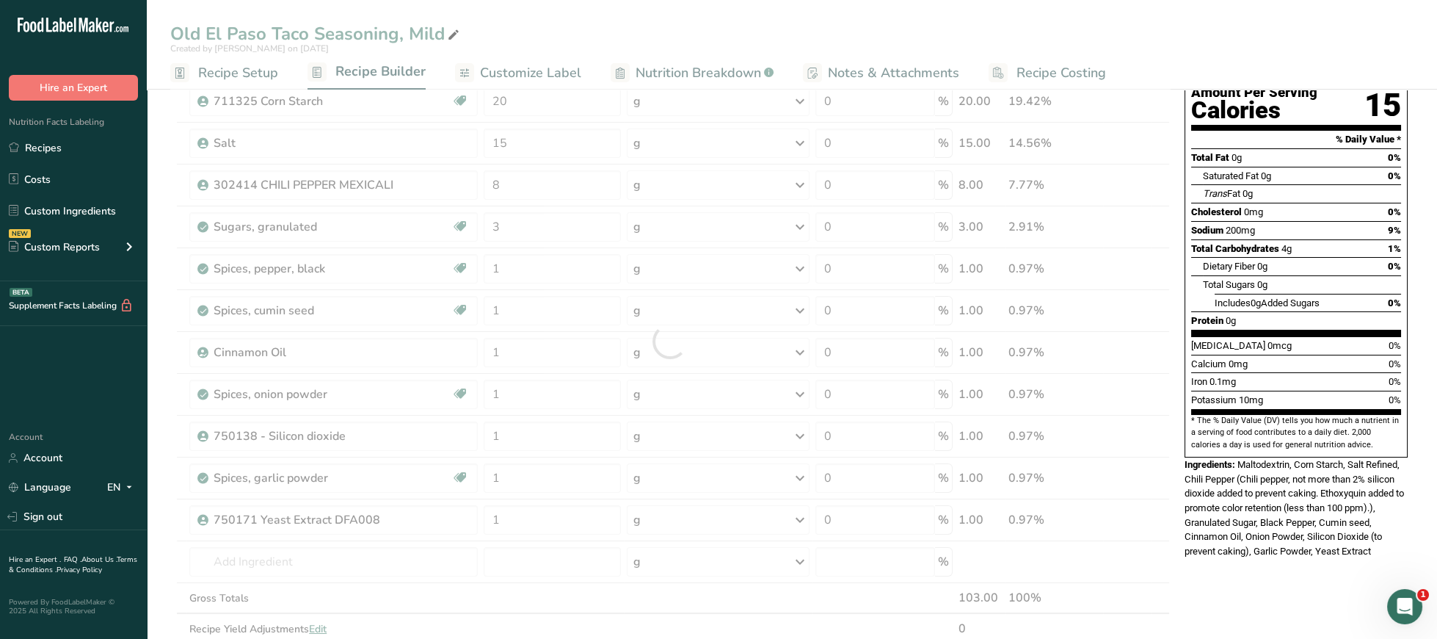
click at [1245, 415] on section "* The % Daily Value (DV) tells you how much a nutrient in a serving of food con…" at bounding box center [1297, 433] width 210 height 36
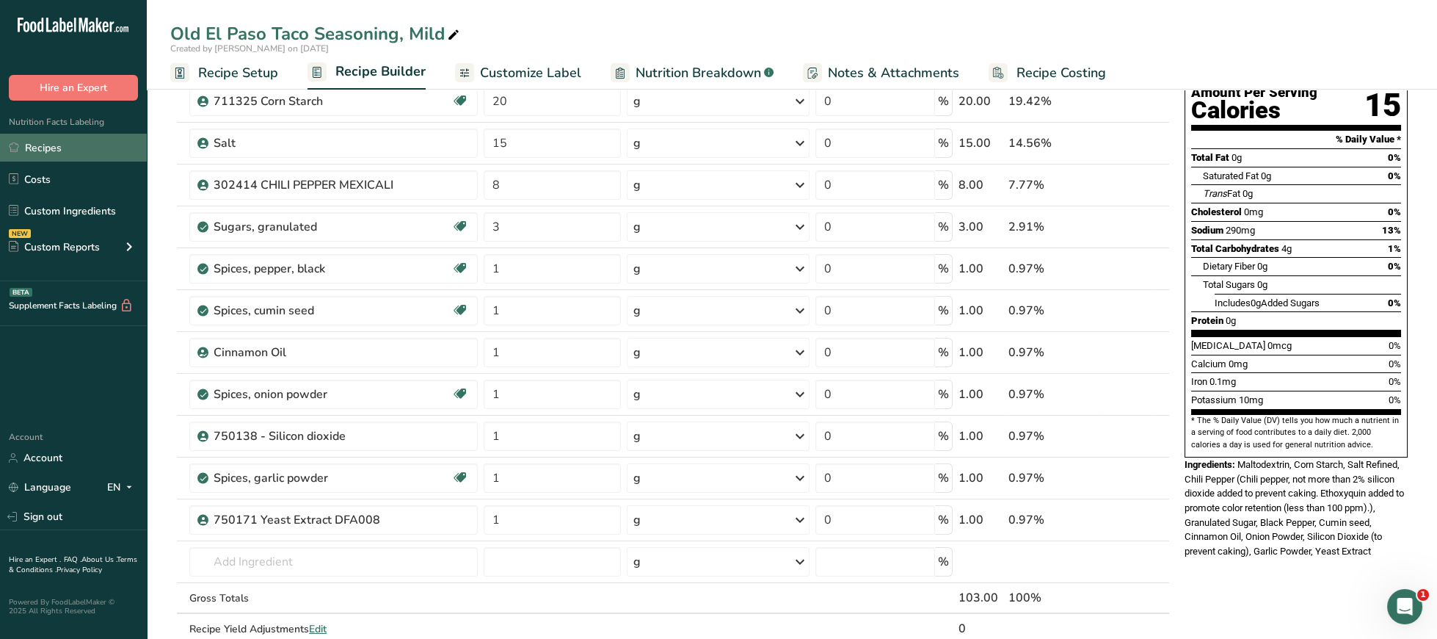
click at [42, 151] on link "Recipes" at bounding box center [73, 148] width 147 height 28
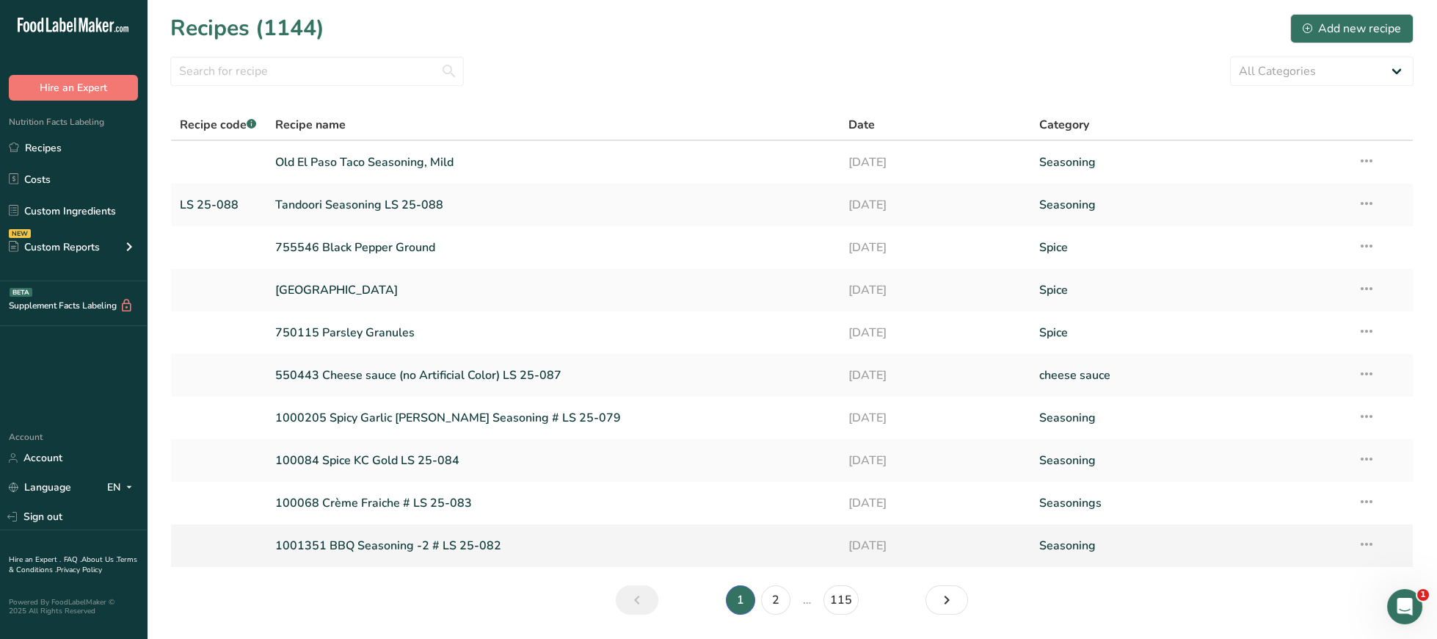
click at [432, 543] on link "1001351 BBQ Seasoning -2 # LS 25-082" at bounding box center [553, 545] width 556 height 31
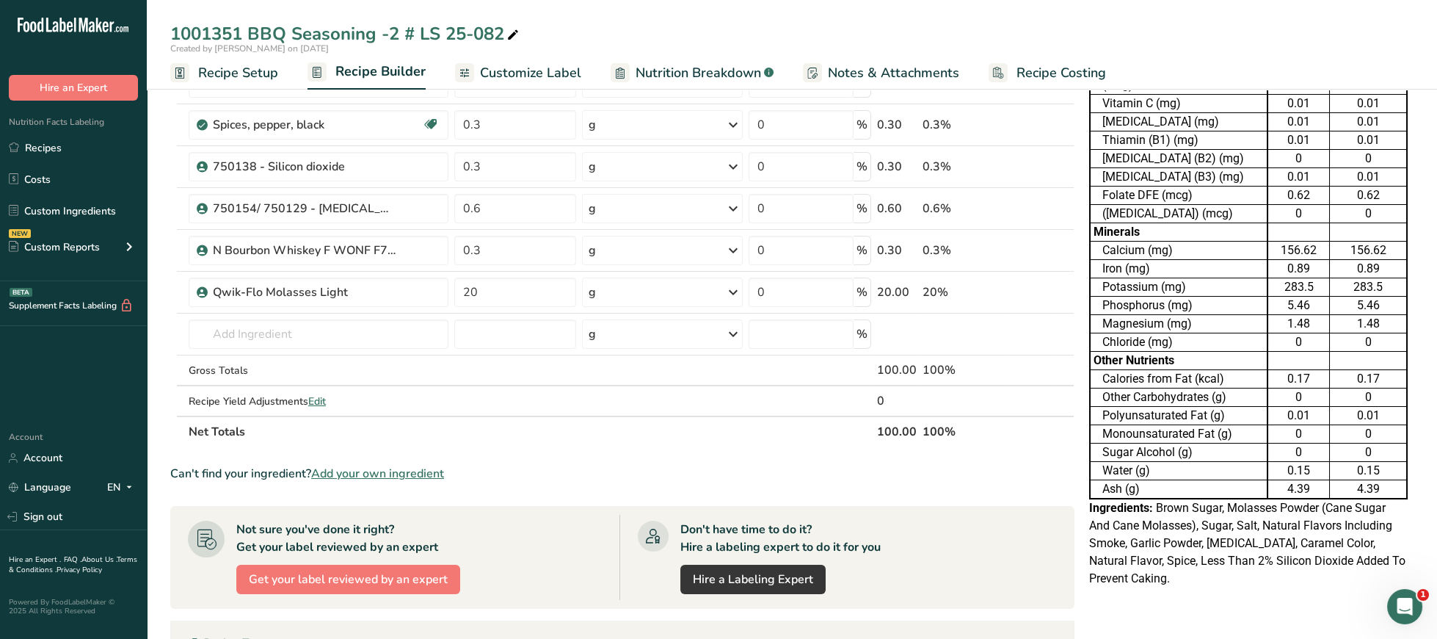
scroll to position [302, 0]
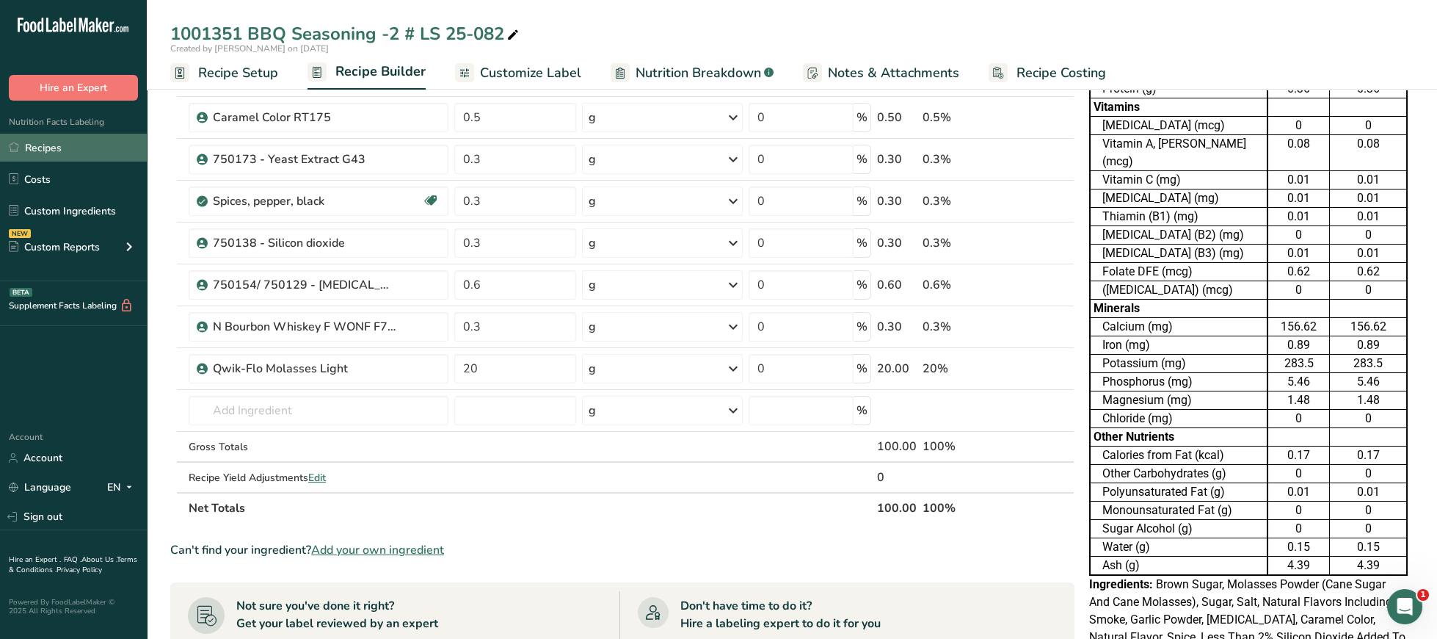
click at [68, 137] on link "Recipes" at bounding box center [73, 148] width 147 height 28
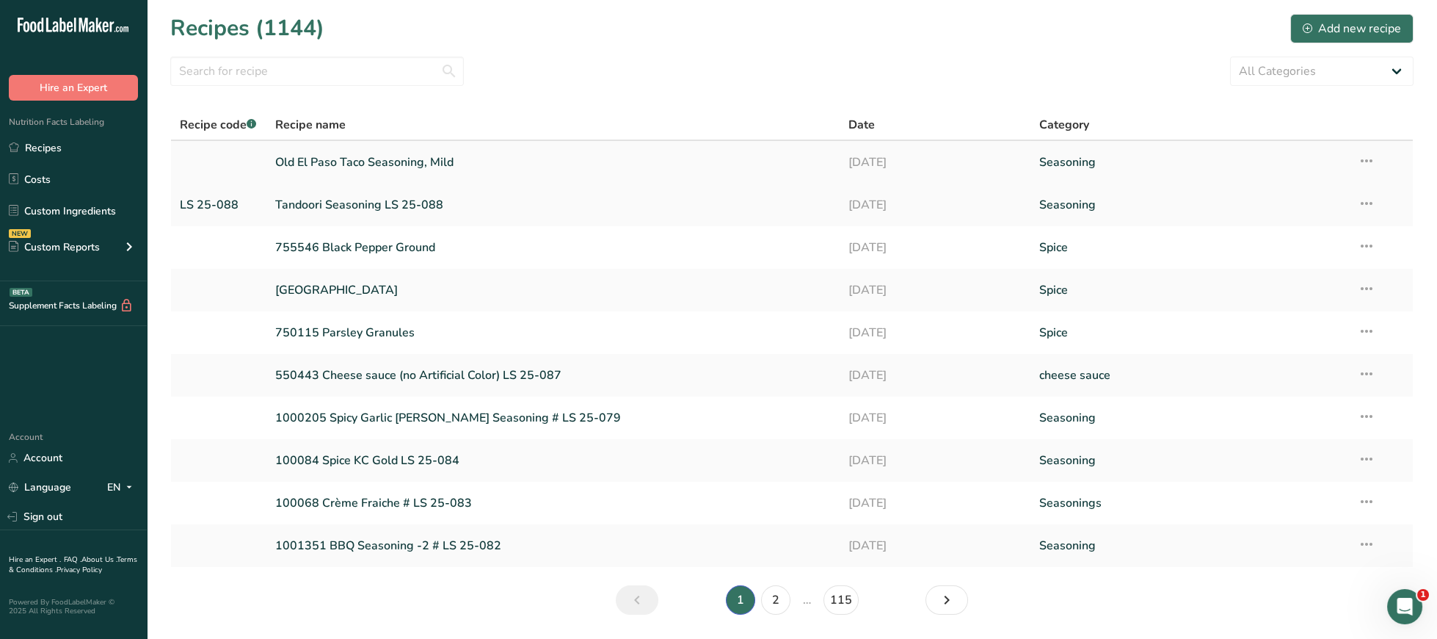
click at [352, 168] on link "Old El Paso Taco Seasoning, Mild" at bounding box center [553, 162] width 556 height 31
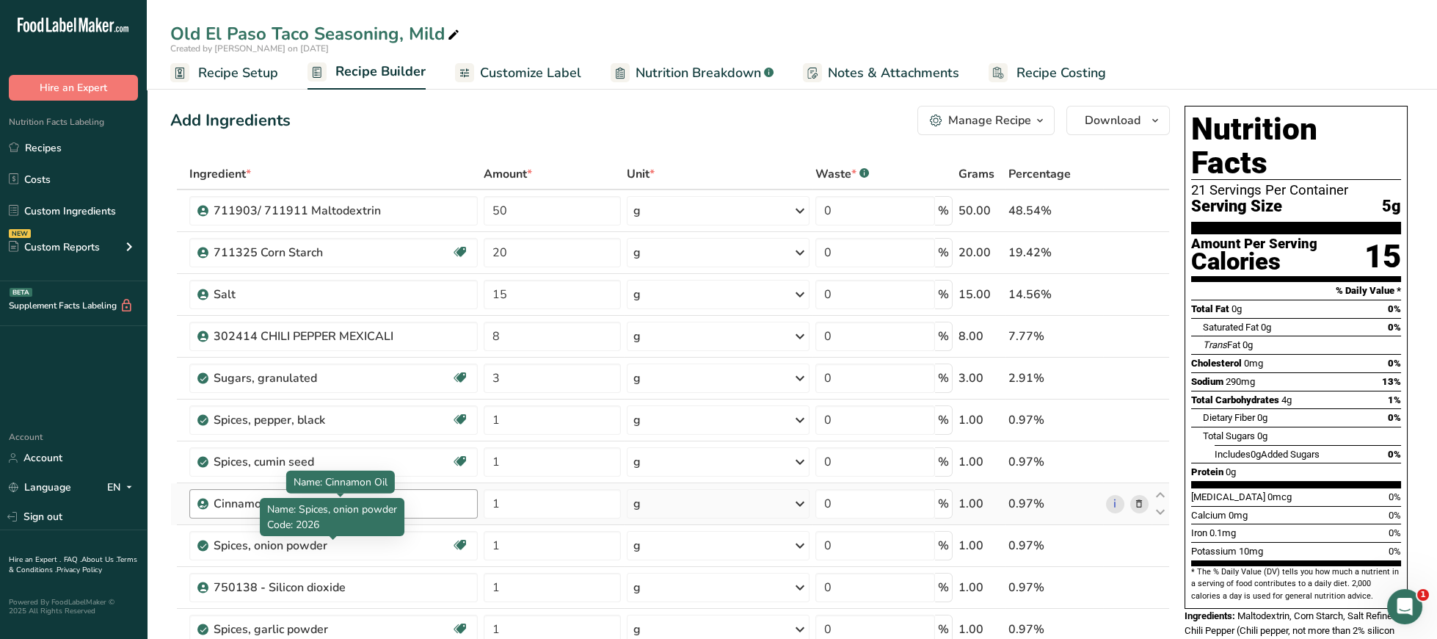
scroll to position [227, 0]
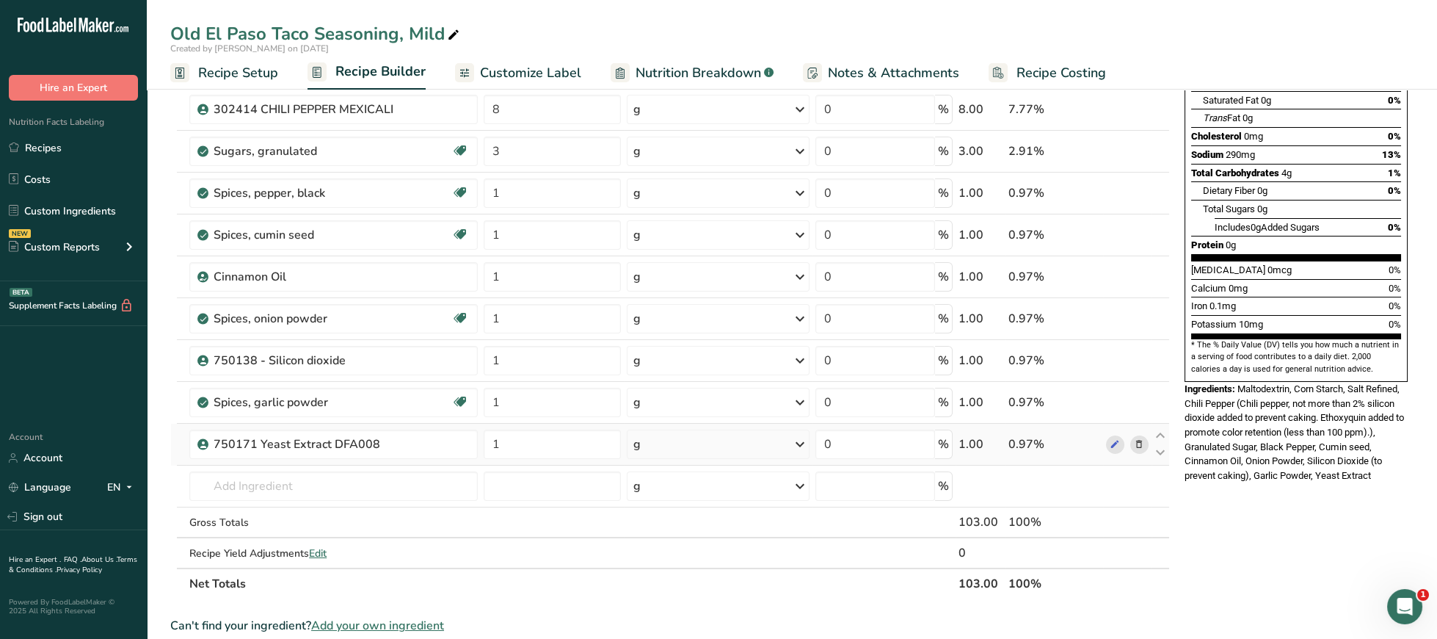
click at [1148, 446] on span at bounding box center [1140, 444] width 18 height 18
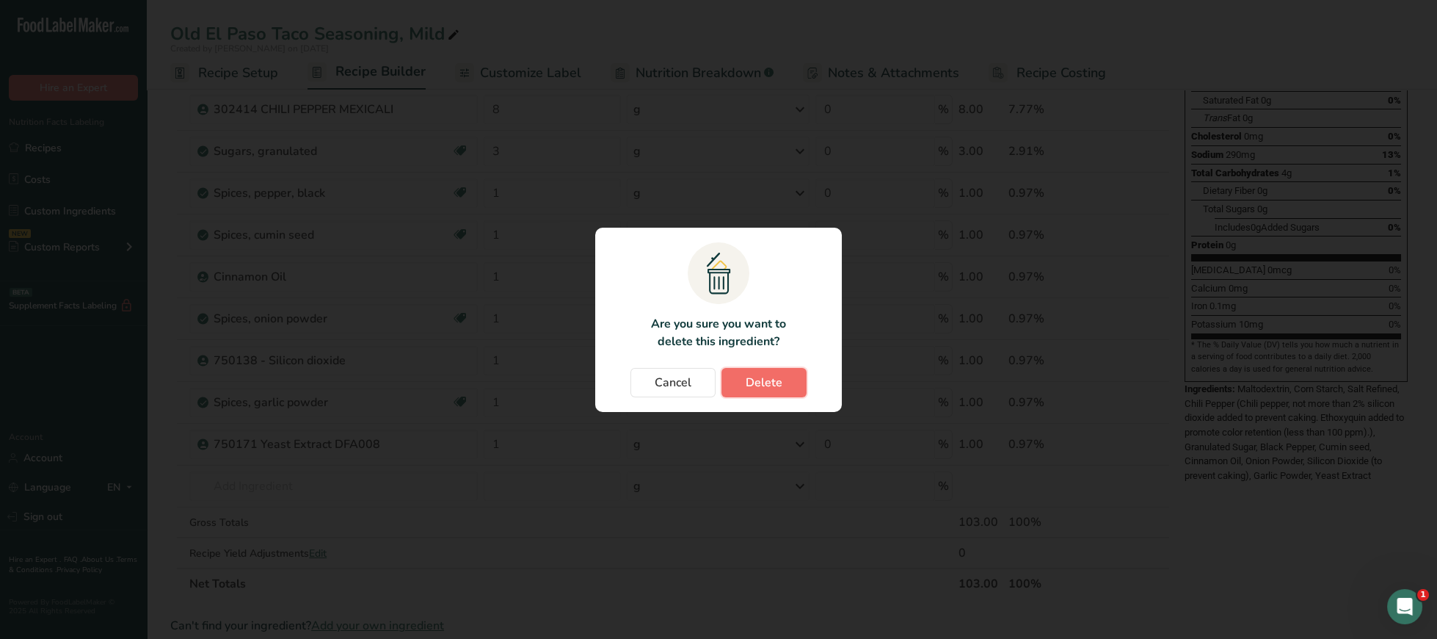
click at [767, 381] on span "Delete" at bounding box center [764, 383] width 37 height 18
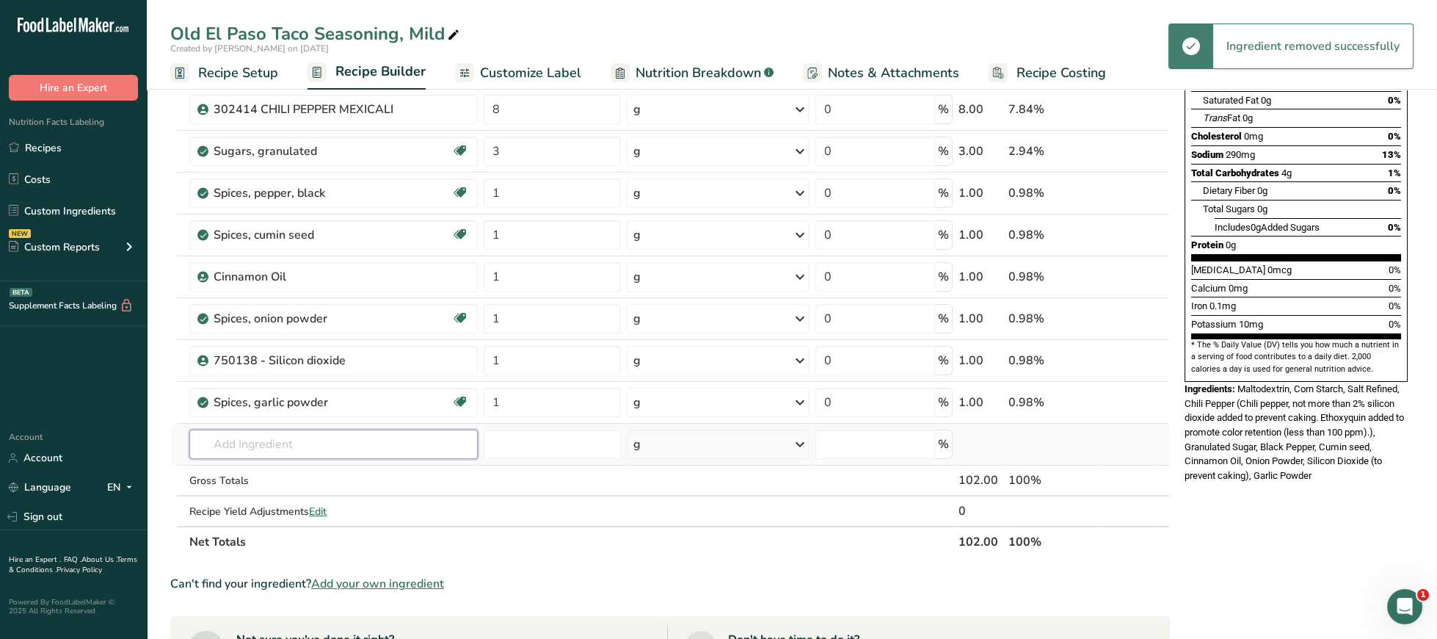
click at [347, 442] on input "text" at bounding box center [333, 443] width 288 height 29
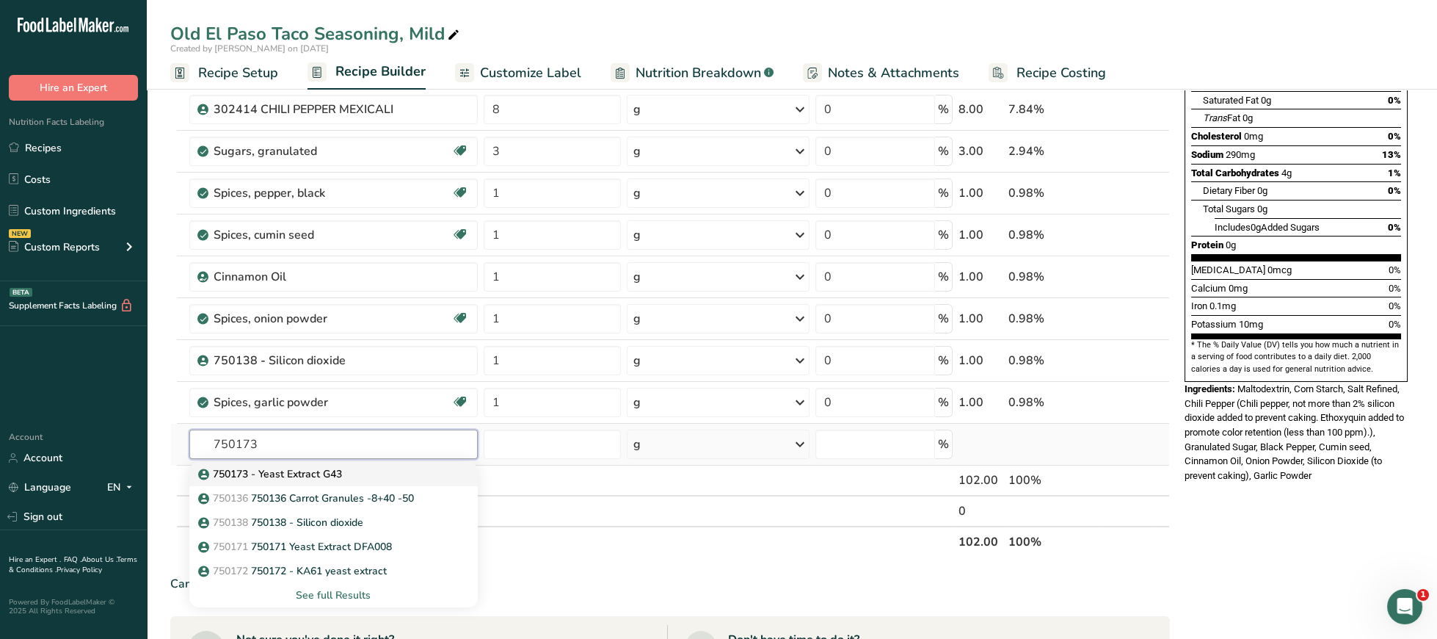
type input "750173"
click at [357, 474] on div "750173 - Yeast Extract G43" at bounding box center [321, 473] width 241 height 15
type input "750173 - Yeast Extract G43"
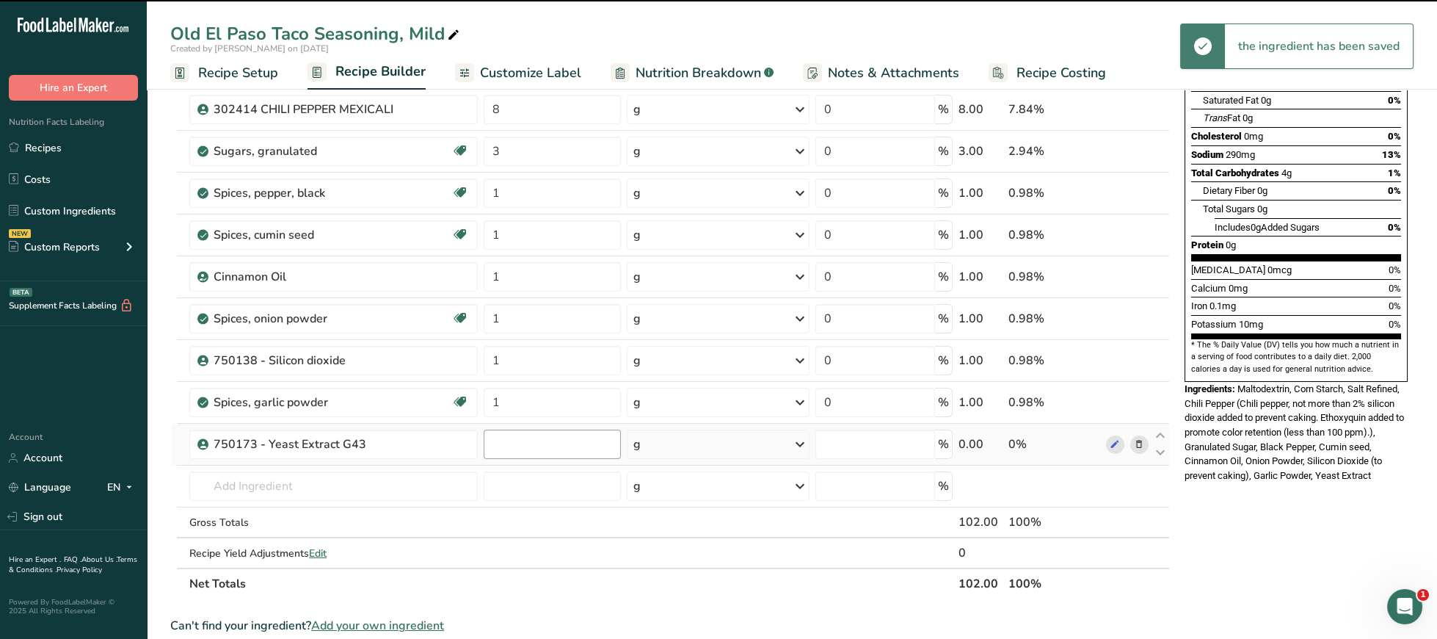
type input "0"
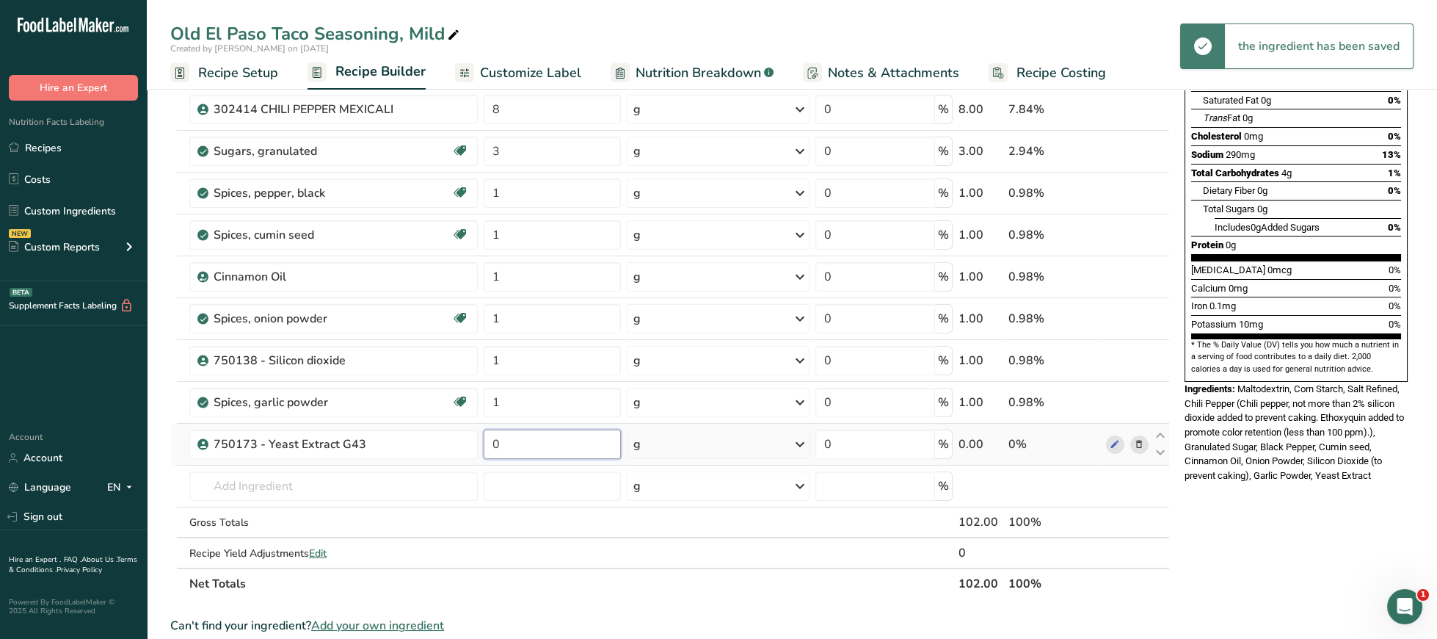
drag, startPoint x: 542, startPoint y: 441, endPoint x: 407, endPoint y: 454, distance: 134.9
click at [484, 454] on input "0" at bounding box center [552, 443] width 137 height 29
type input "1"
click at [1309, 513] on div "Nutrition Facts 20 Servings Per Container Serving Size 5g Amount Per Serving Ca…" at bounding box center [1296, 496] width 235 height 1247
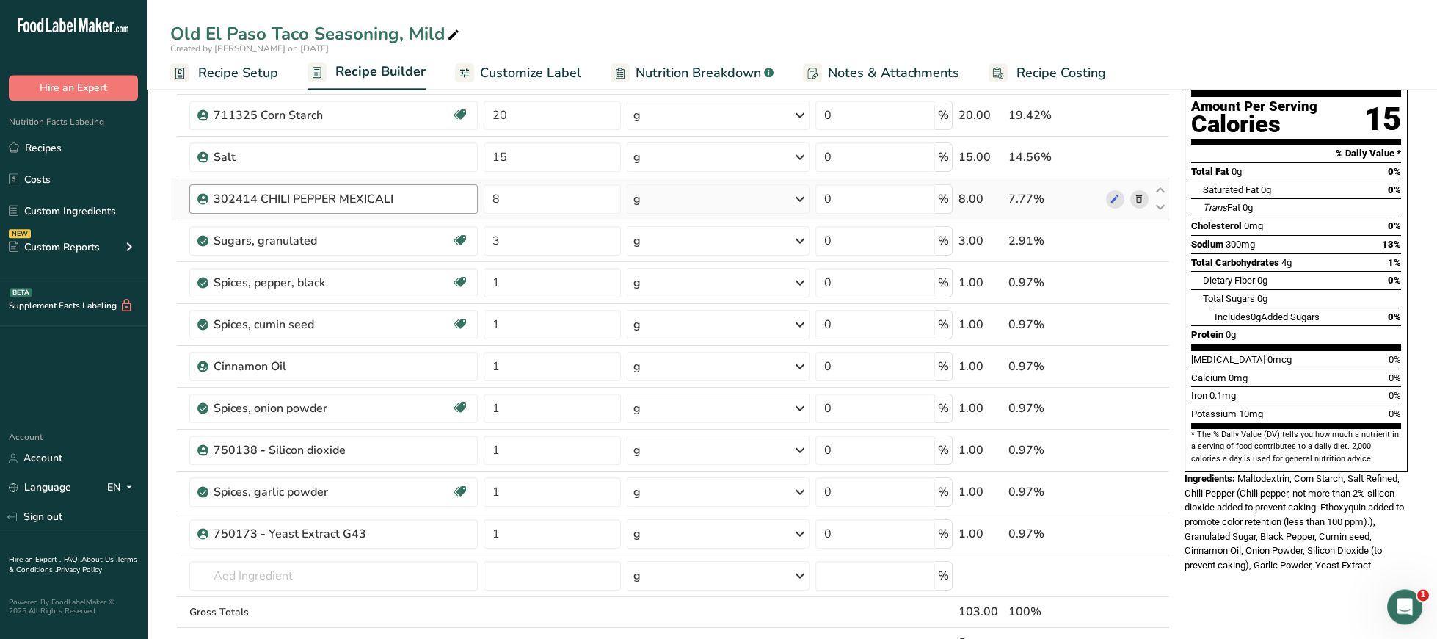
scroll to position [0, 0]
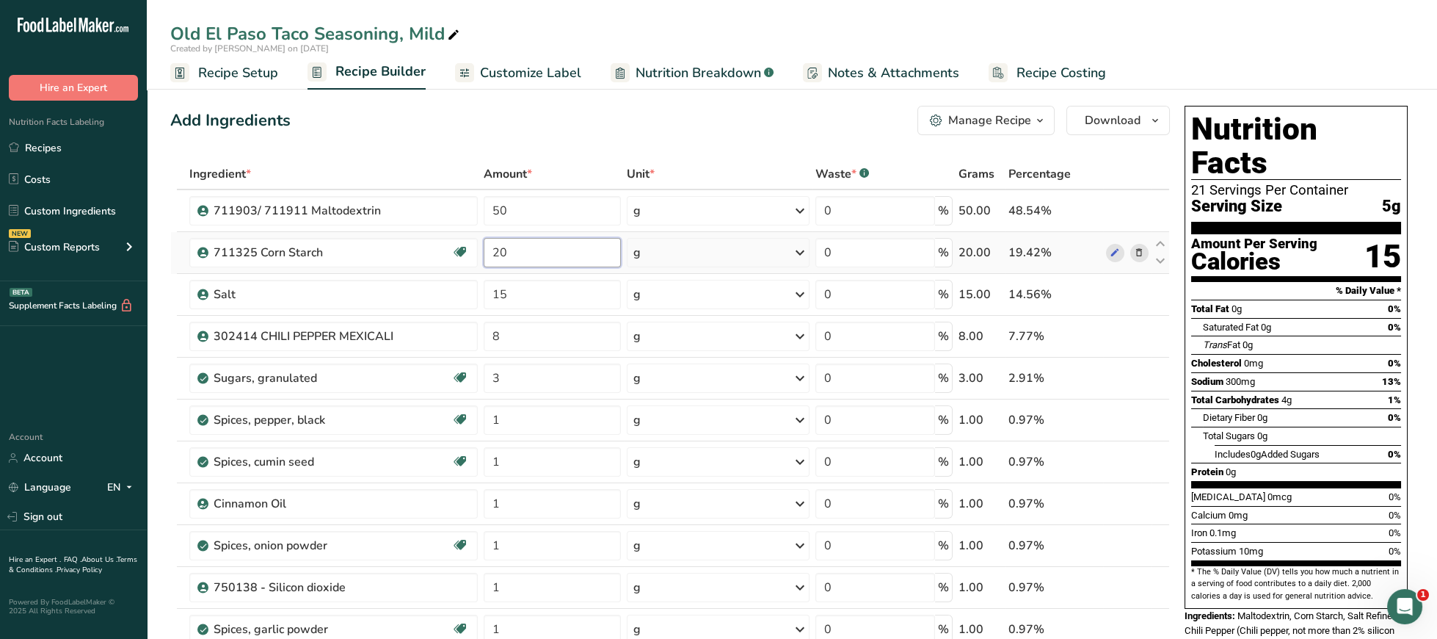
drag, startPoint x: 539, startPoint y: 240, endPoint x: 430, endPoint y: 233, distance: 108.9
click at [484, 238] on input "20" at bounding box center [552, 252] width 137 height 29
type input "17"
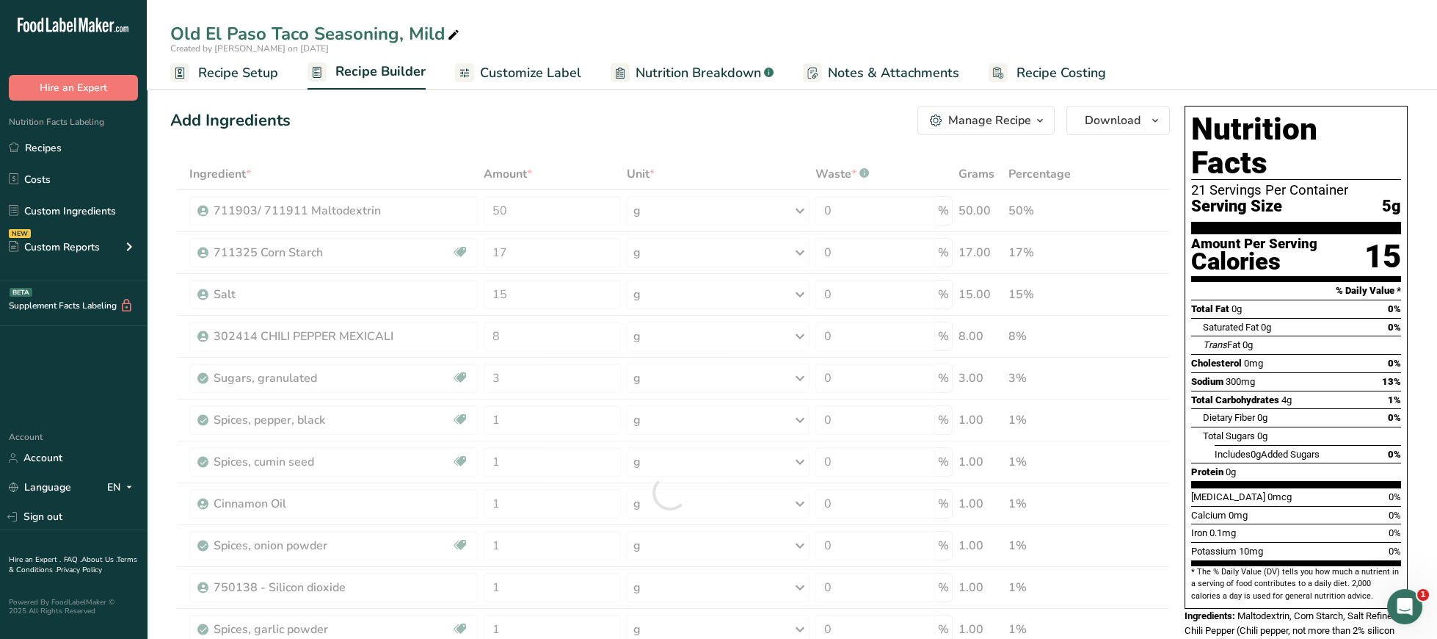
click at [1310, 354] on div "[MEDICAL_DATA] 0mg 0%" at bounding box center [1297, 363] width 210 height 18
